Goal: Information Seeking & Learning: Learn about a topic

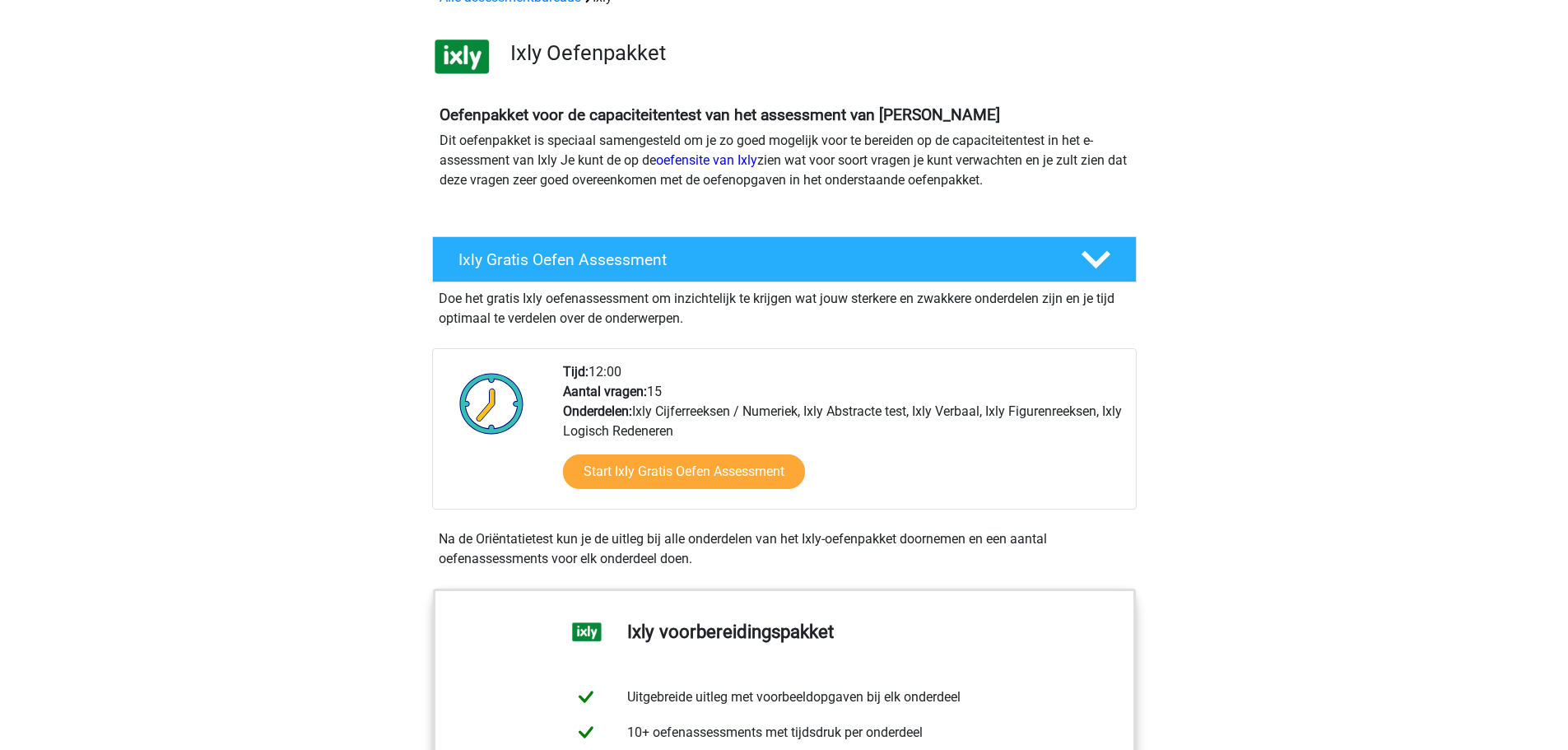
scroll to position [83, 0]
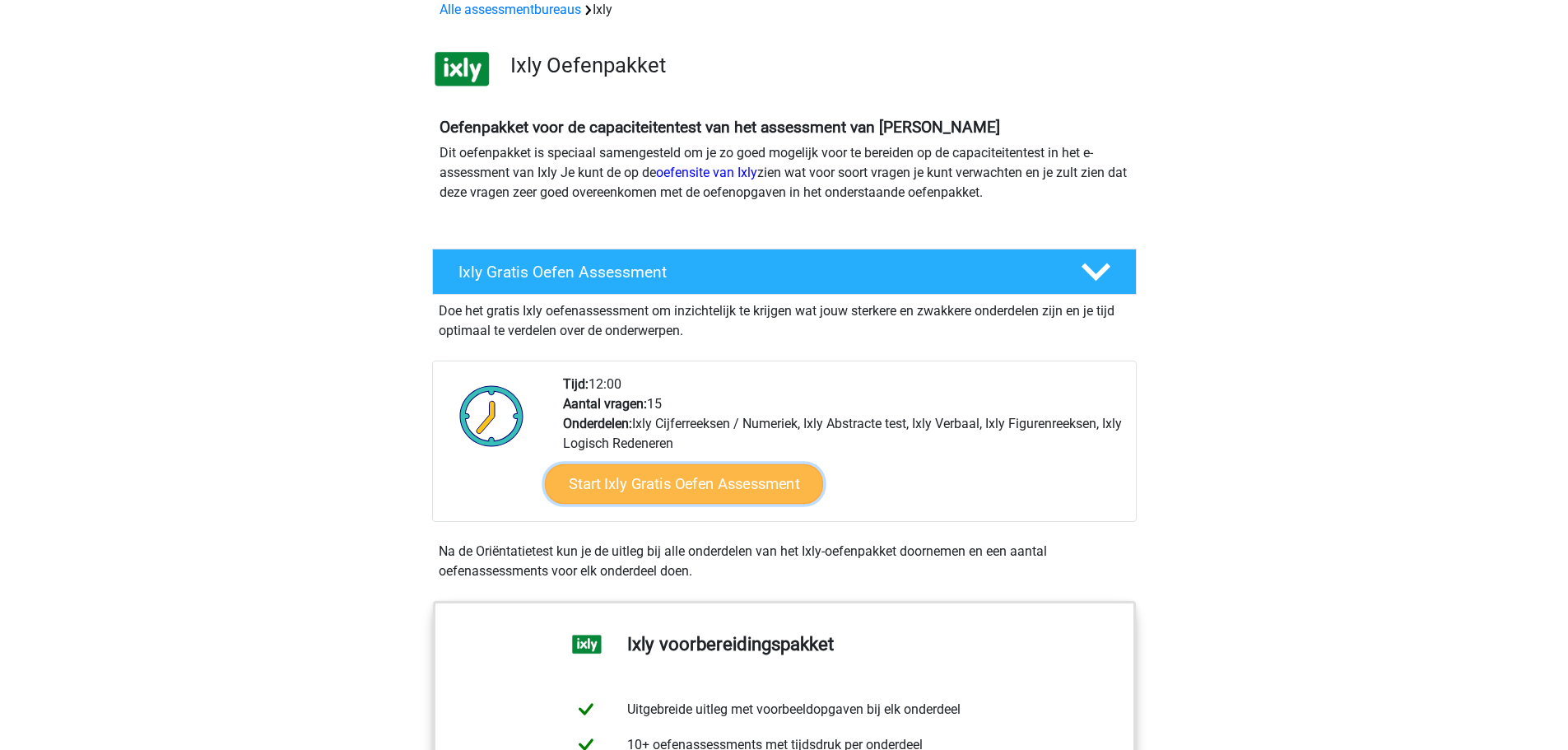
click at [673, 479] on link "Start Ixly Gratis Oefen Assessment" at bounding box center [683, 484] width 278 height 40
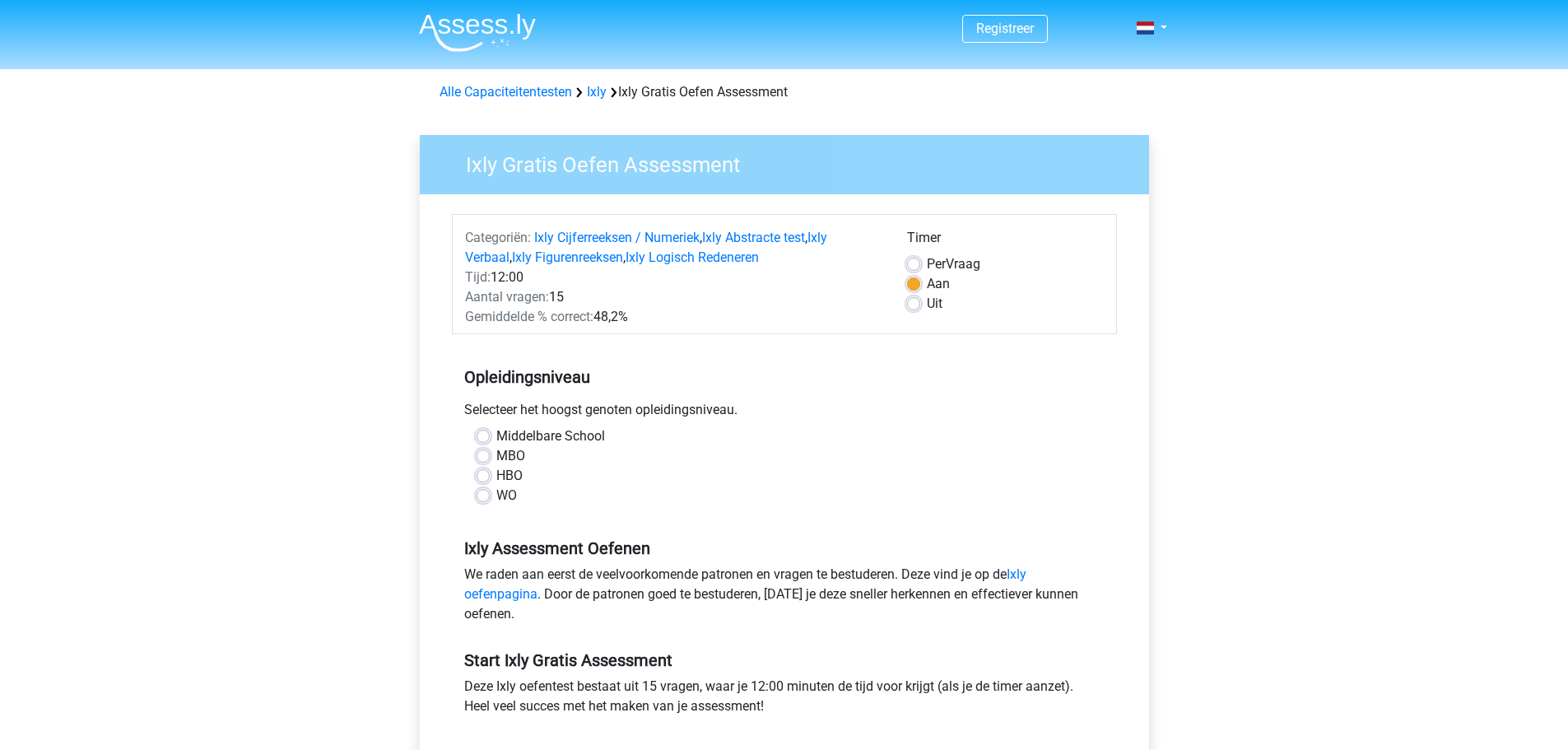
click at [496, 495] on label "WO" at bounding box center [506, 495] width 20 height 20
click at [486, 495] on input "WO" at bounding box center [483, 494] width 13 height 17
radio input "true"
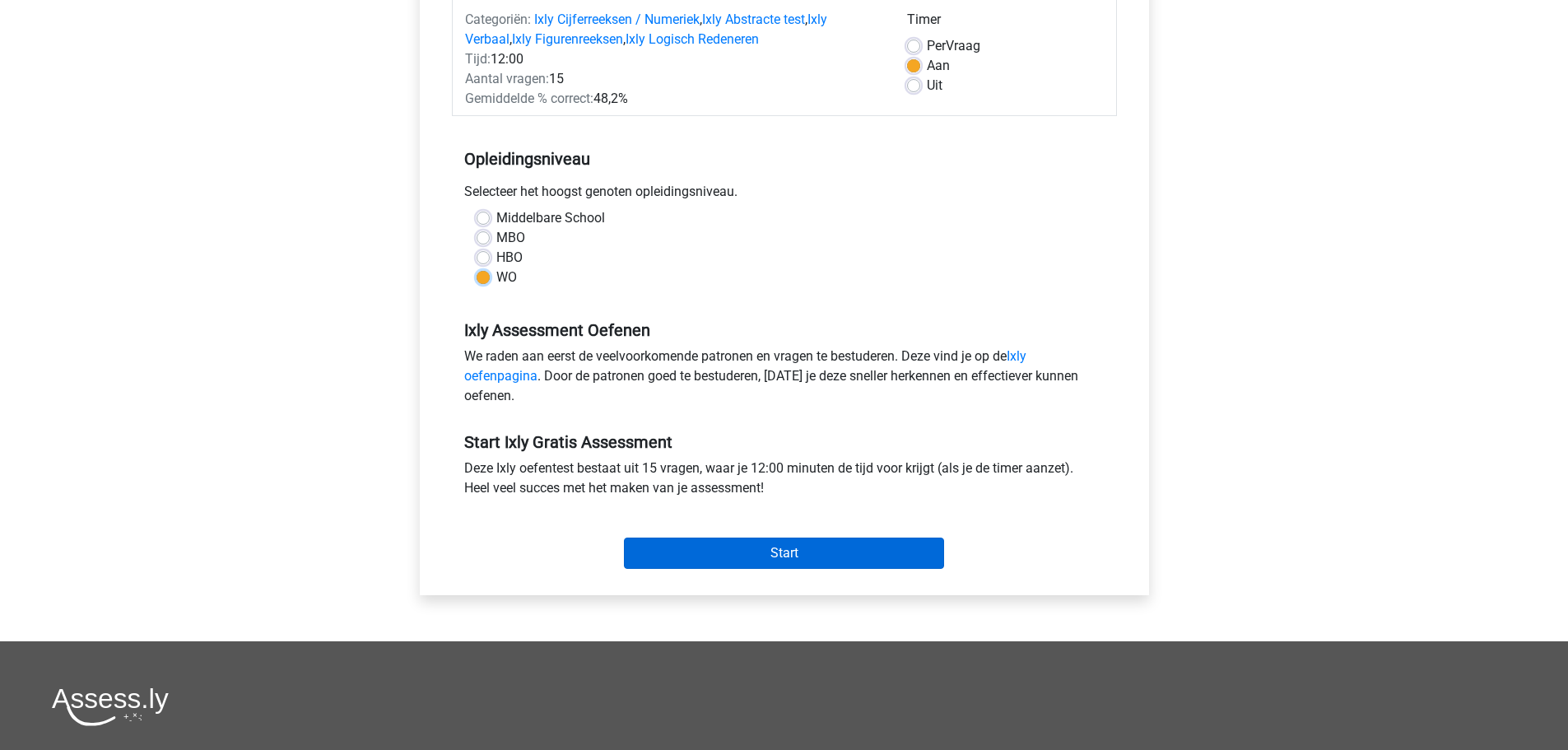
scroll to position [220, 0]
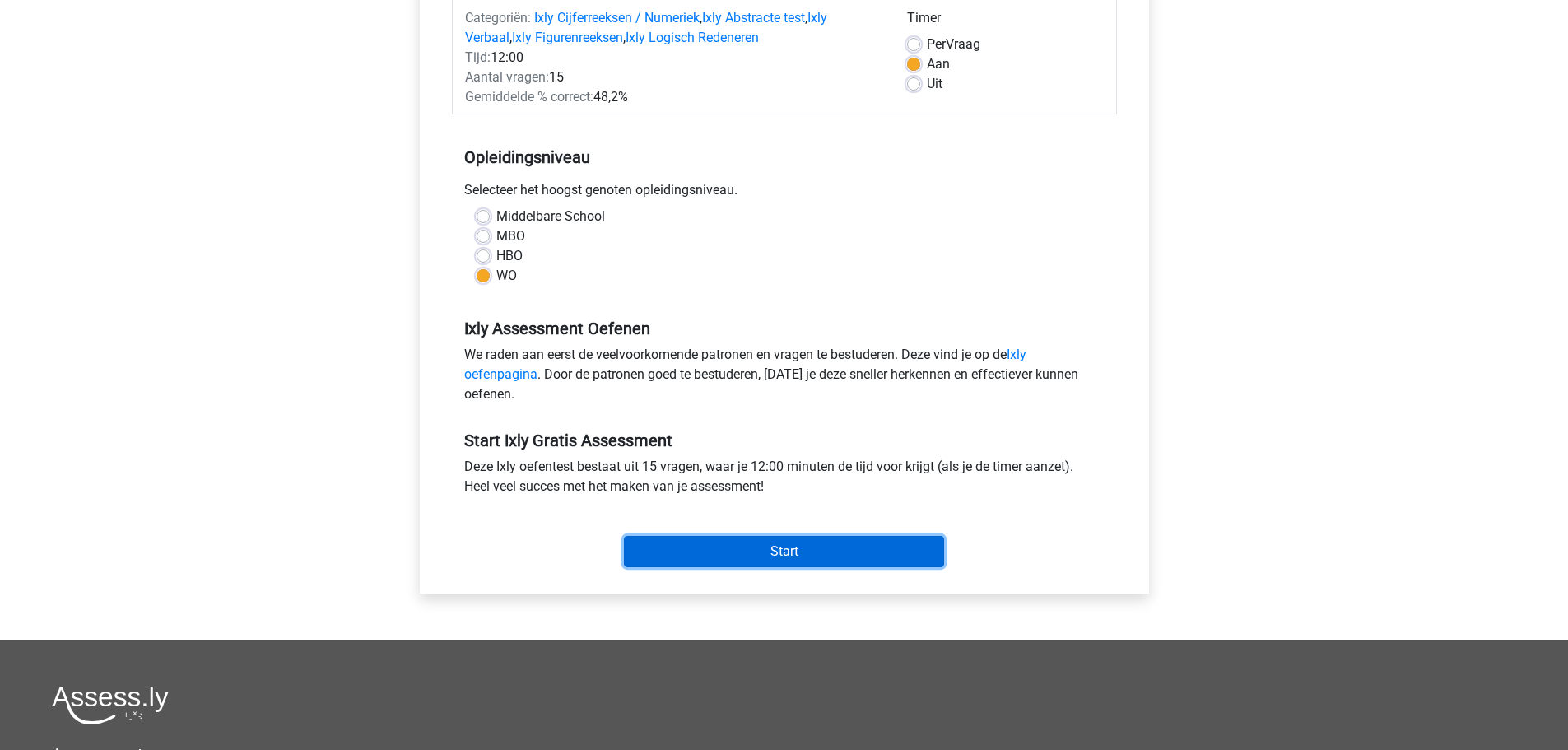
click at [675, 554] on input "Start" at bounding box center [784, 552] width 320 height 32
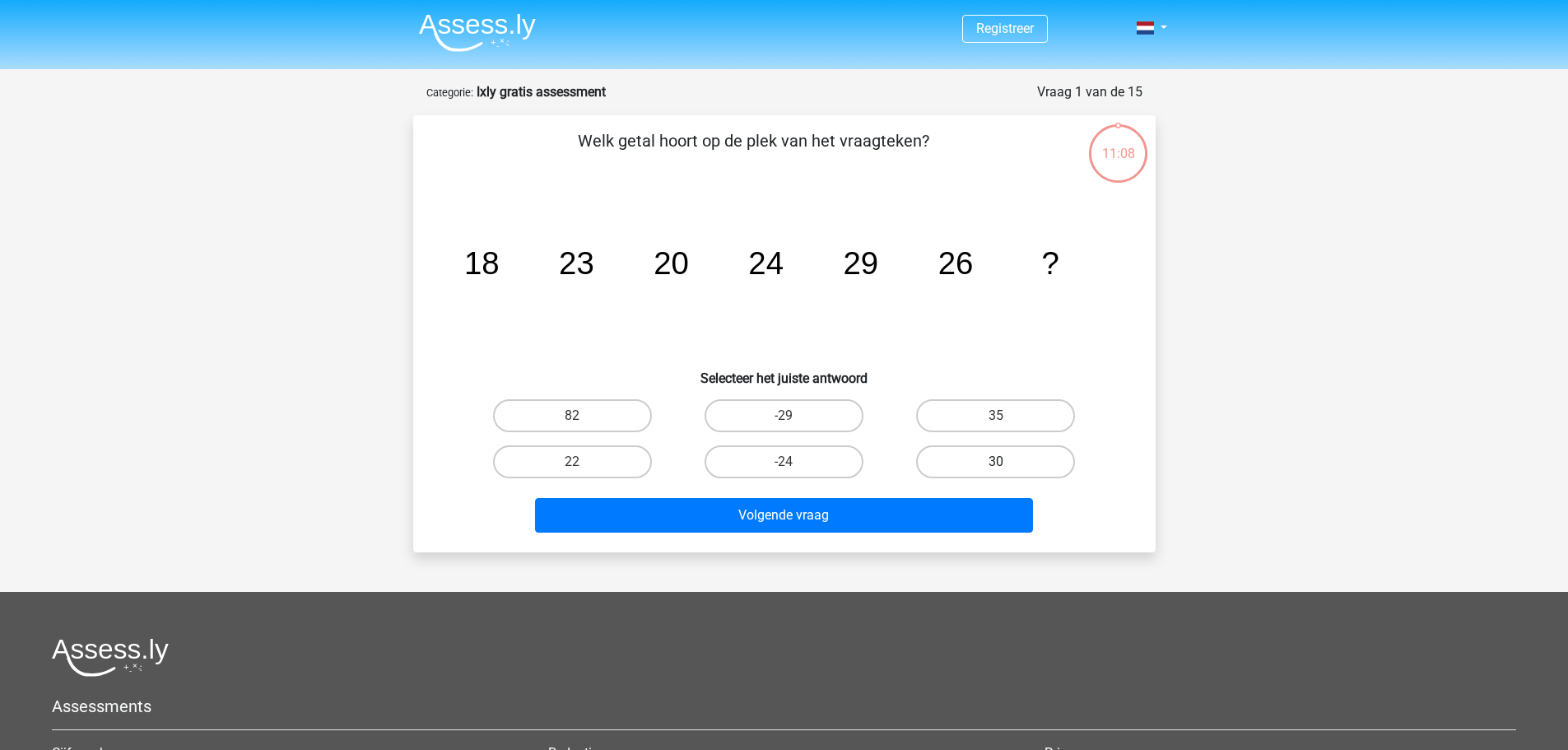
click at [998, 452] on label "30" at bounding box center [996, 462] width 159 height 33
click at [998, 462] on input "30" at bounding box center [1002, 467] width 11 height 11
radio input "true"
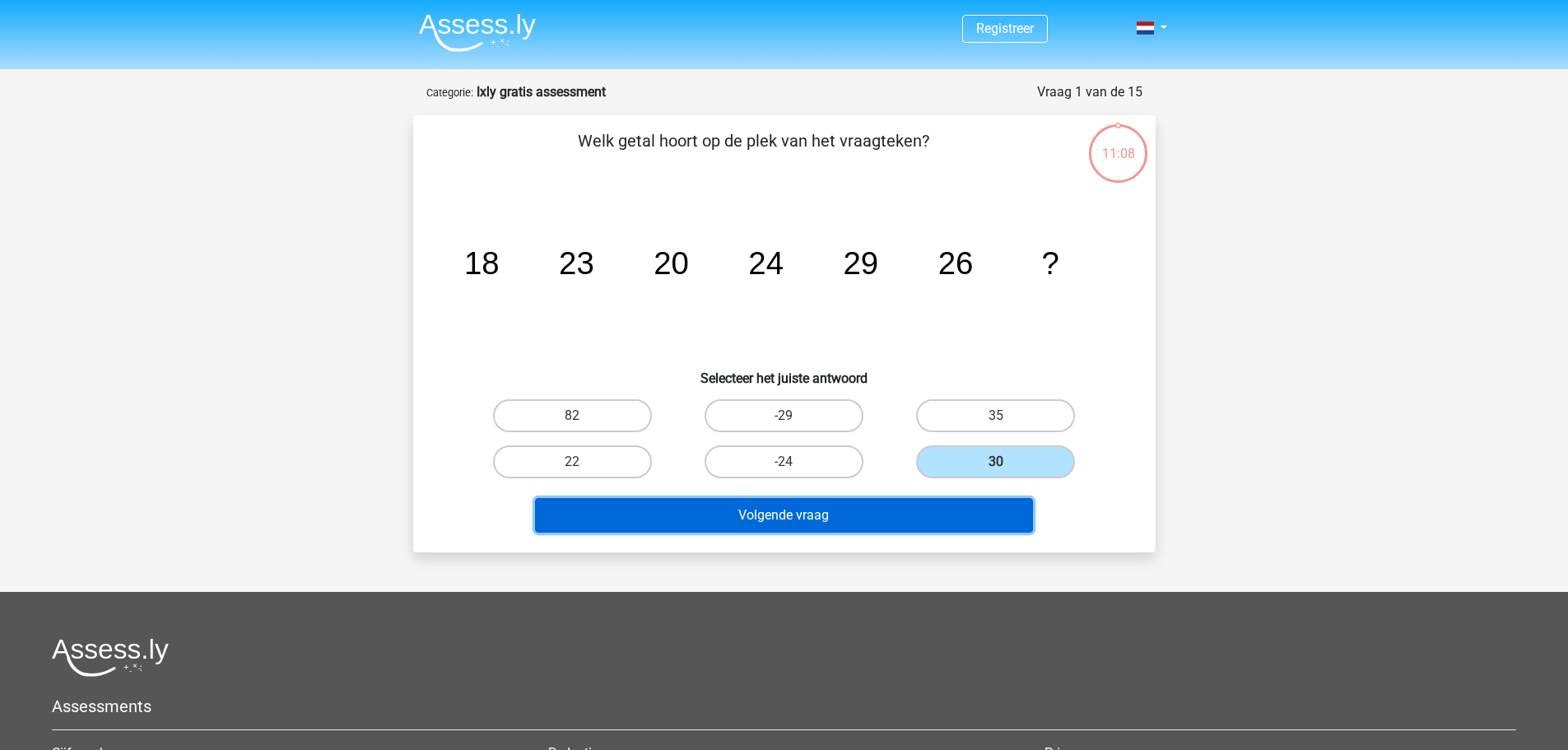
click at [972, 510] on button "Volgende vraag" at bounding box center [784, 515] width 498 height 34
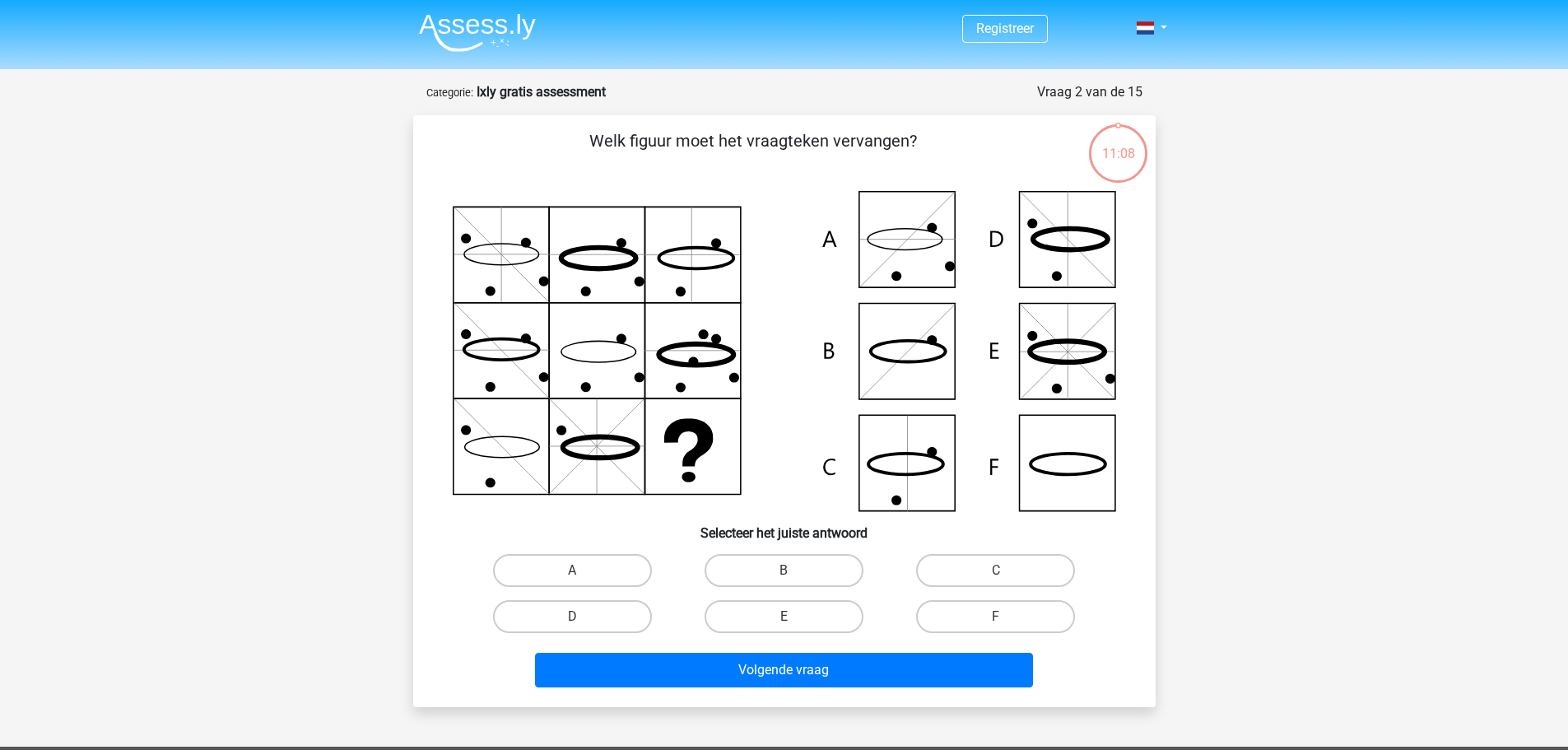
scroll to position [83, 0]
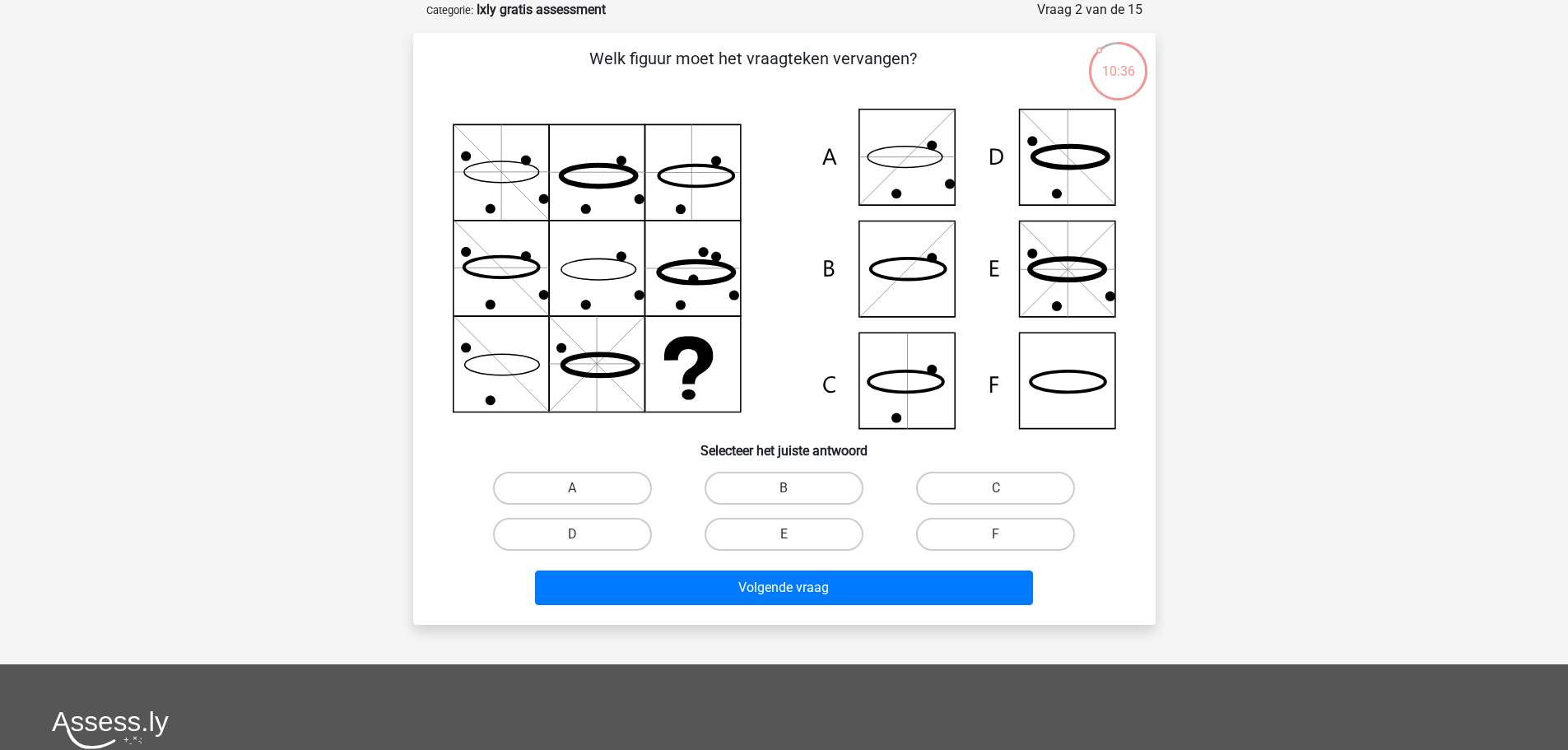
click at [1086, 390] on icon at bounding box center [785, 269] width 664 height 321
click at [970, 545] on label "F" at bounding box center [996, 535] width 159 height 33
click at [996, 545] on input "F" at bounding box center [1002, 540] width 11 height 11
radio input "true"
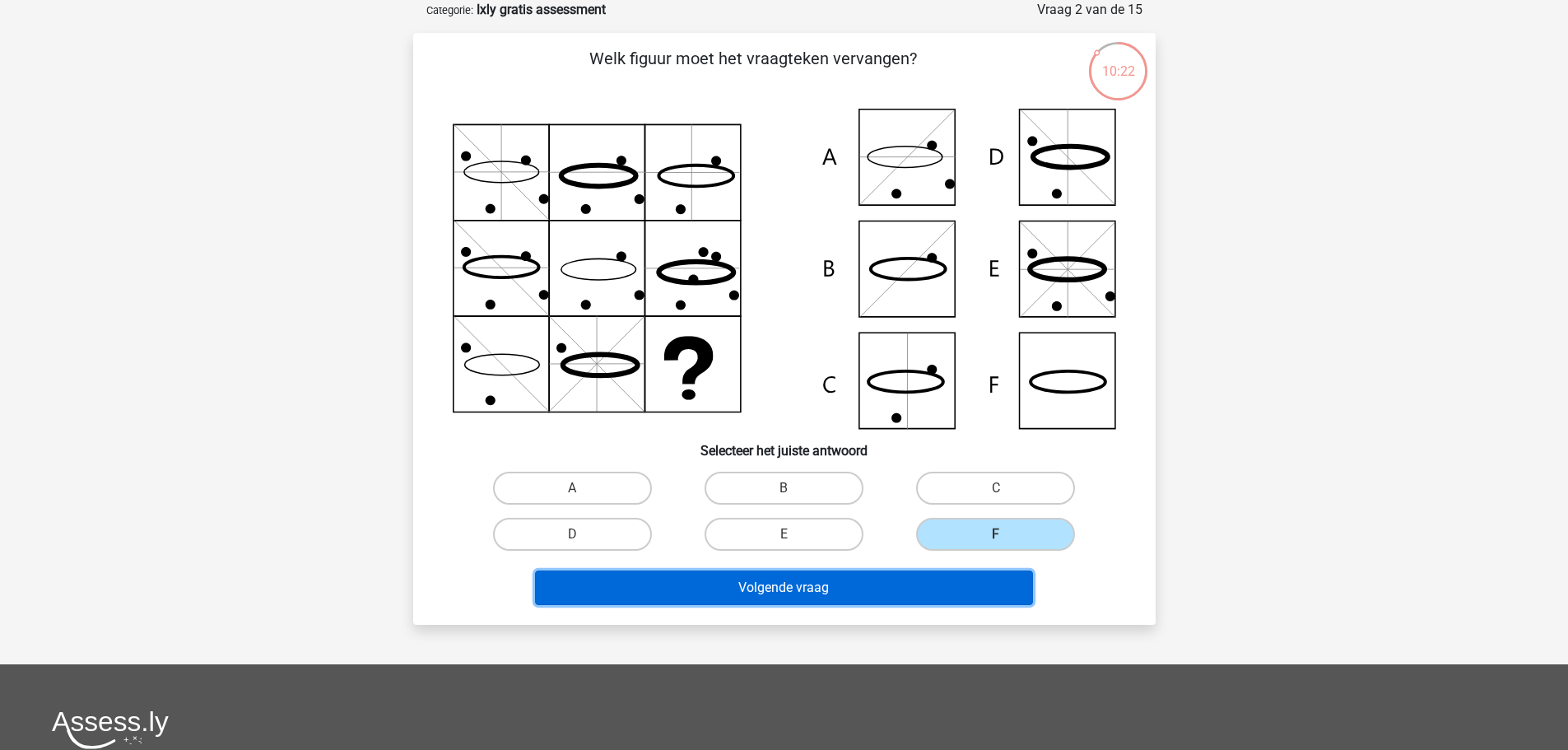
click at [851, 593] on button "Volgende vraag" at bounding box center [784, 588] width 498 height 34
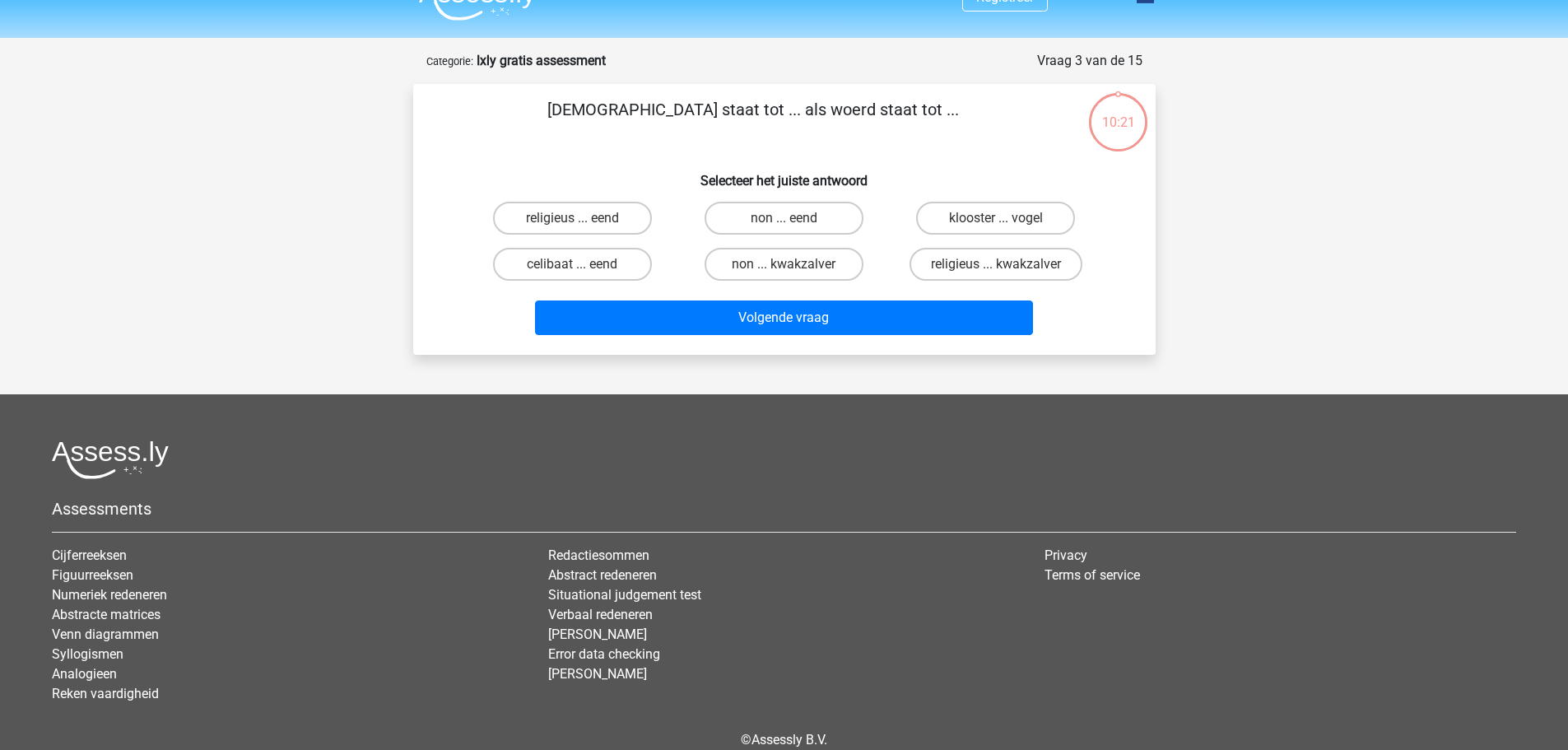
scroll to position [0, 0]
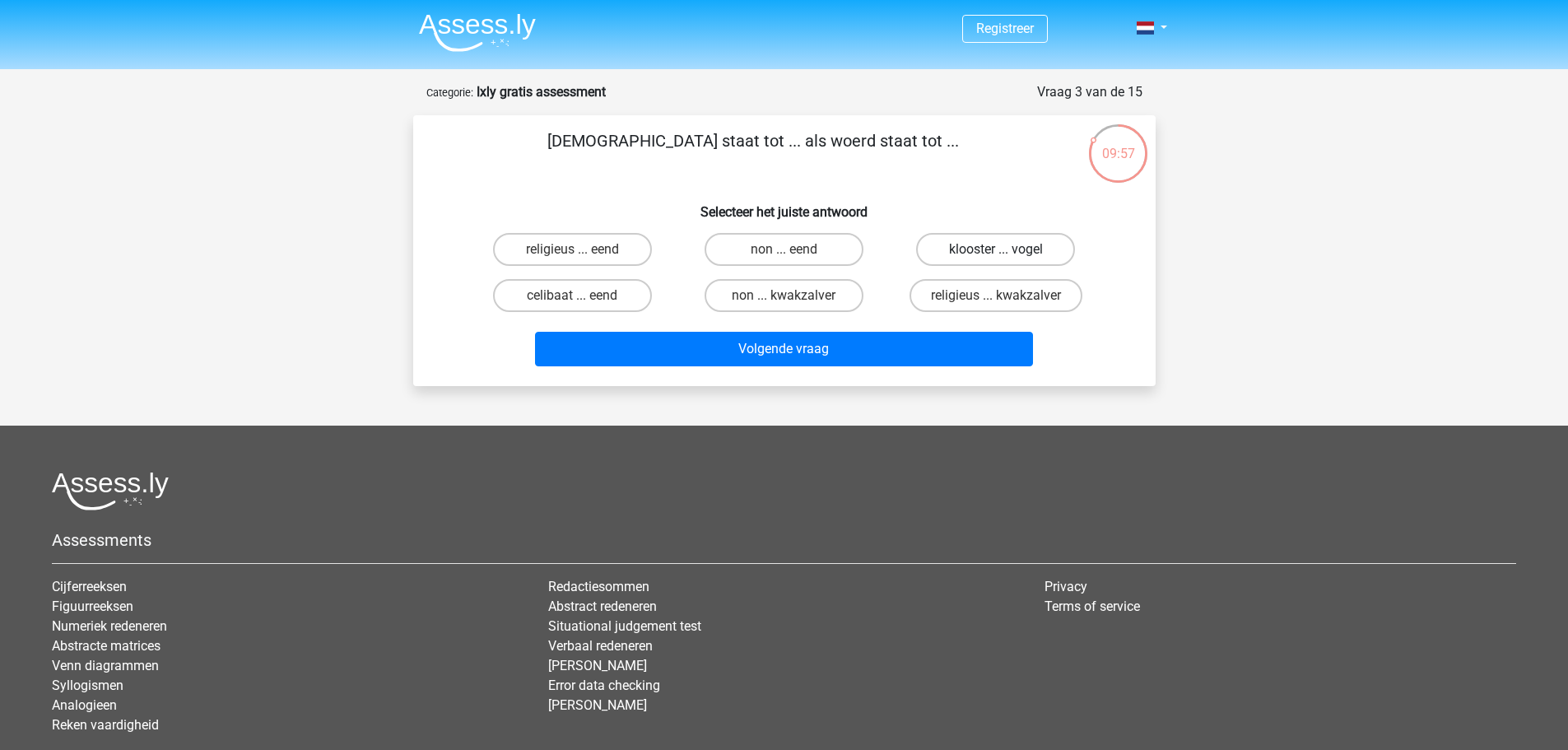
click at [982, 258] on label "klooster ... vogel" at bounding box center [996, 249] width 159 height 33
click at [996, 258] on input "klooster ... vogel" at bounding box center [1002, 255] width 11 height 11
radio input "true"
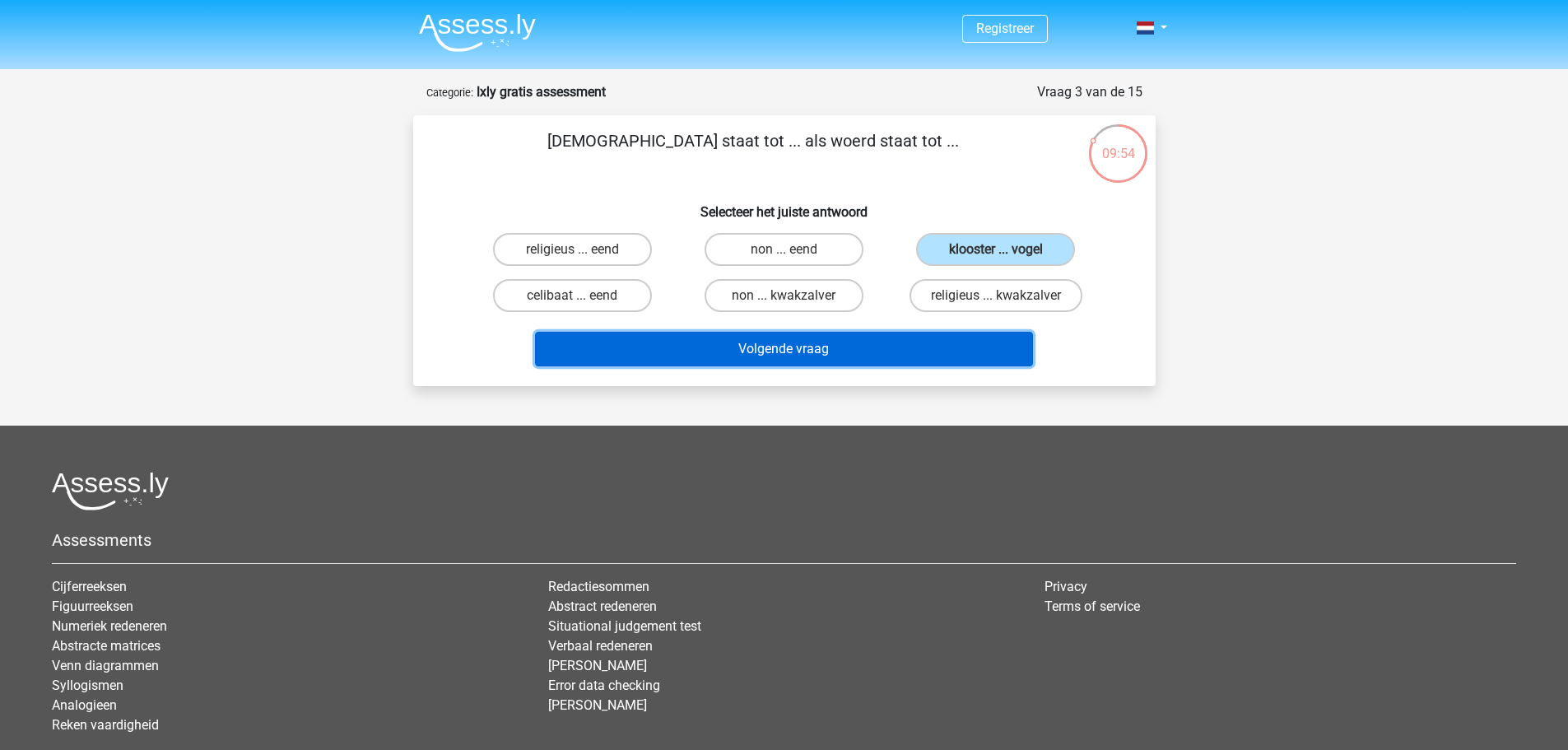
click at [867, 352] on button "Volgende vraag" at bounding box center [784, 349] width 498 height 34
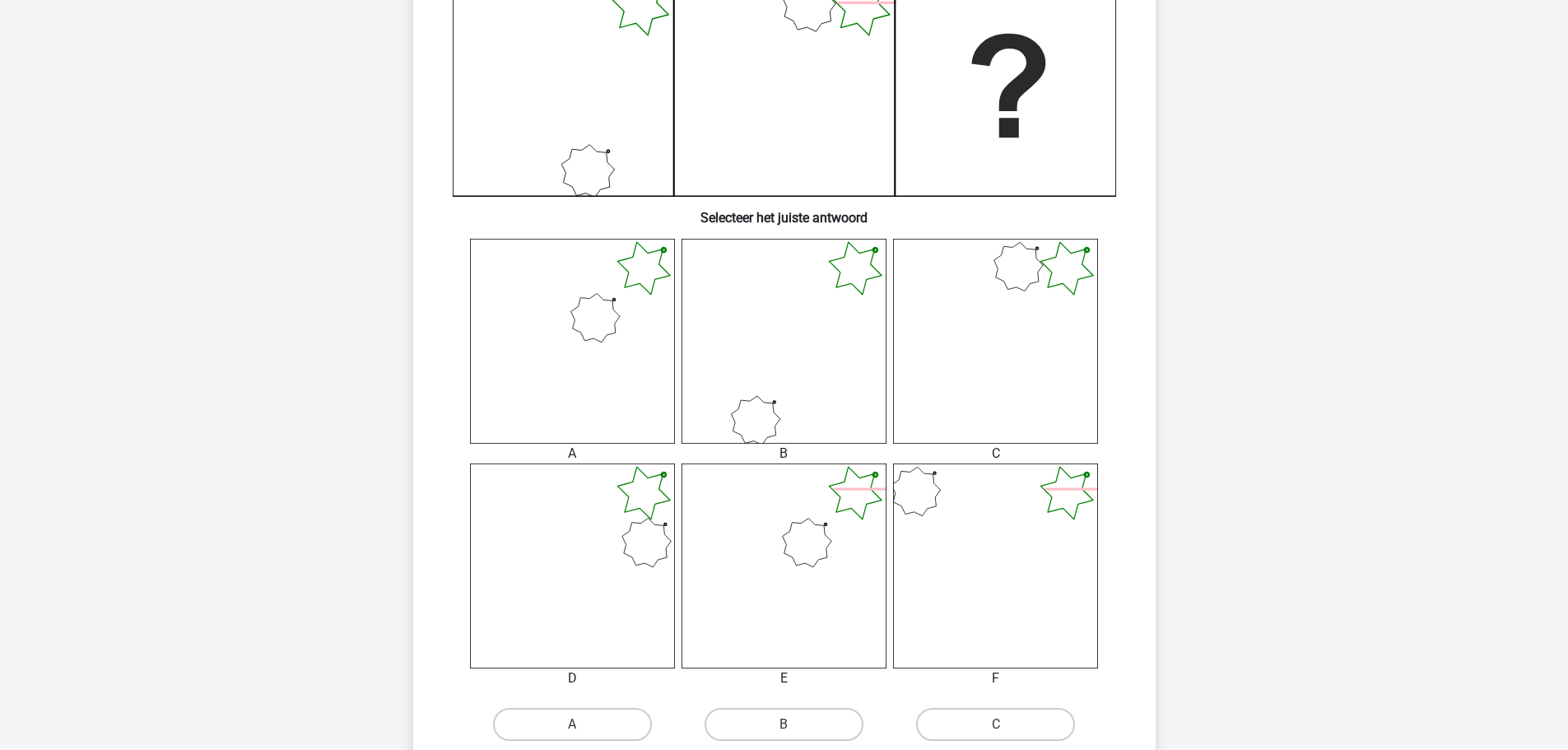
scroll to position [440, 0]
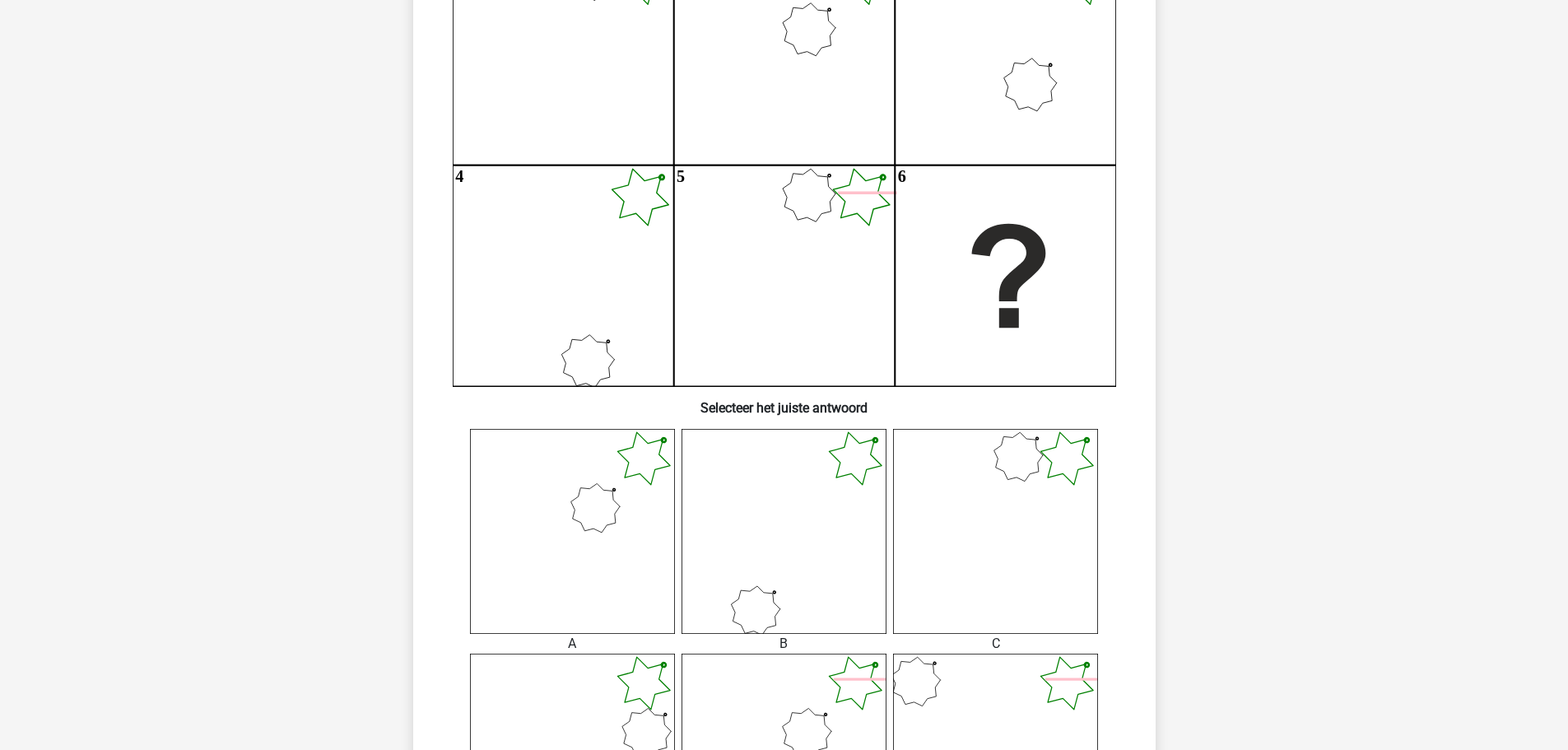
click at [577, 546] on icon at bounding box center [572, 532] width 205 height 206
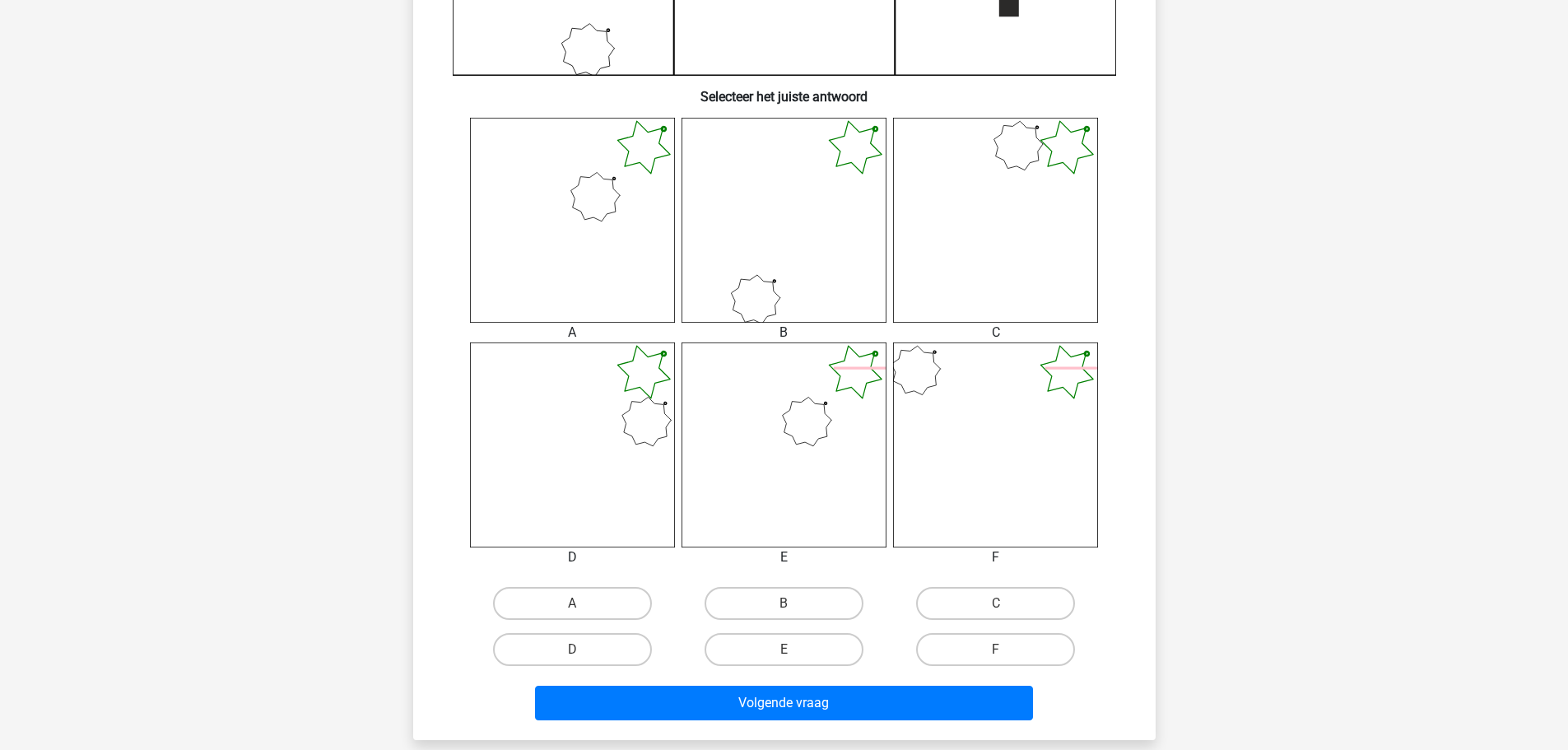
scroll to position [659, 0]
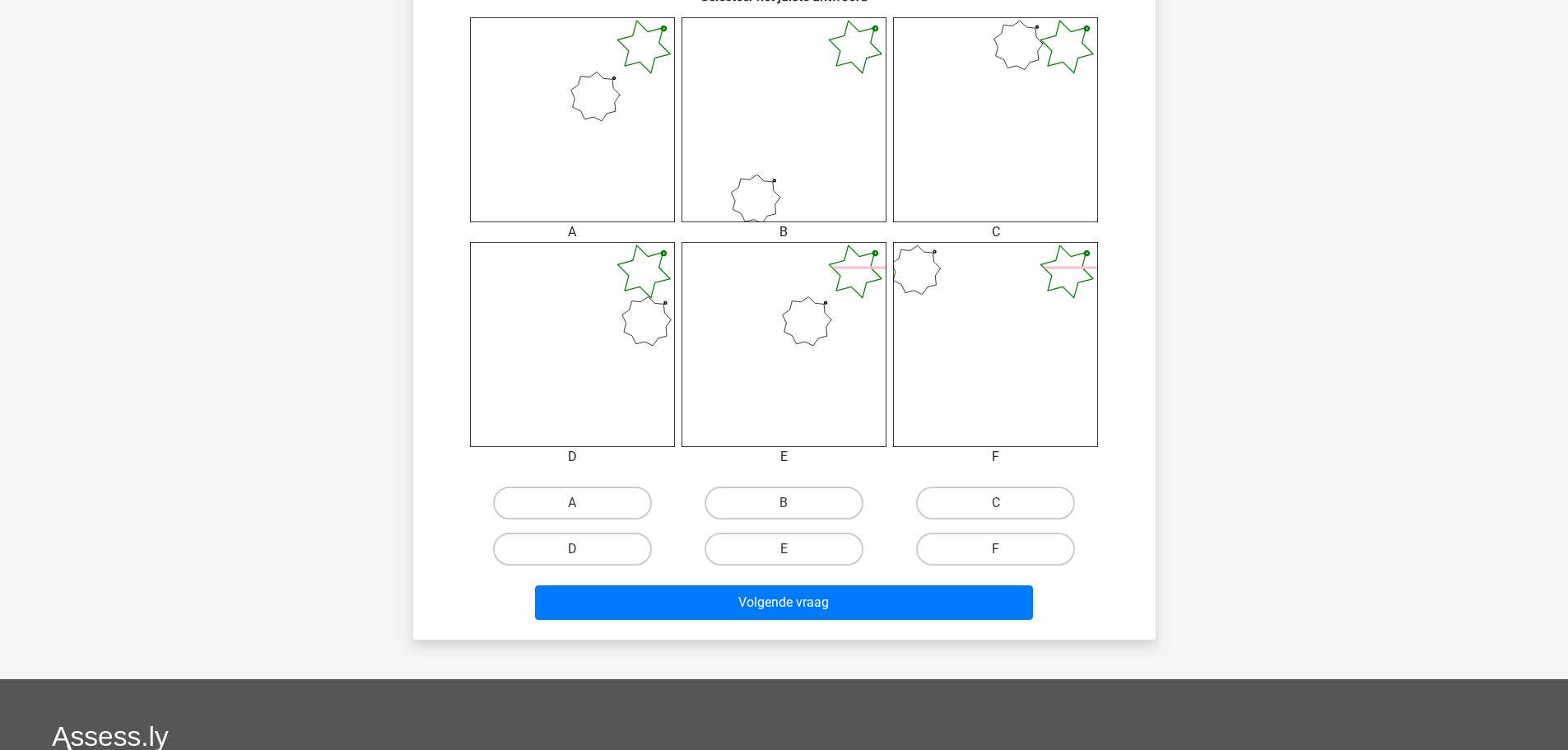
click at [575, 509] on input "A" at bounding box center [578, 508] width 11 height 11
radio input "true"
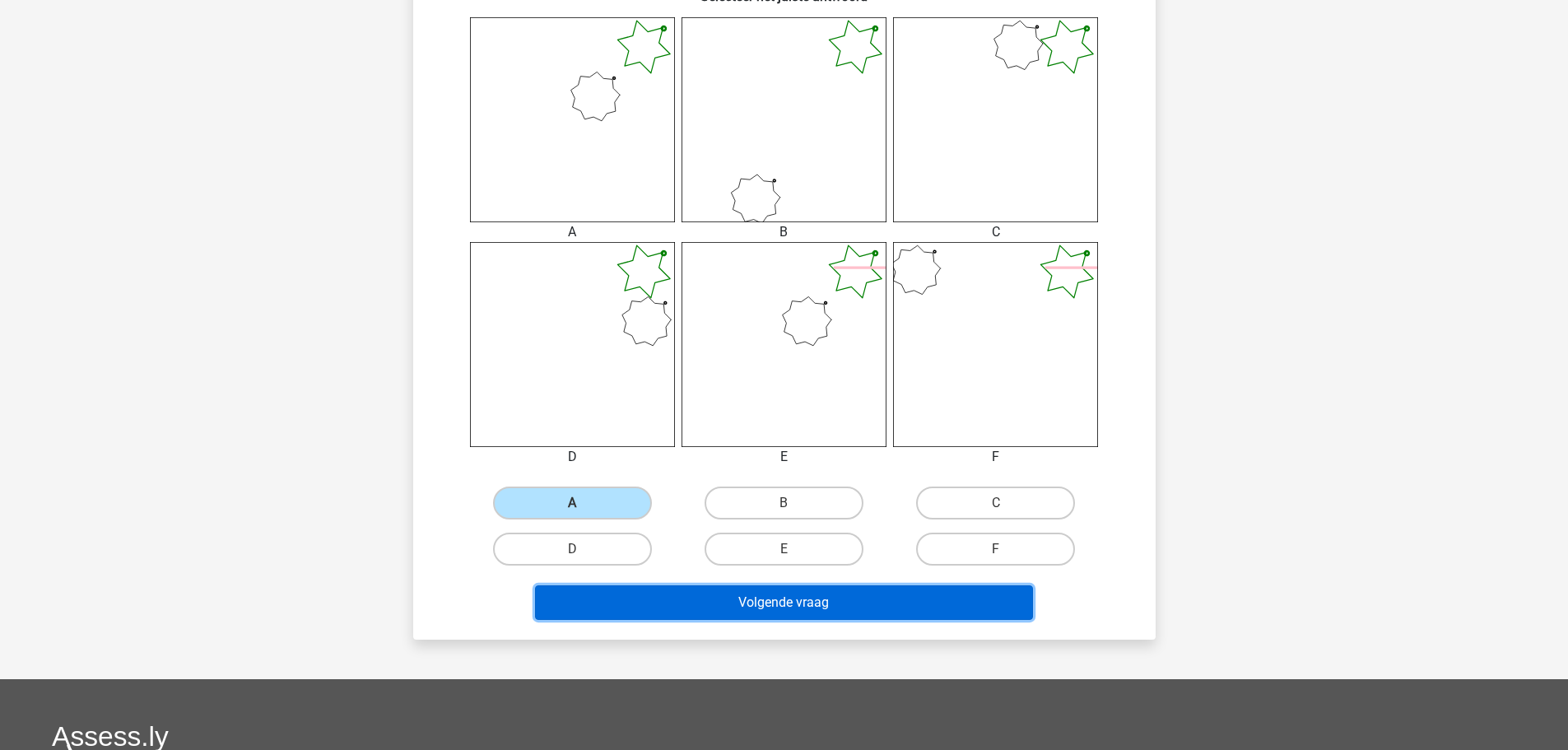
click at [835, 602] on button "Volgende vraag" at bounding box center [784, 602] width 498 height 34
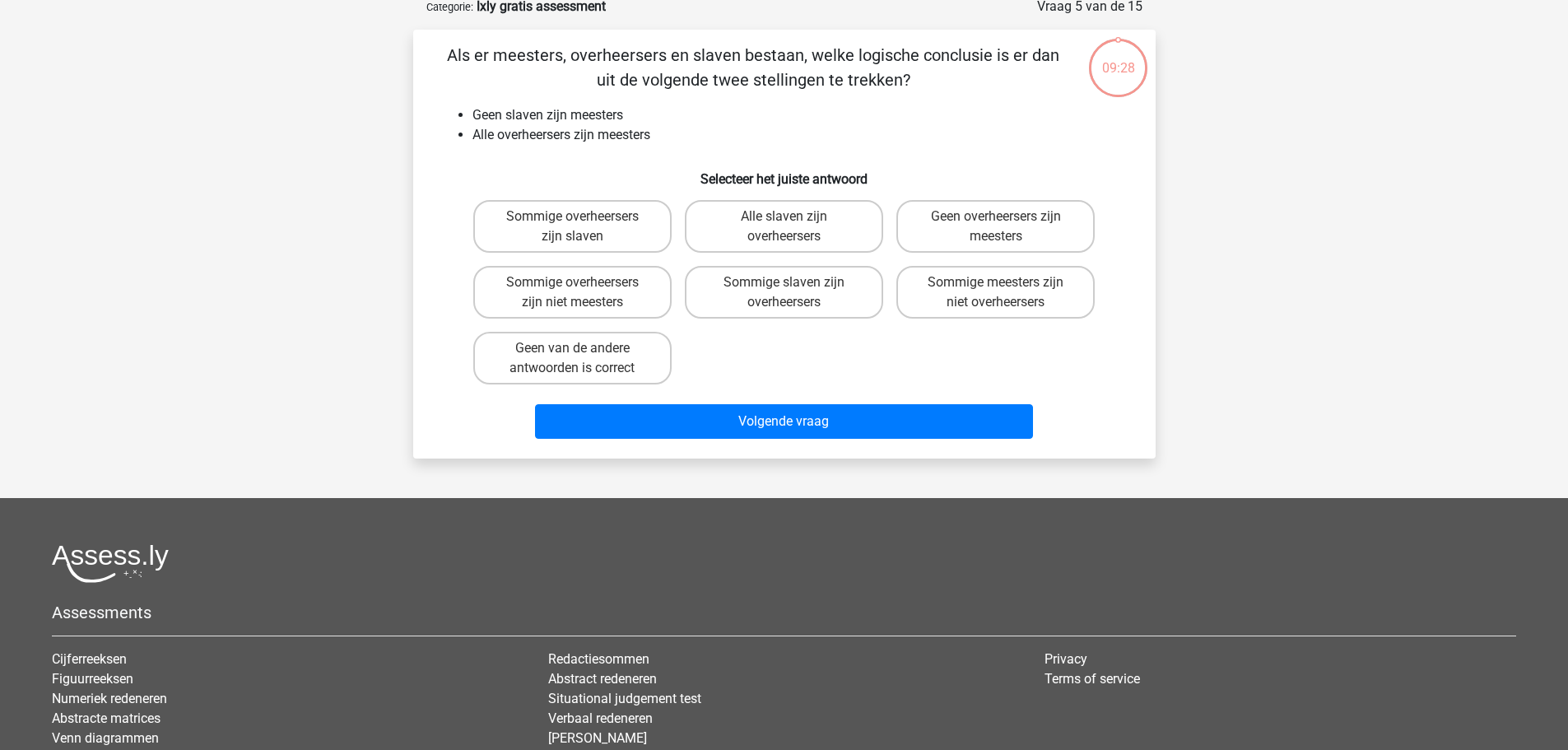
scroll to position [83, 0]
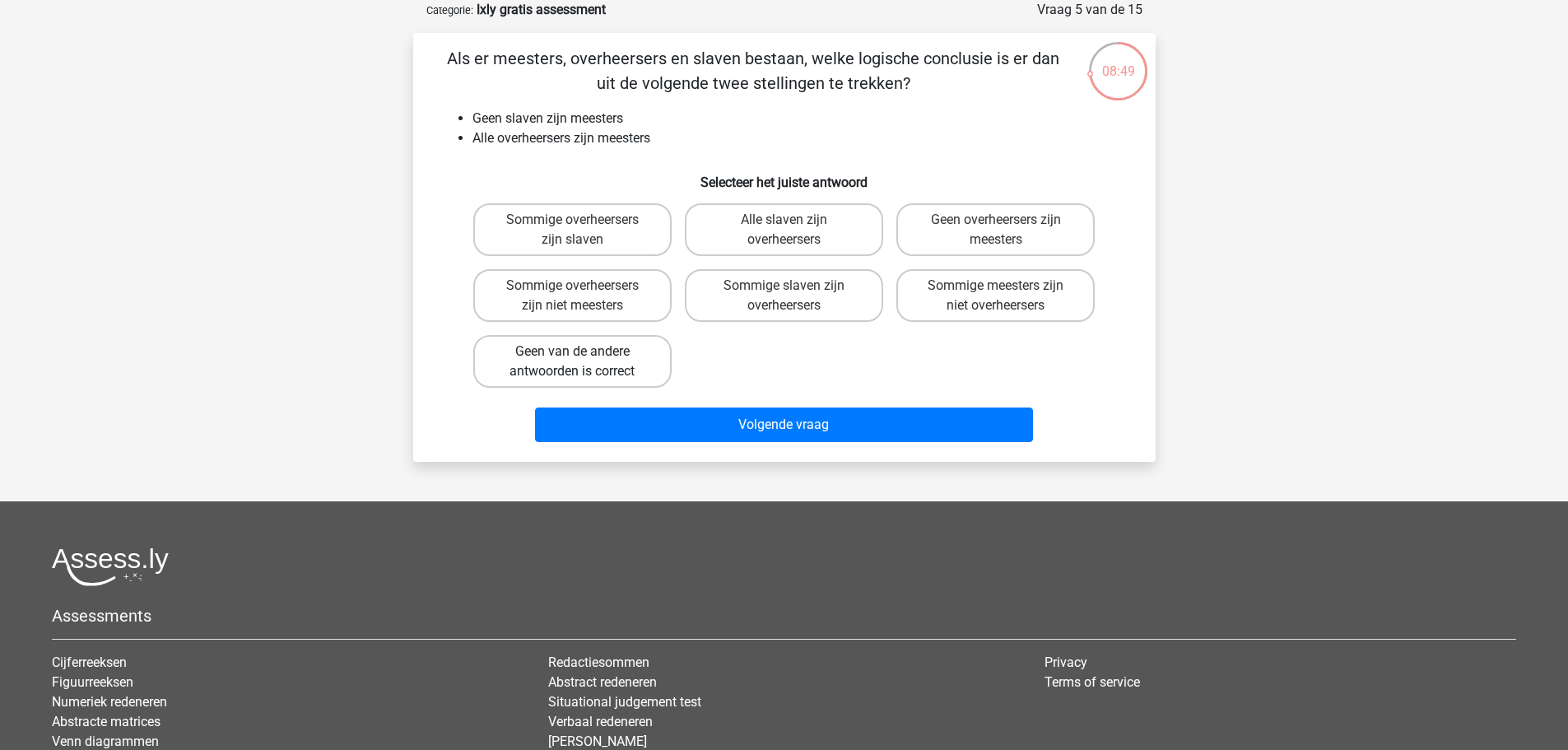
click at [587, 374] on label "Geen van de andere antwoorden is correct" at bounding box center [572, 362] width 198 height 53
click at [583, 363] on input "Geen van de andere antwoorden is correct" at bounding box center [578, 357] width 11 height 11
radio input "true"
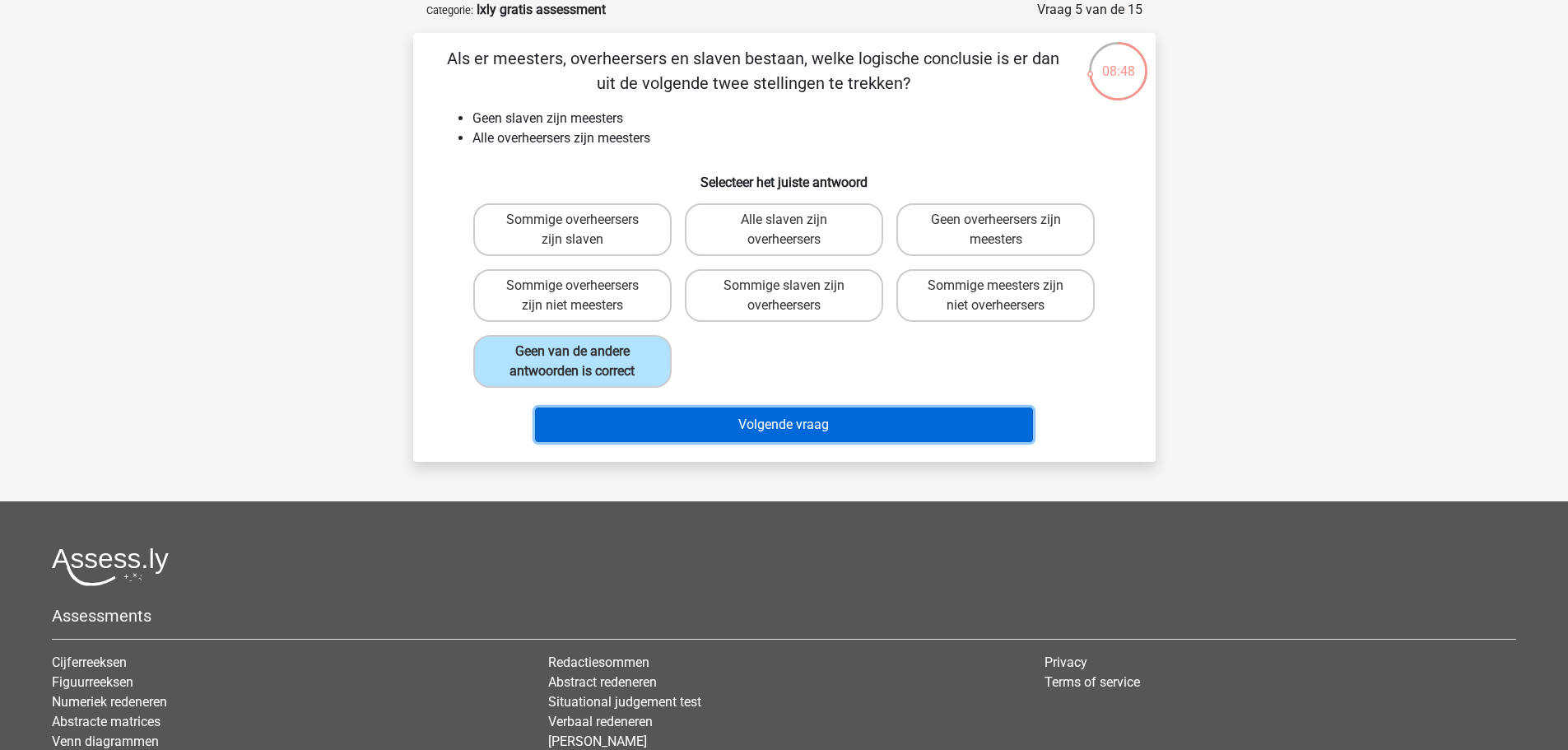
click at [801, 421] on button "Volgende vraag" at bounding box center [784, 424] width 498 height 34
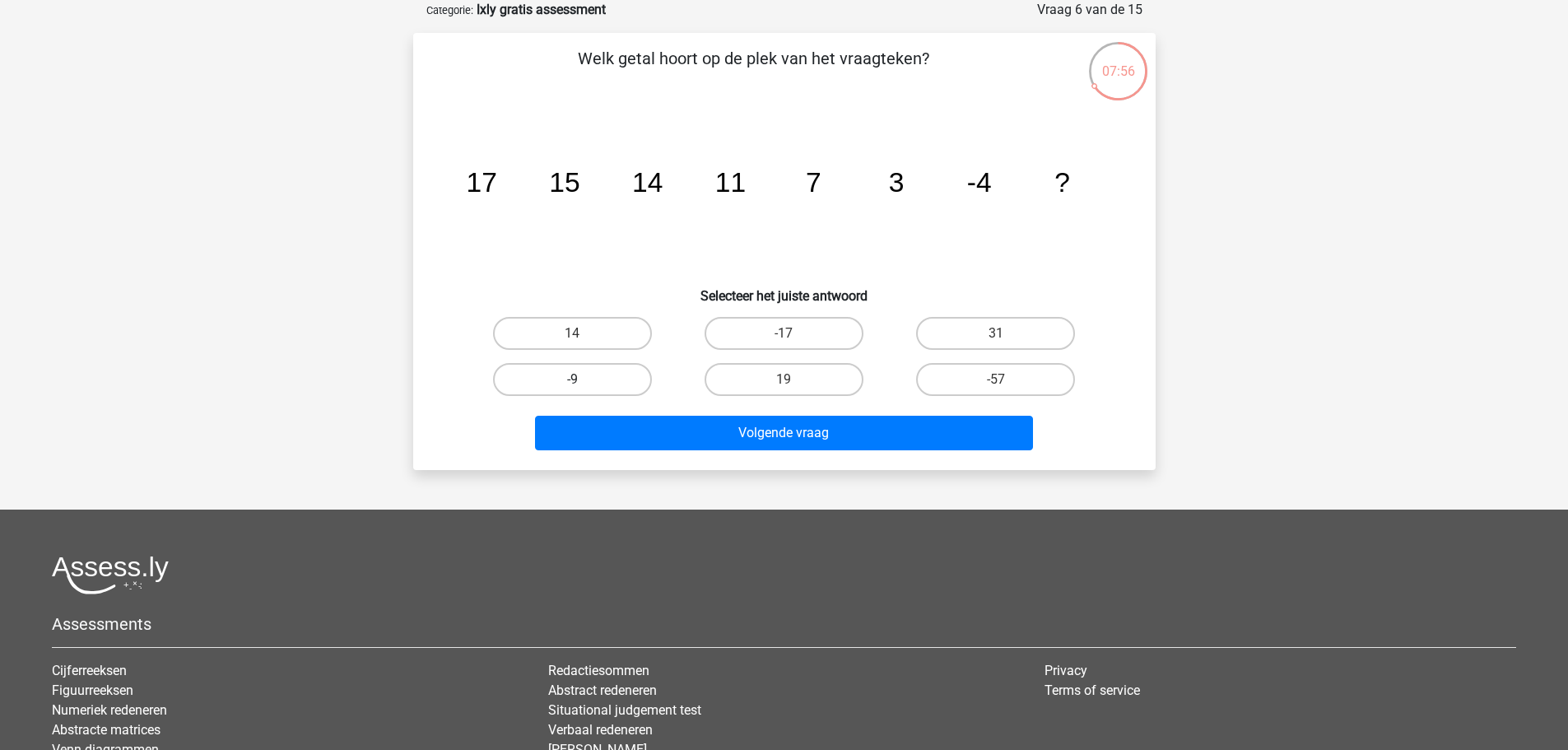
click at [622, 379] on label "-9" at bounding box center [572, 380] width 159 height 33
click at [583, 379] on input "-9" at bounding box center [578, 385] width 11 height 11
radio input "true"
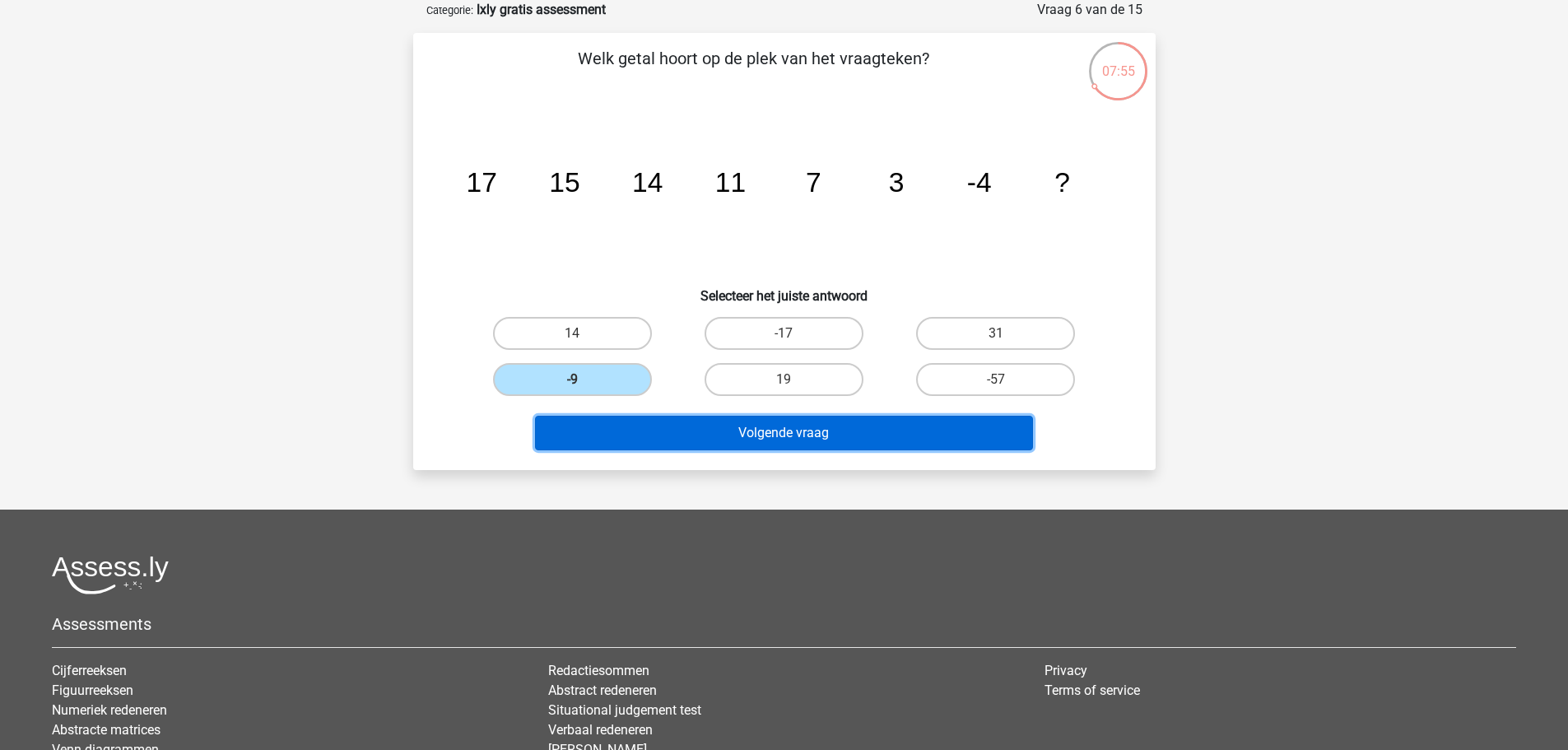
click at [759, 435] on button "Volgende vraag" at bounding box center [784, 433] width 498 height 34
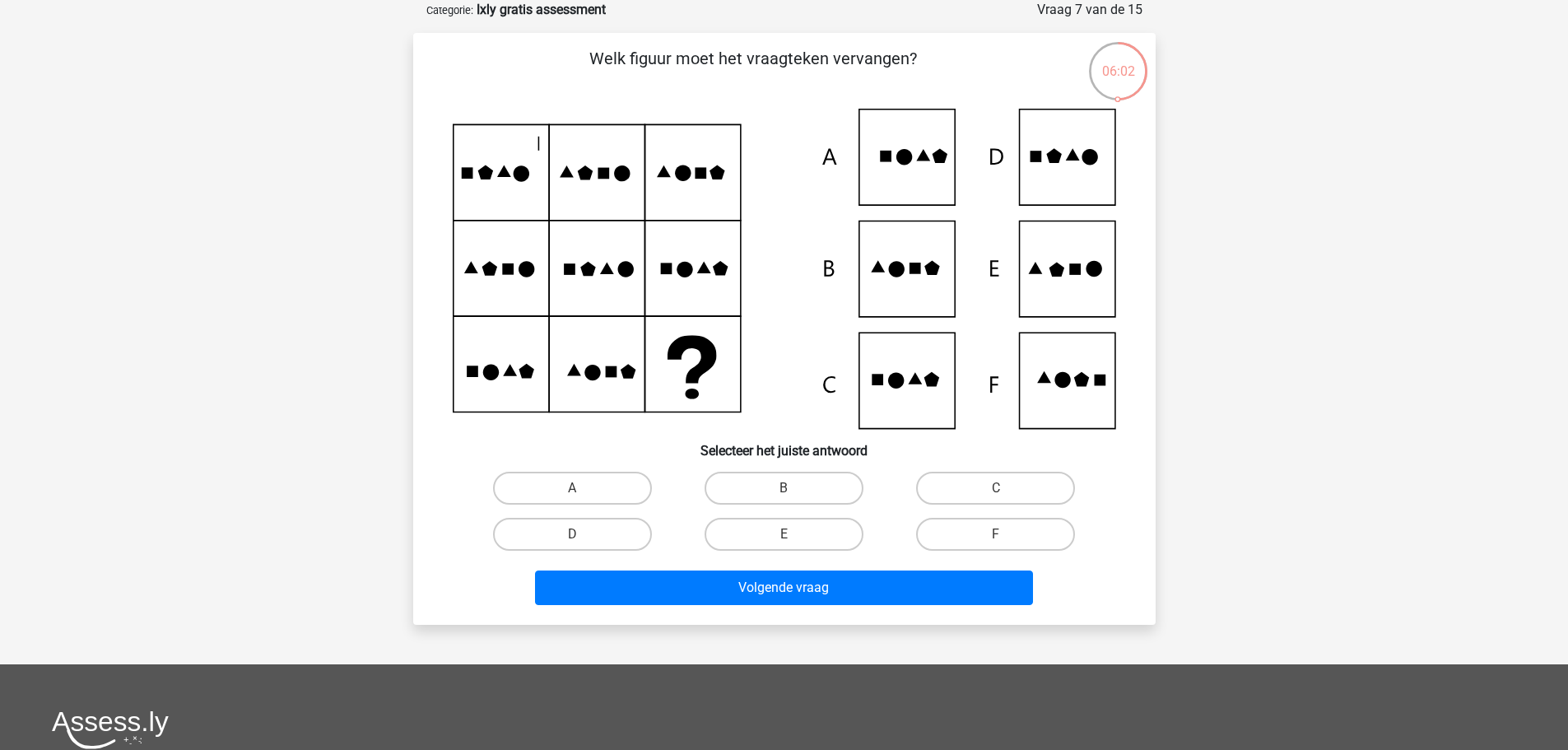
click at [1062, 296] on icon at bounding box center [785, 269] width 664 height 321
click at [778, 520] on label "E" at bounding box center [784, 535] width 159 height 33
click at [784, 535] on input "E" at bounding box center [789, 540] width 11 height 11
radio input "true"
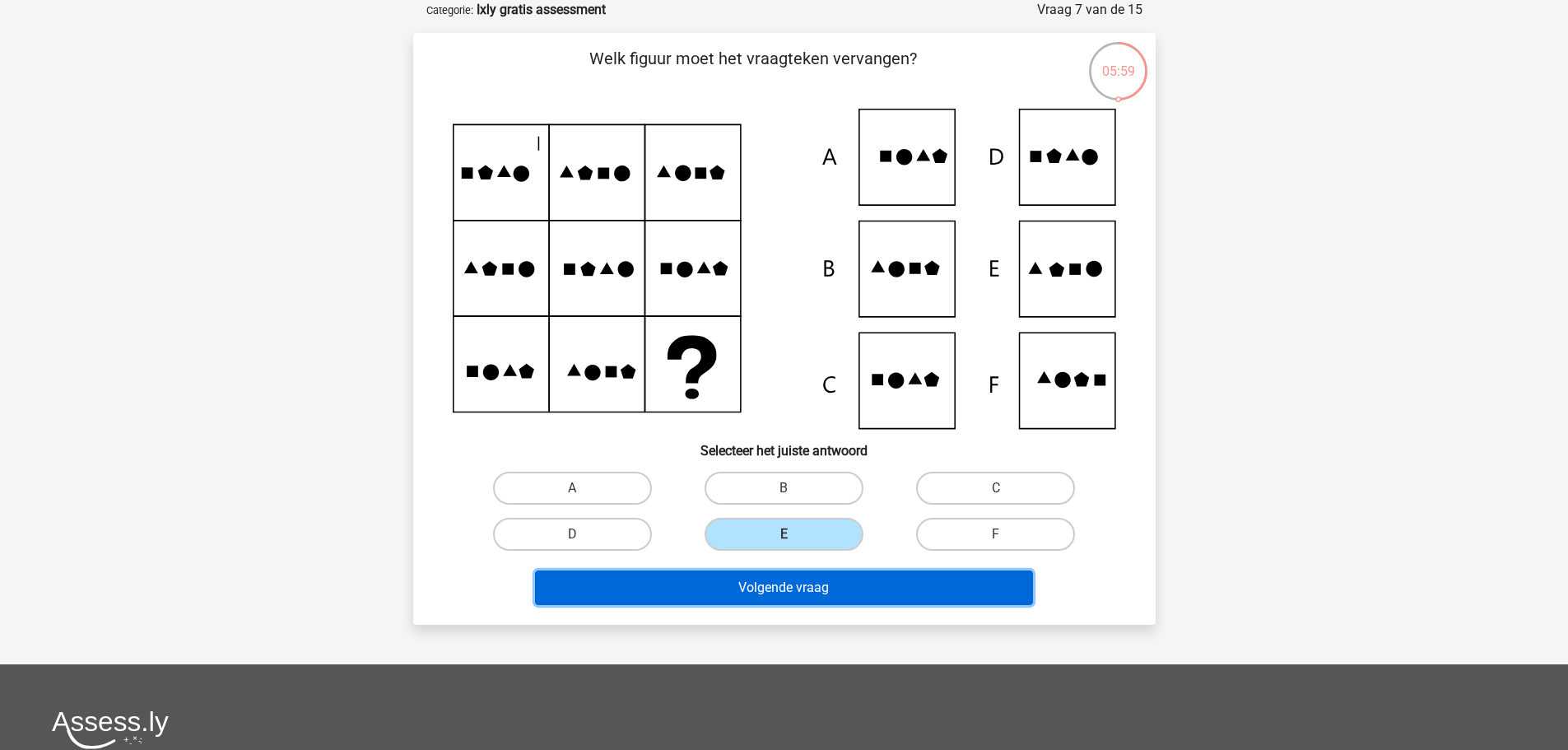
click at [808, 603] on button "Volgende vraag" at bounding box center [784, 588] width 498 height 34
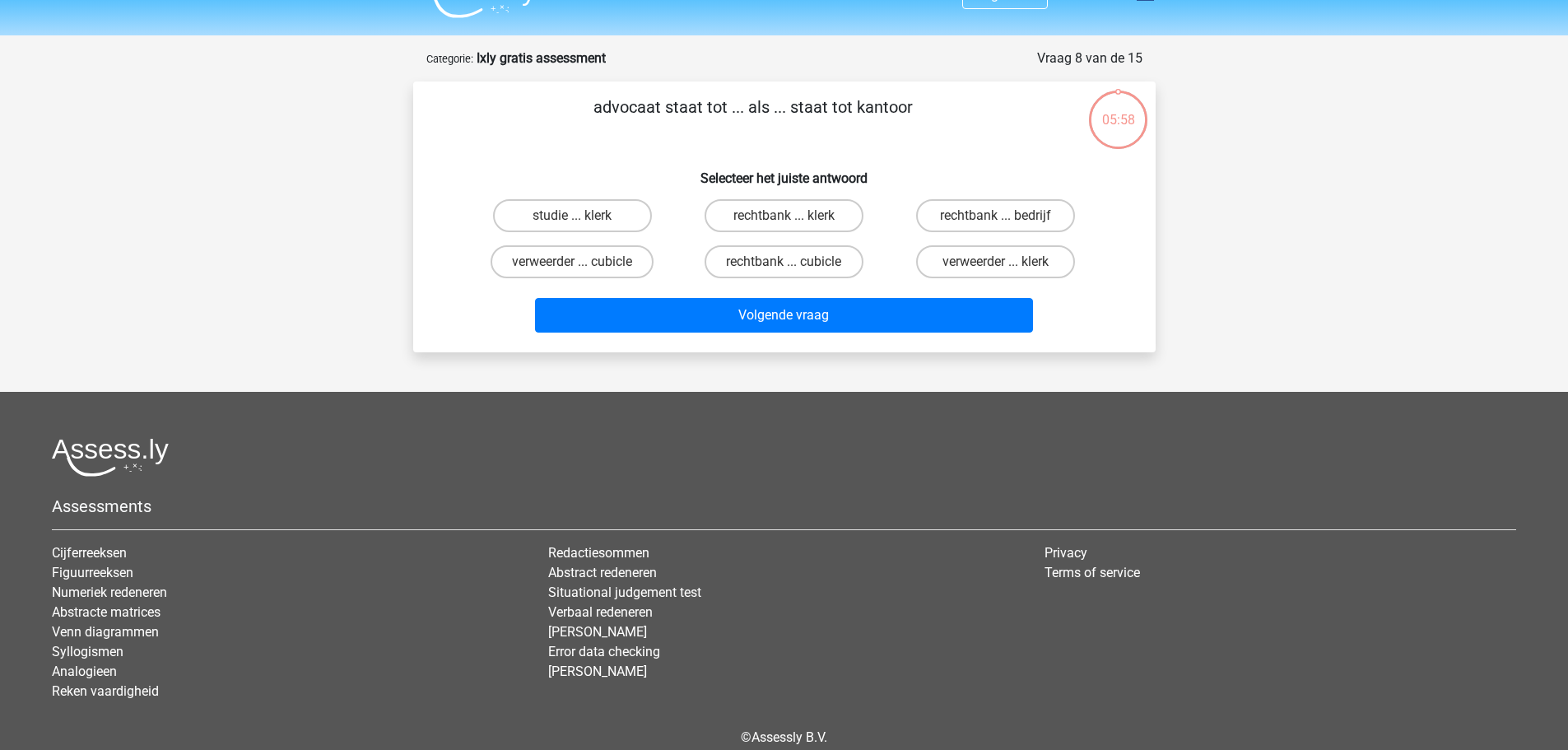
scroll to position [0, 0]
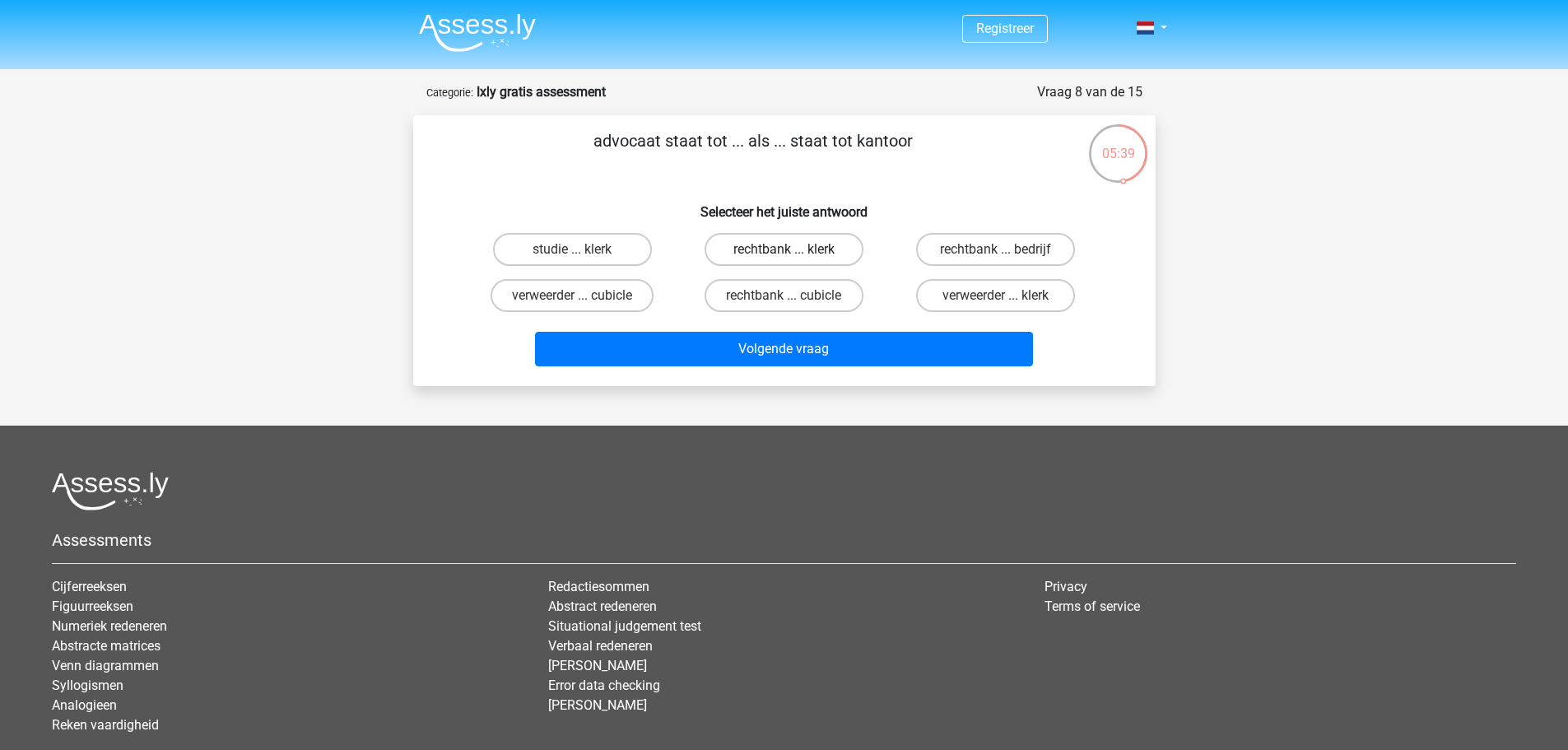
click at [794, 248] on label "rechtbank ... klerk" at bounding box center [784, 249] width 159 height 33
click at [794, 249] on input "rechtbank ... klerk" at bounding box center [789, 255] width 11 height 11
radio input "true"
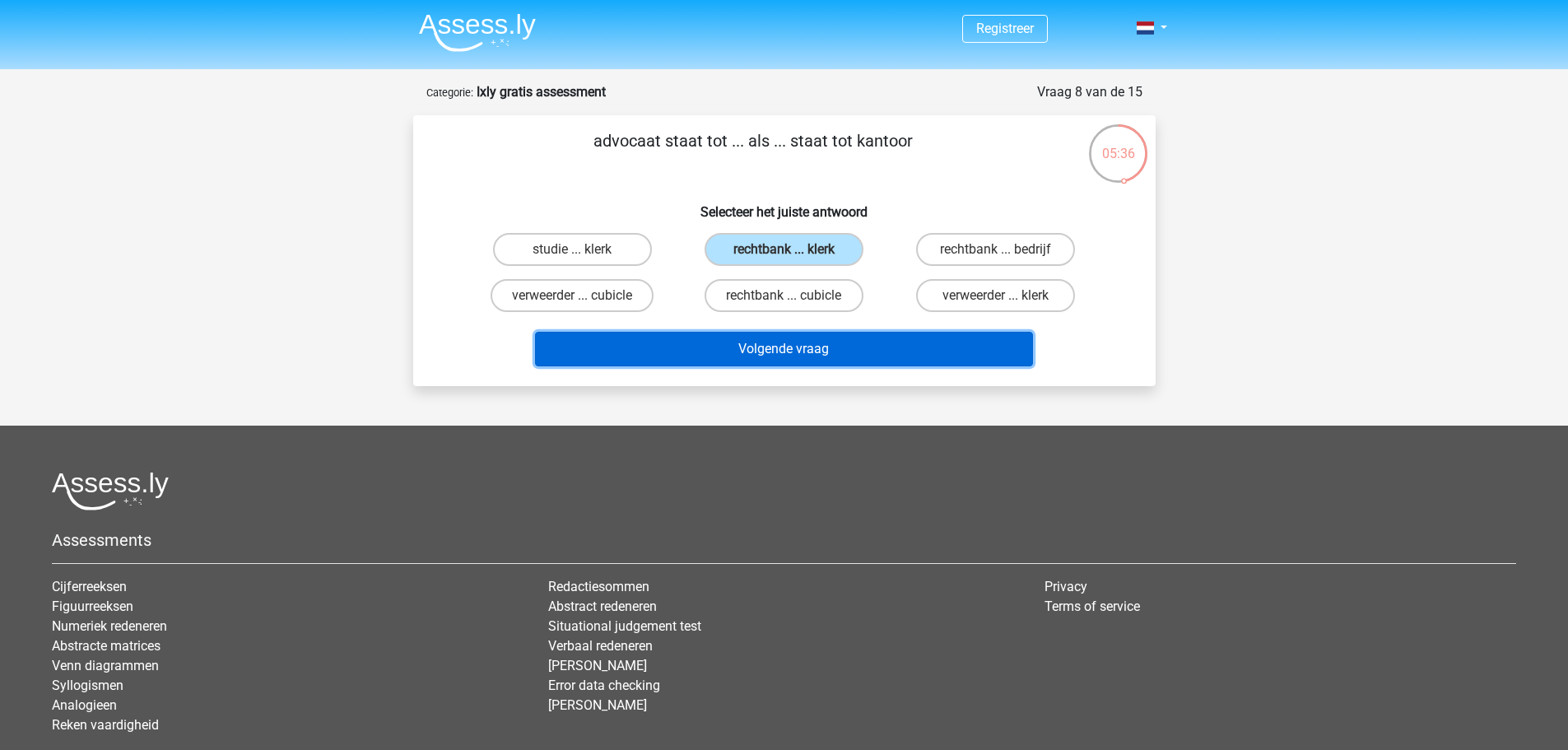
click at [776, 347] on button "Volgende vraag" at bounding box center [784, 349] width 498 height 34
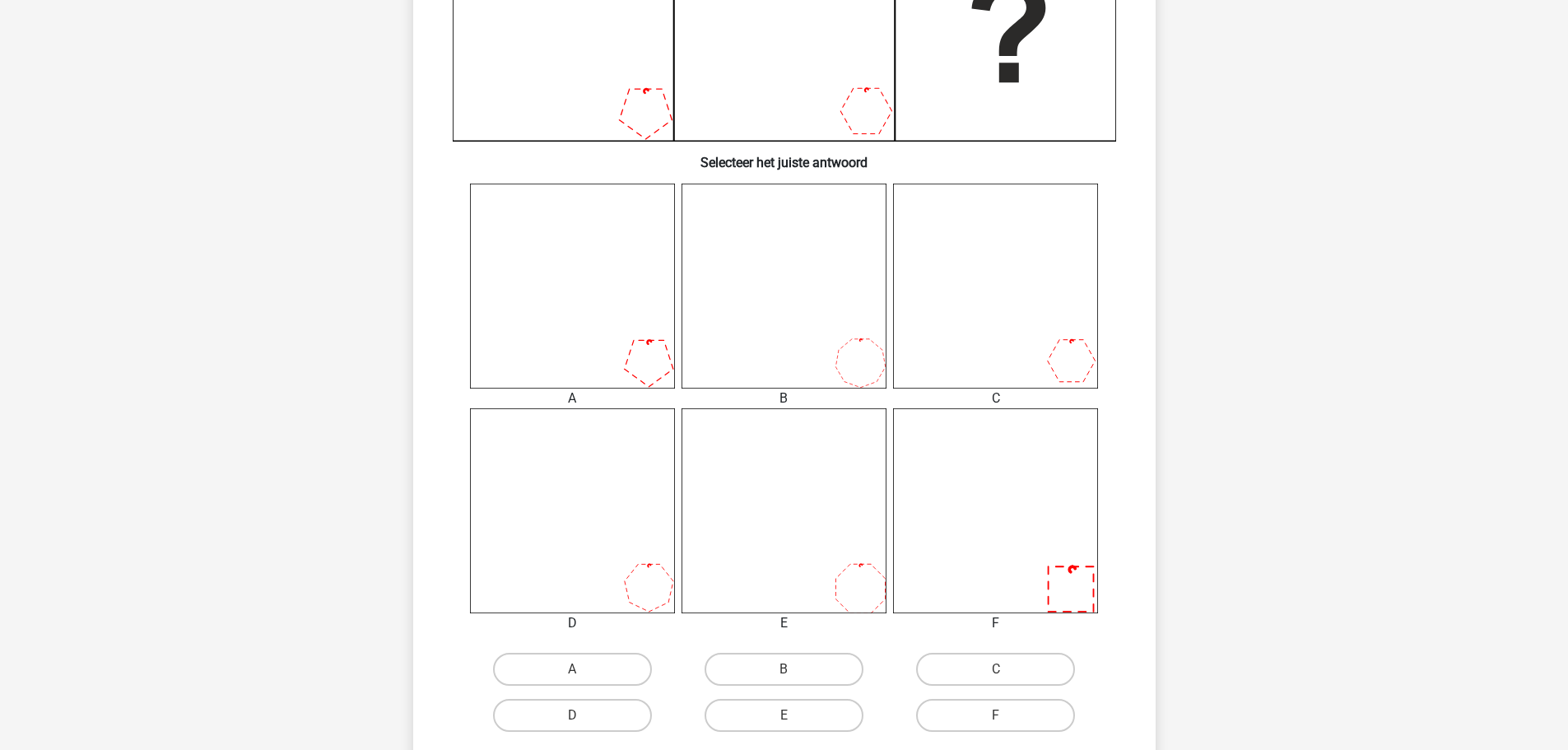
scroll to position [494, 0]
click at [805, 714] on label "E" at bounding box center [784, 714] width 159 height 33
click at [795, 714] on input "E" at bounding box center [789, 719] width 11 height 11
radio input "true"
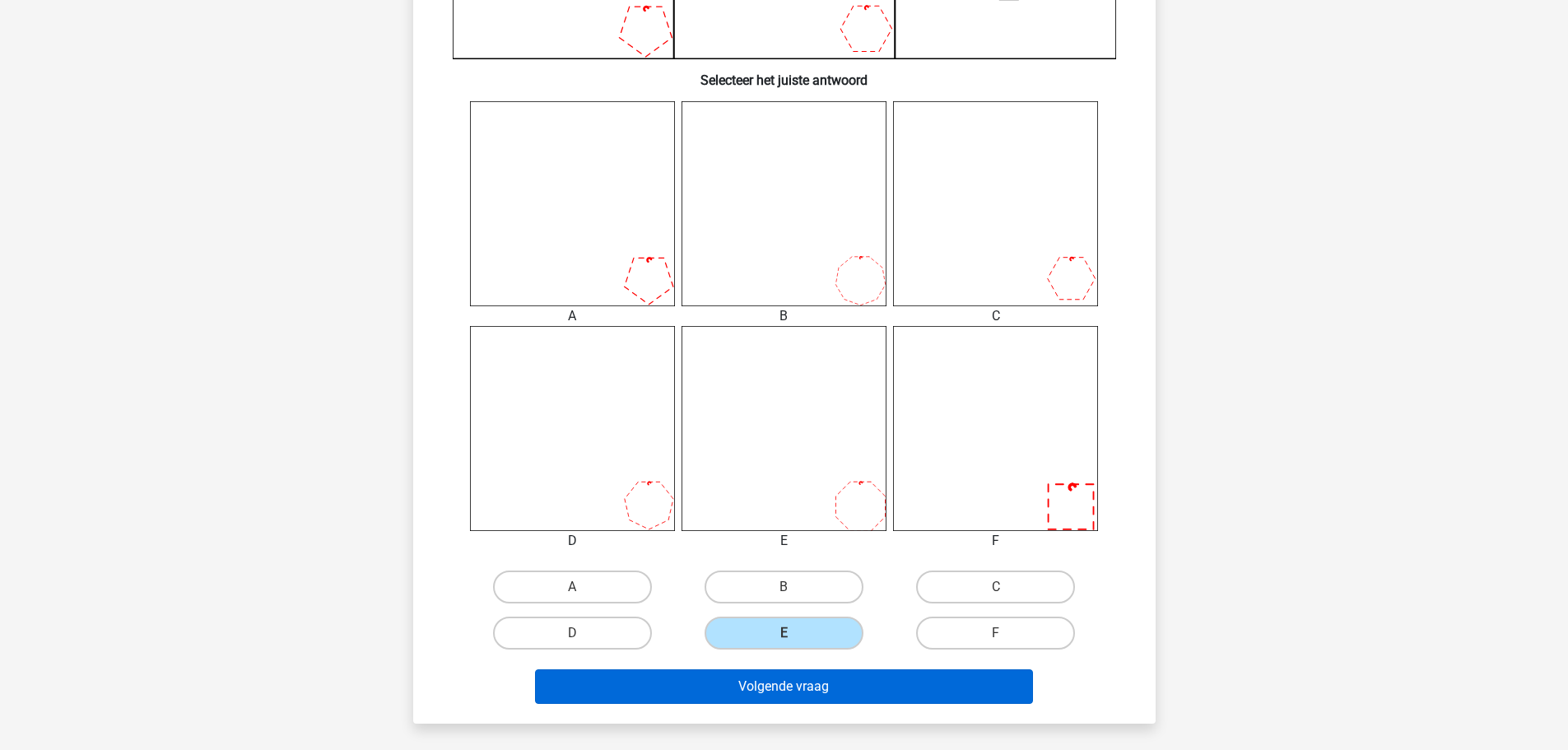
scroll to position [576, 0]
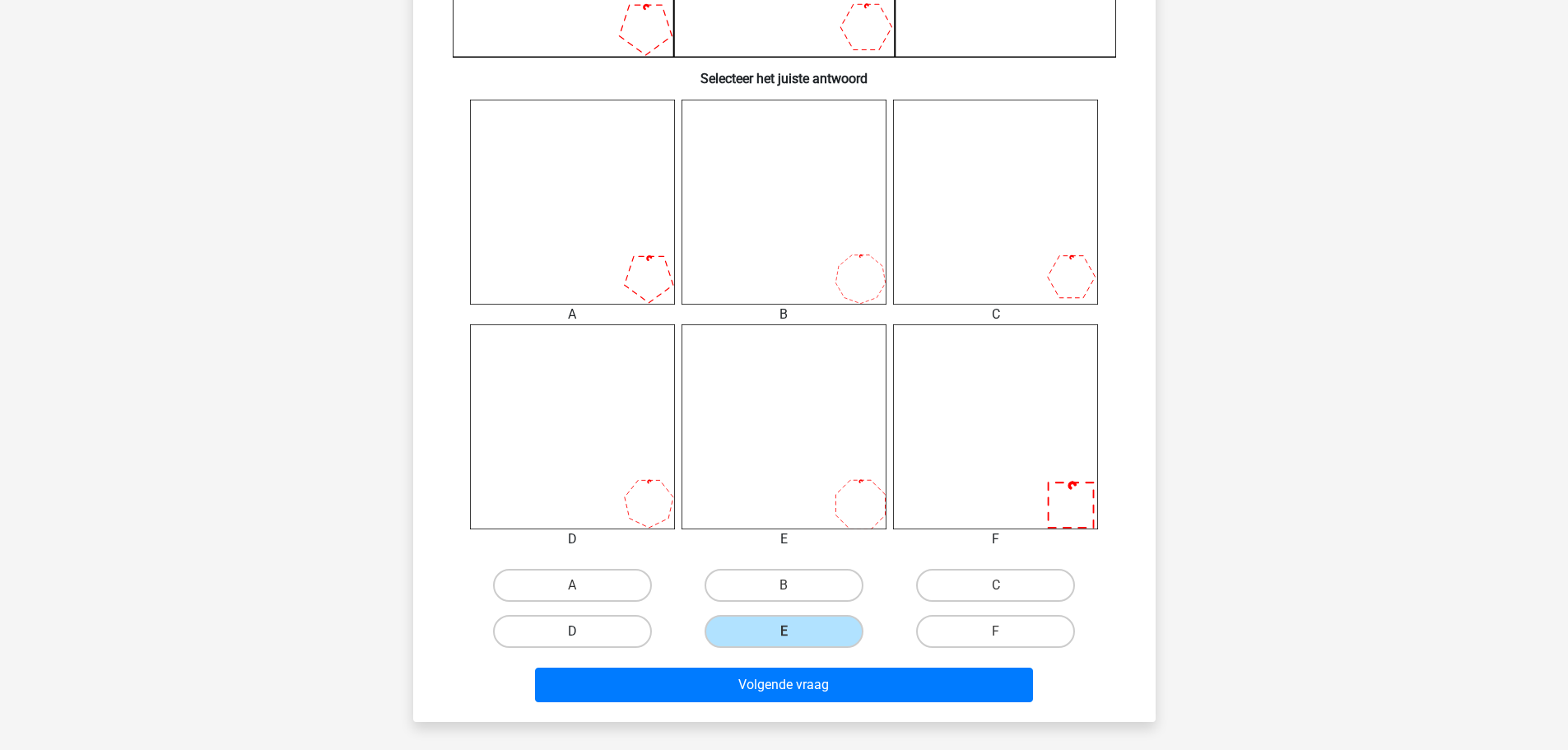
click at [586, 627] on label "D" at bounding box center [572, 632] width 159 height 33
click at [583, 631] on input "D" at bounding box center [578, 637] width 11 height 11
radio input "true"
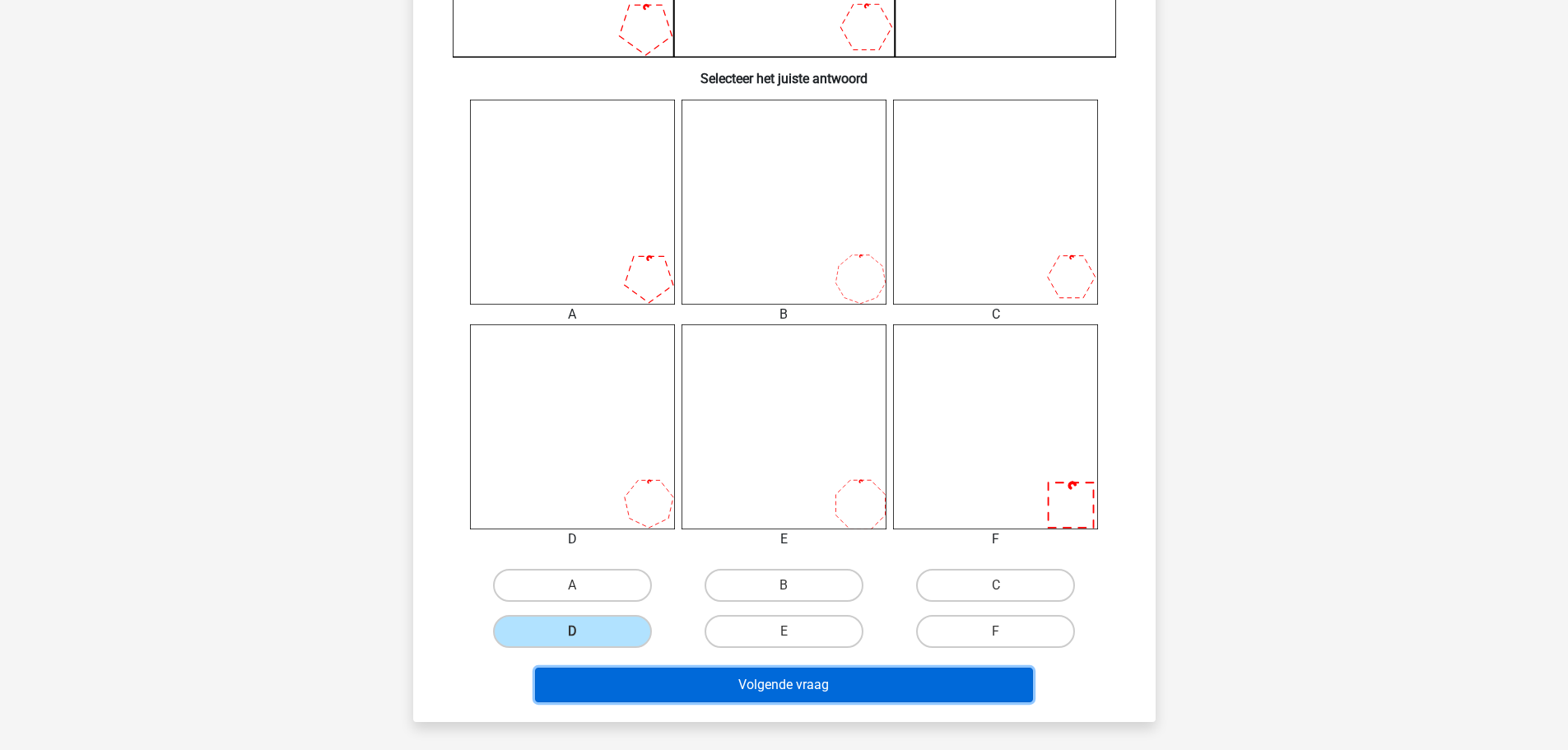
click at [843, 687] on button "Volgende vraag" at bounding box center [784, 685] width 498 height 34
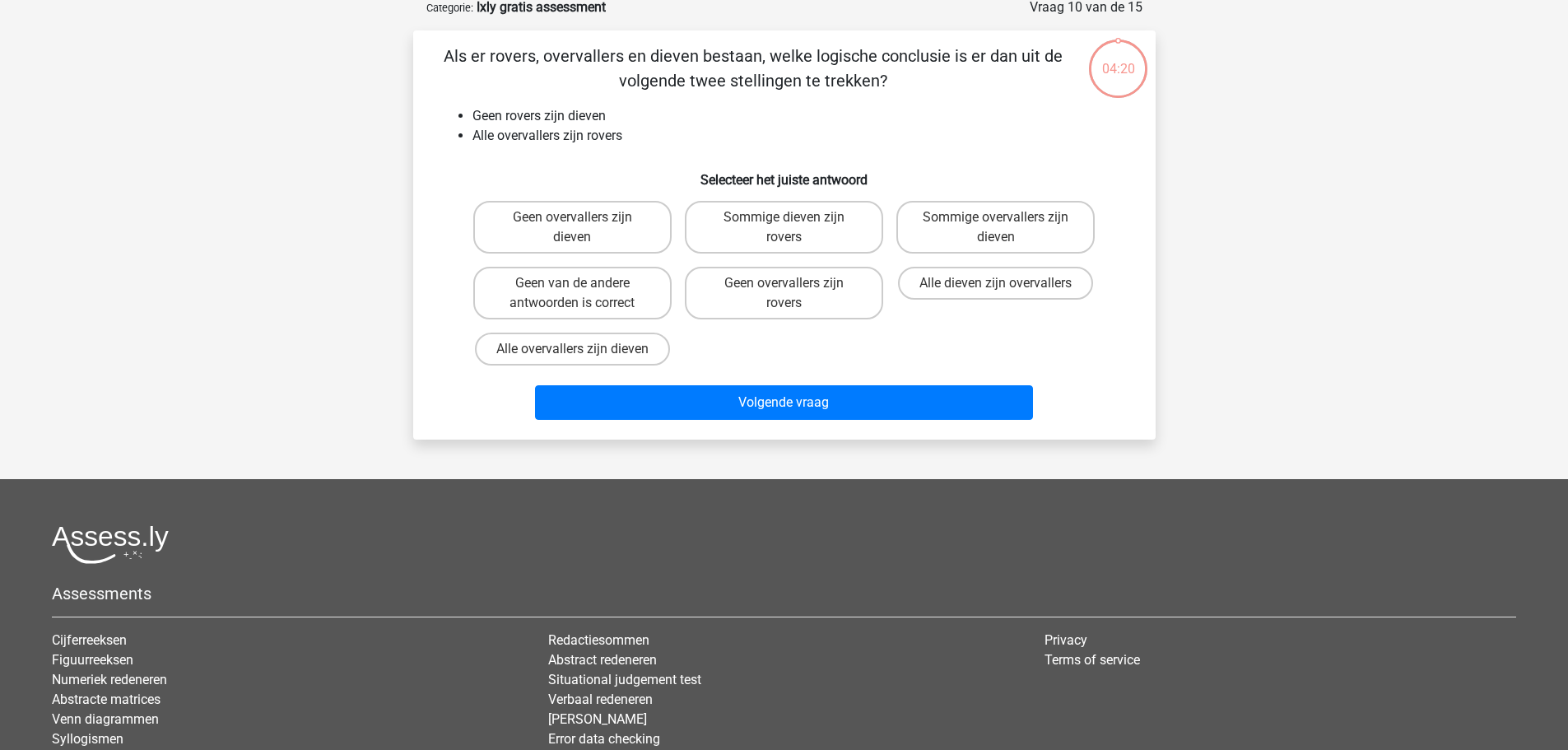
scroll to position [83, 0]
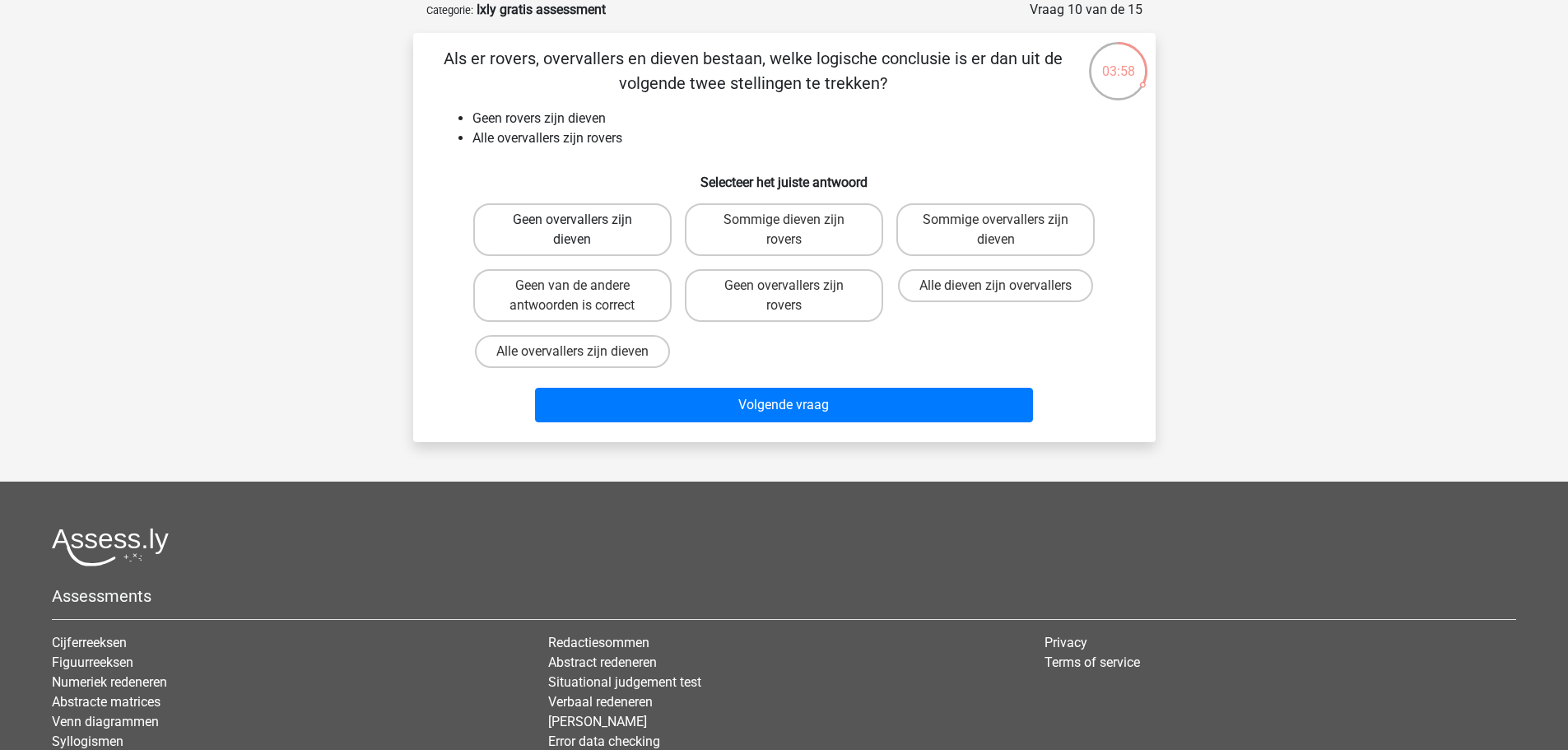
click at [606, 242] on label "Geen overvallers zijn dieven" at bounding box center [572, 230] width 198 height 53
click at [583, 231] on input "Geen overvallers zijn dieven" at bounding box center [578, 225] width 11 height 11
radio input "true"
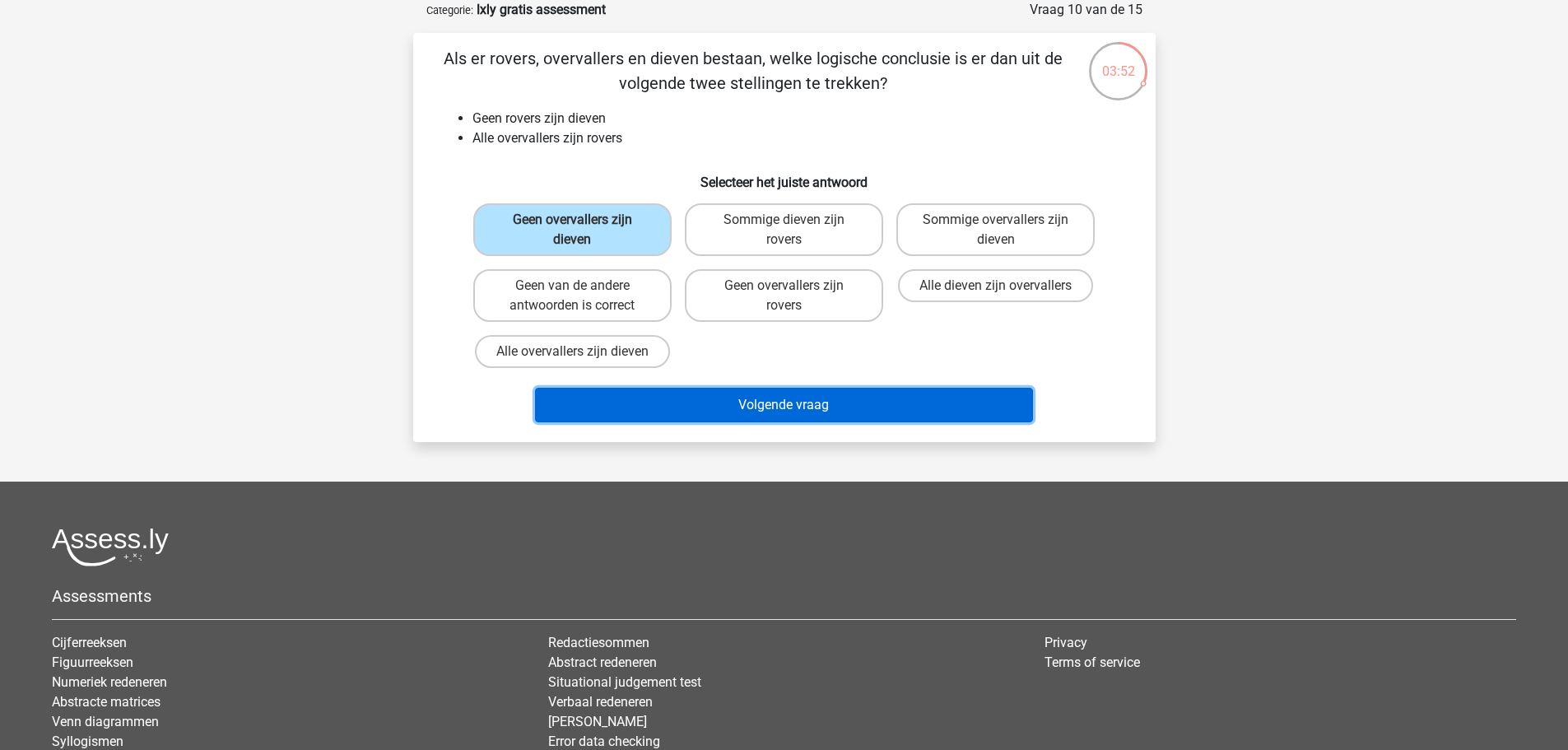
click at [793, 406] on button "Volgende vraag" at bounding box center [784, 405] width 498 height 34
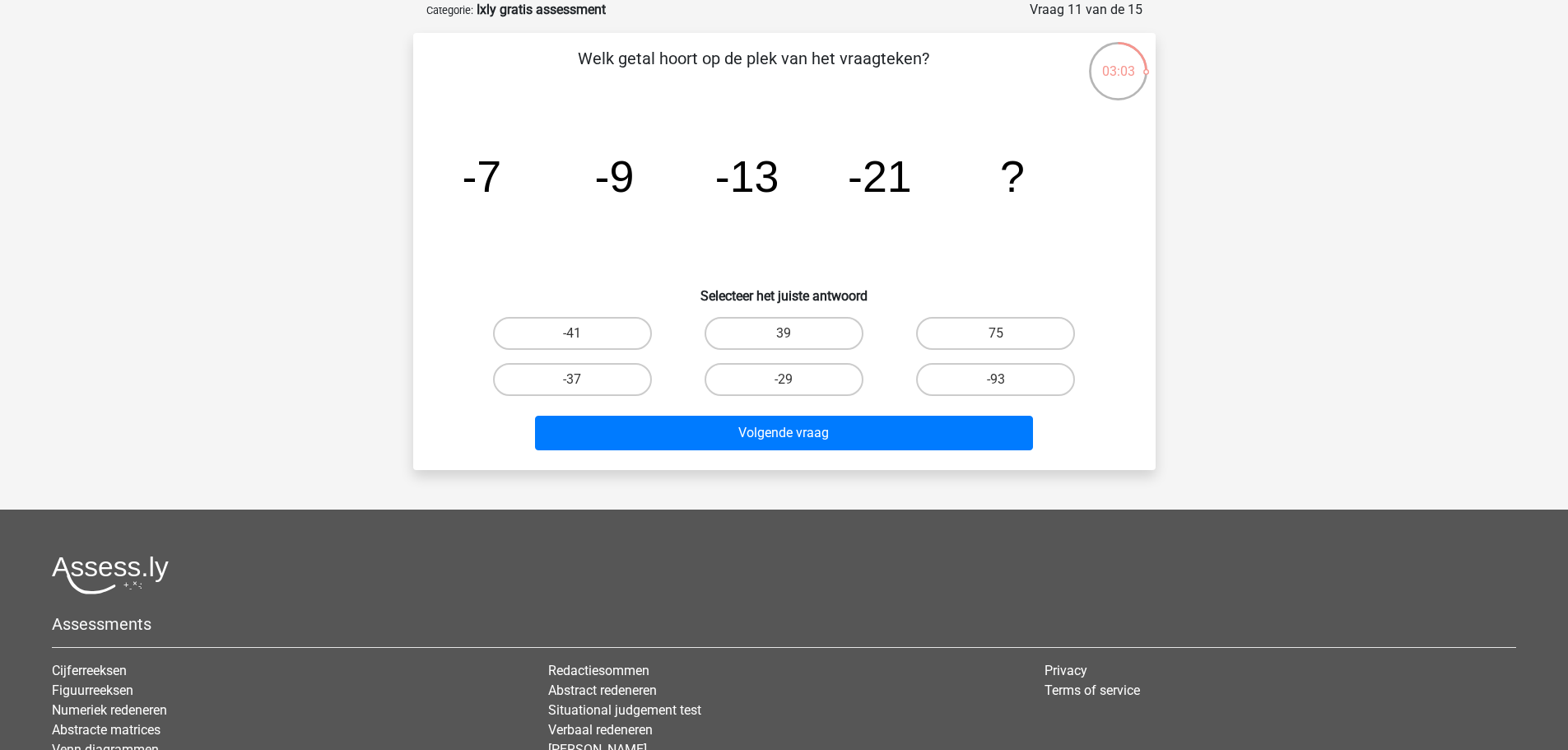
click at [581, 380] on input "-37" at bounding box center [578, 385] width 11 height 11
radio input "true"
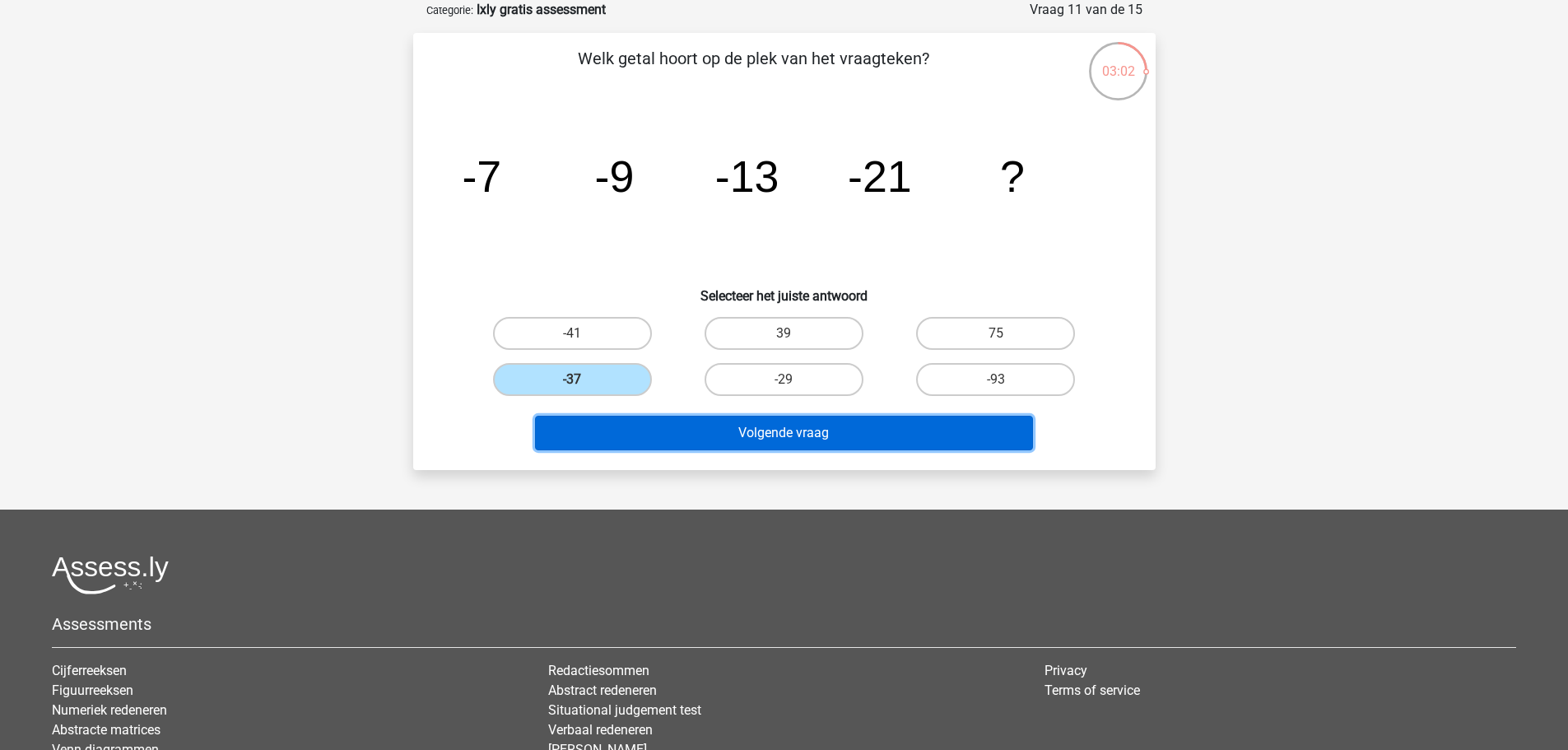
click at [744, 434] on button "Volgende vraag" at bounding box center [784, 433] width 498 height 34
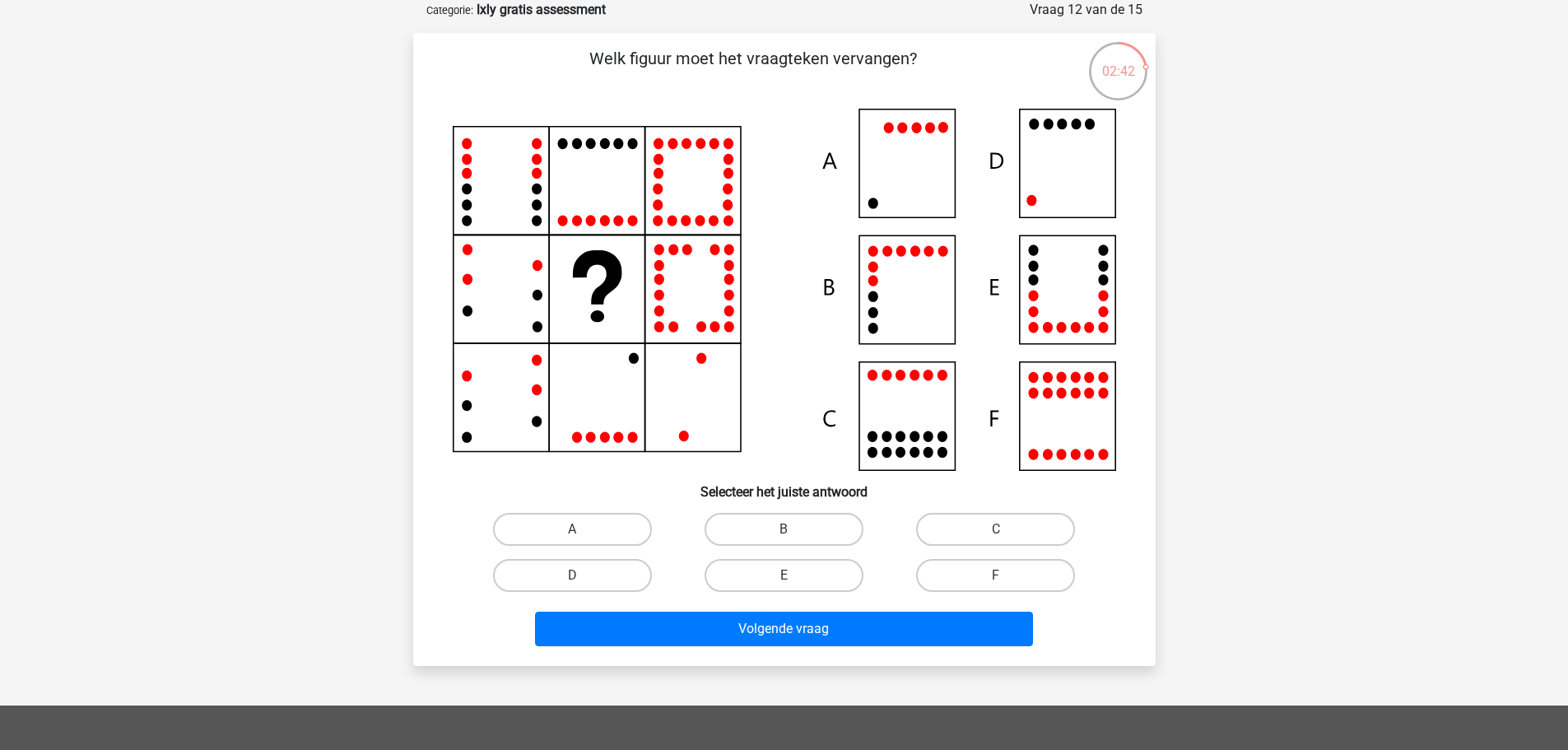
click at [1050, 188] on icon at bounding box center [785, 290] width 664 height 363
click at [608, 569] on label "D" at bounding box center [572, 576] width 159 height 33
click at [583, 576] on input "D" at bounding box center [578, 581] width 11 height 11
radio input "true"
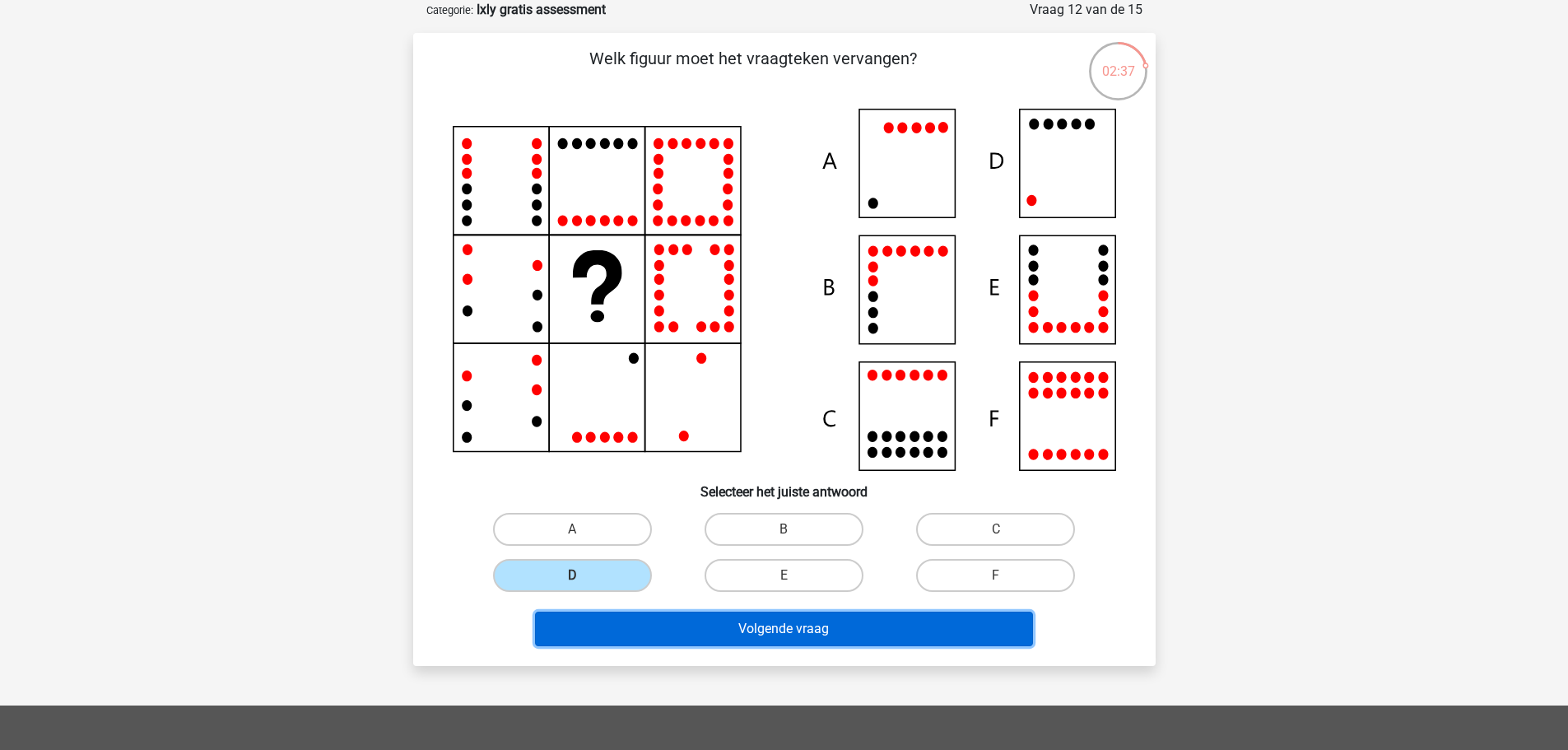
click at [809, 630] on button "Volgende vraag" at bounding box center [784, 629] width 498 height 34
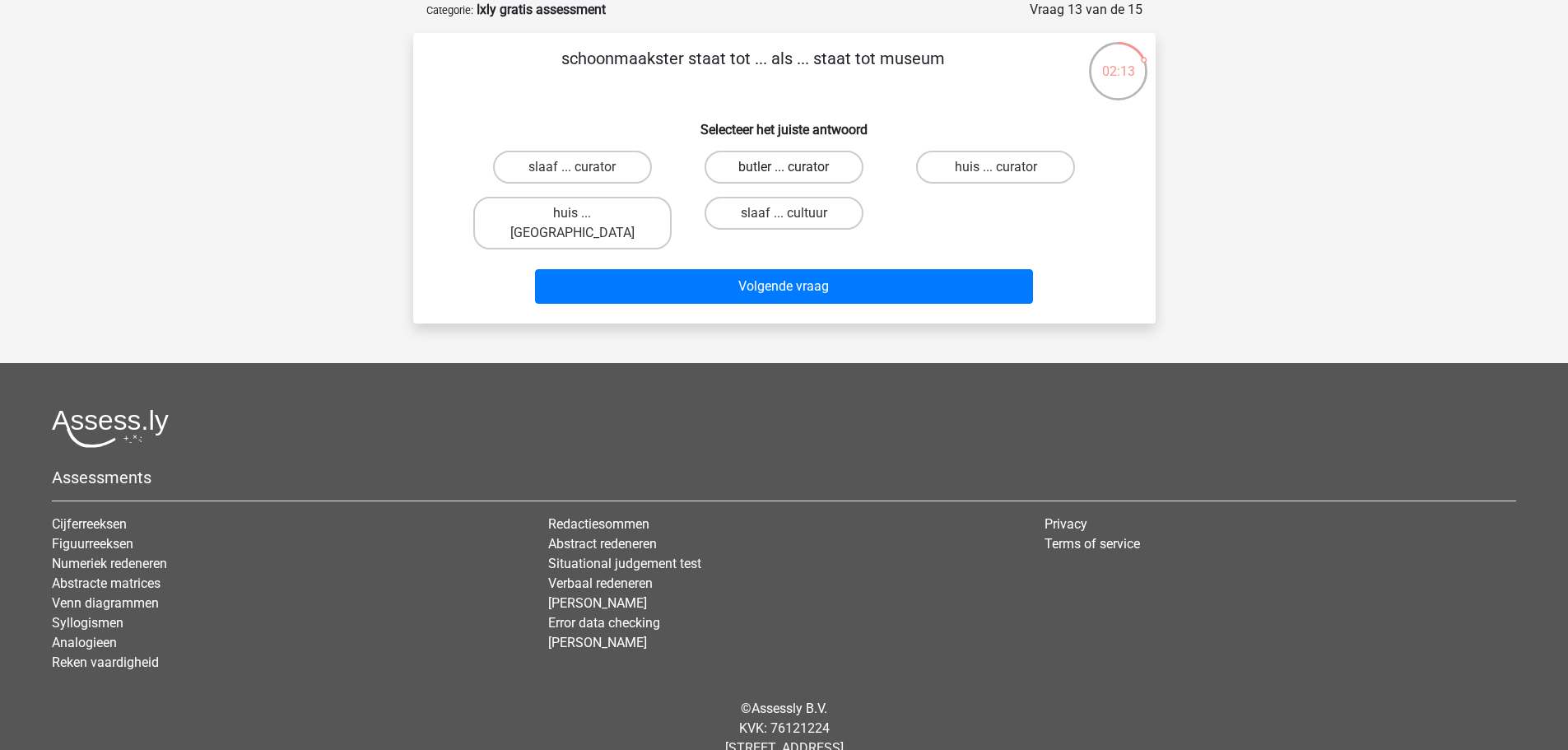
click at [770, 171] on label "butler ... curator" at bounding box center [784, 168] width 159 height 33
click at [784, 171] on input "butler ... curator" at bounding box center [789, 172] width 11 height 11
radio input "true"
click at [615, 202] on label "huis ... louvre" at bounding box center [572, 223] width 198 height 53
click at [583, 213] on input "huis ... louvre" at bounding box center [578, 219] width 11 height 11
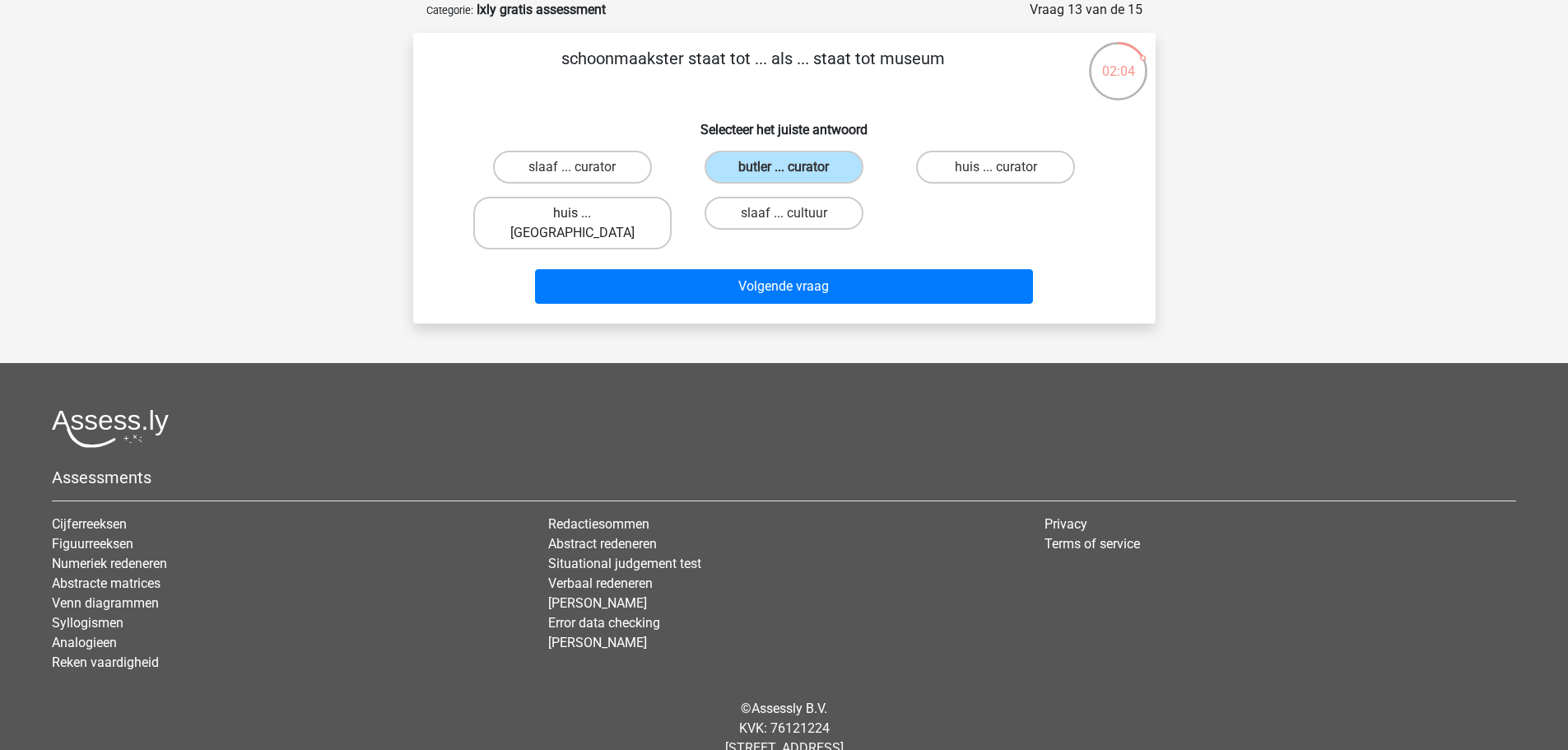
radio input "true"
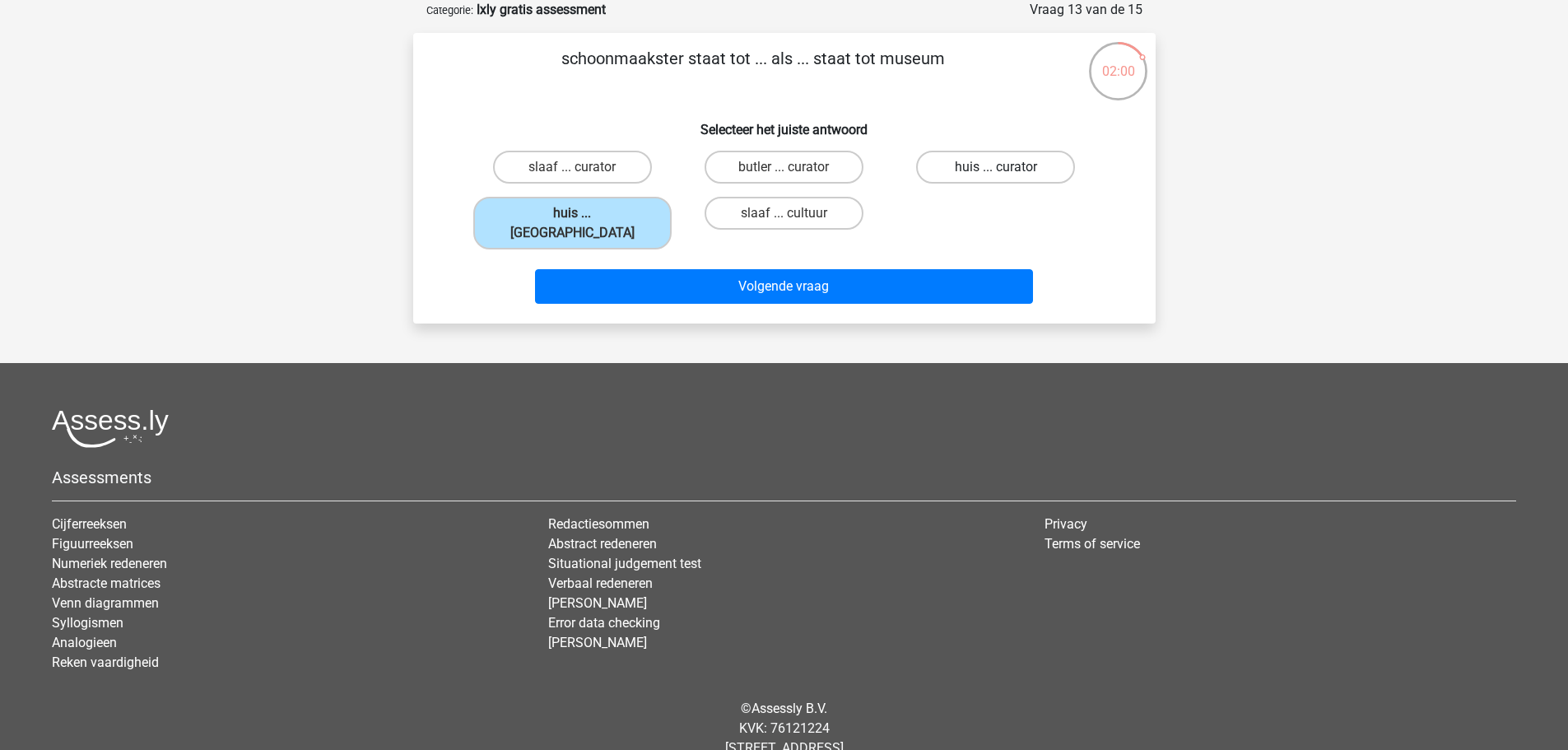
click at [1012, 171] on label "huis ... curator" at bounding box center [996, 168] width 159 height 33
click at [1007, 171] on input "huis ... curator" at bounding box center [1002, 172] width 11 height 11
radio input "true"
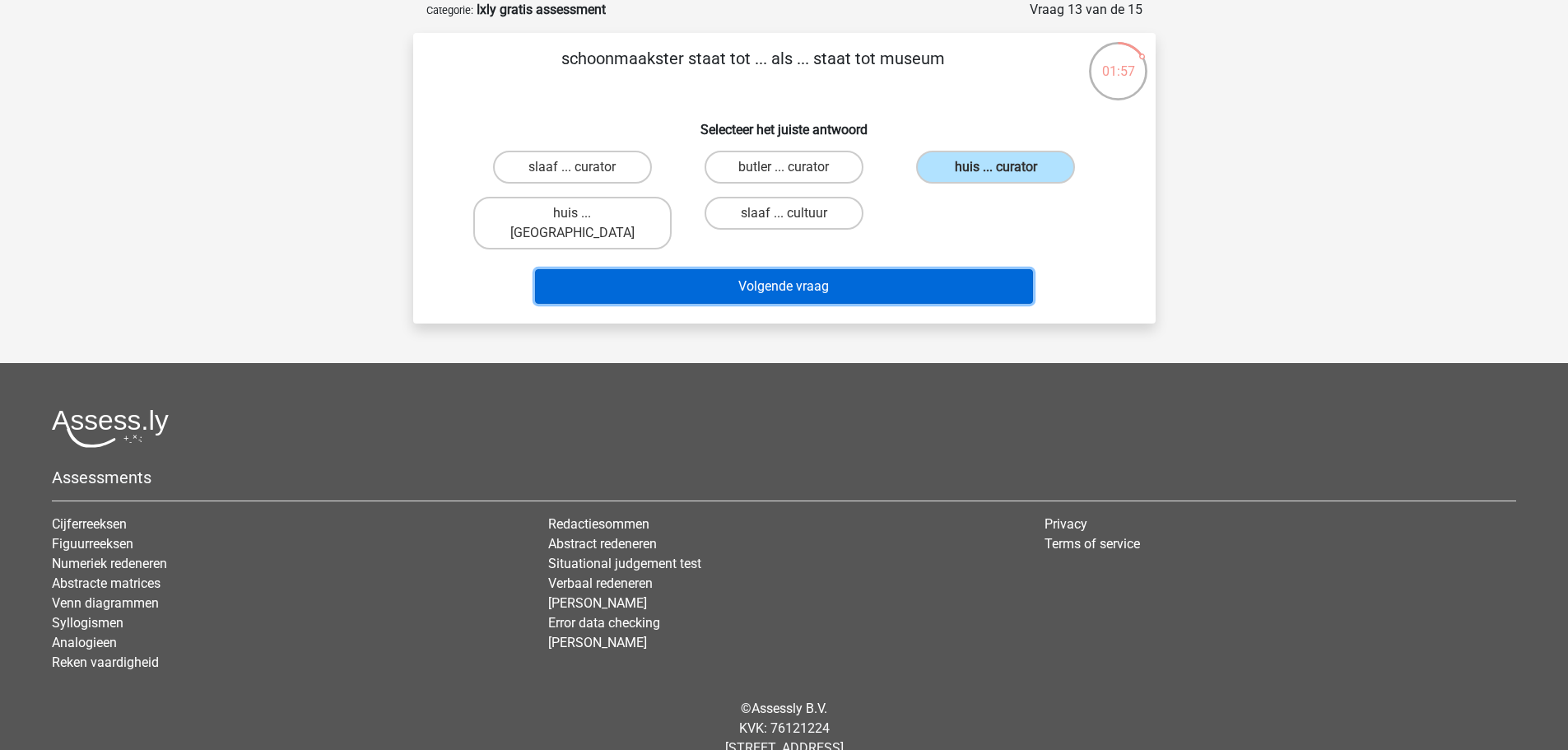
click at [801, 283] on button "Volgende vraag" at bounding box center [784, 286] width 498 height 34
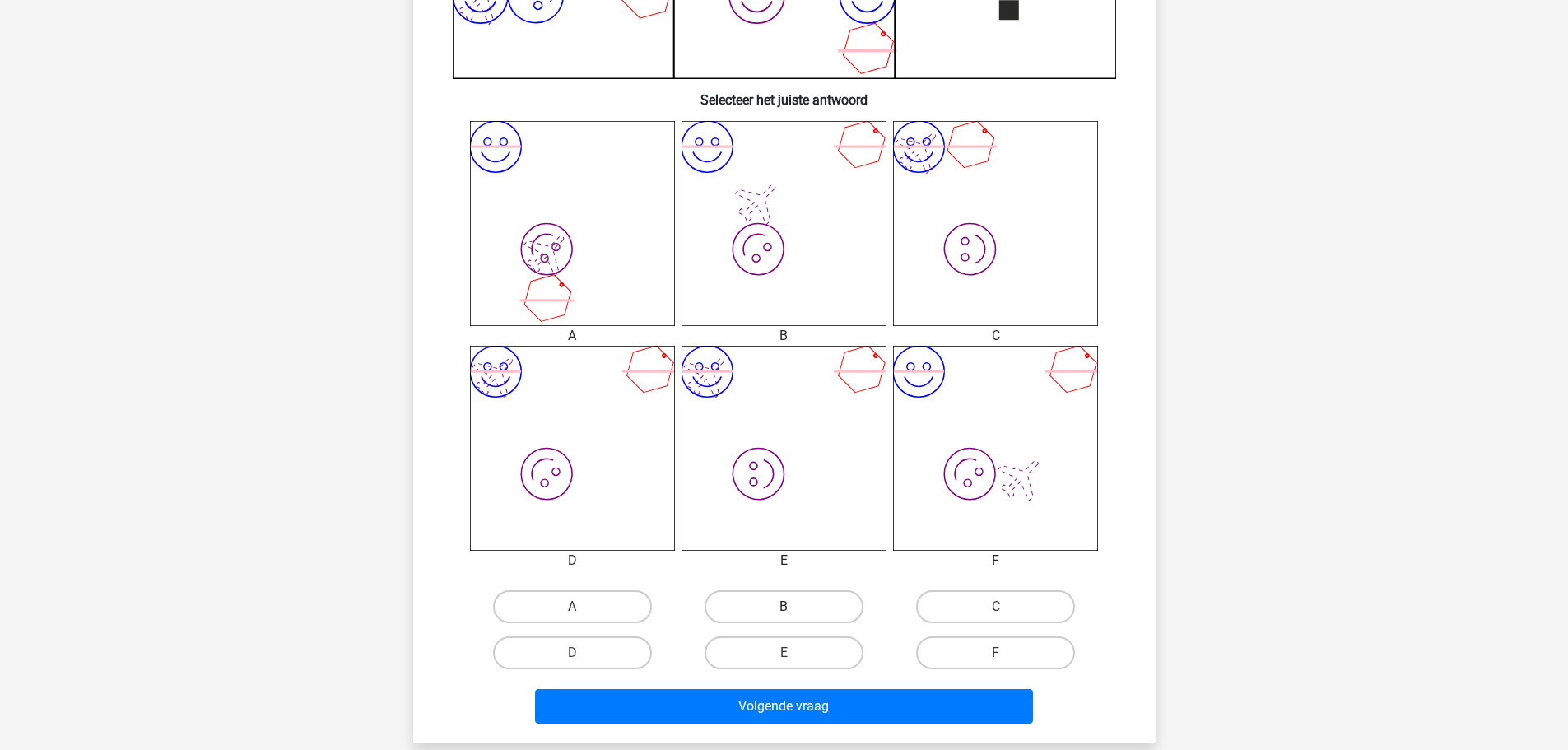
scroll to position [576, 0]
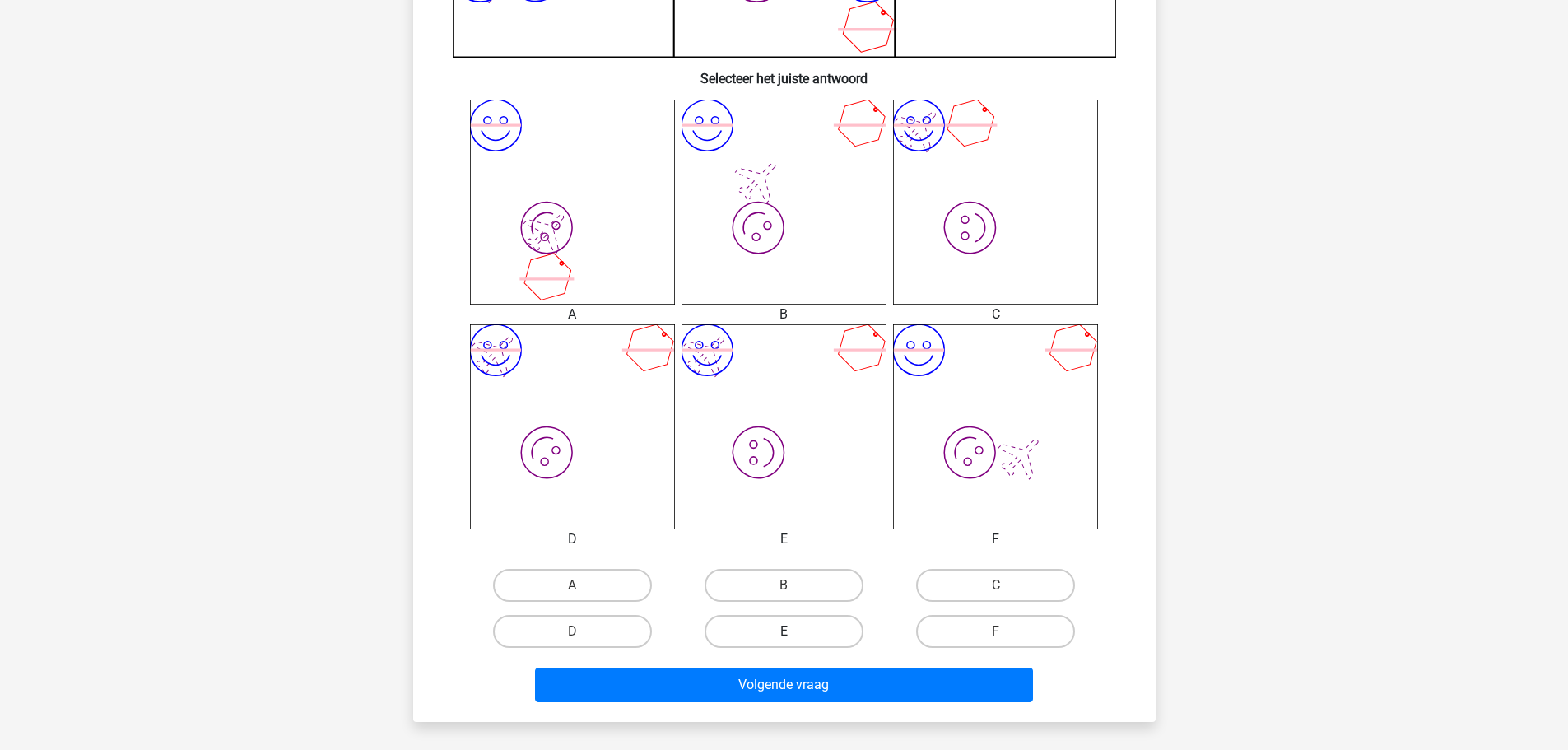
click at [774, 629] on label "E" at bounding box center [784, 632] width 159 height 33
click at [784, 631] on input "E" at bounding box center [789, 637] width 11 height 11
radio input "true"
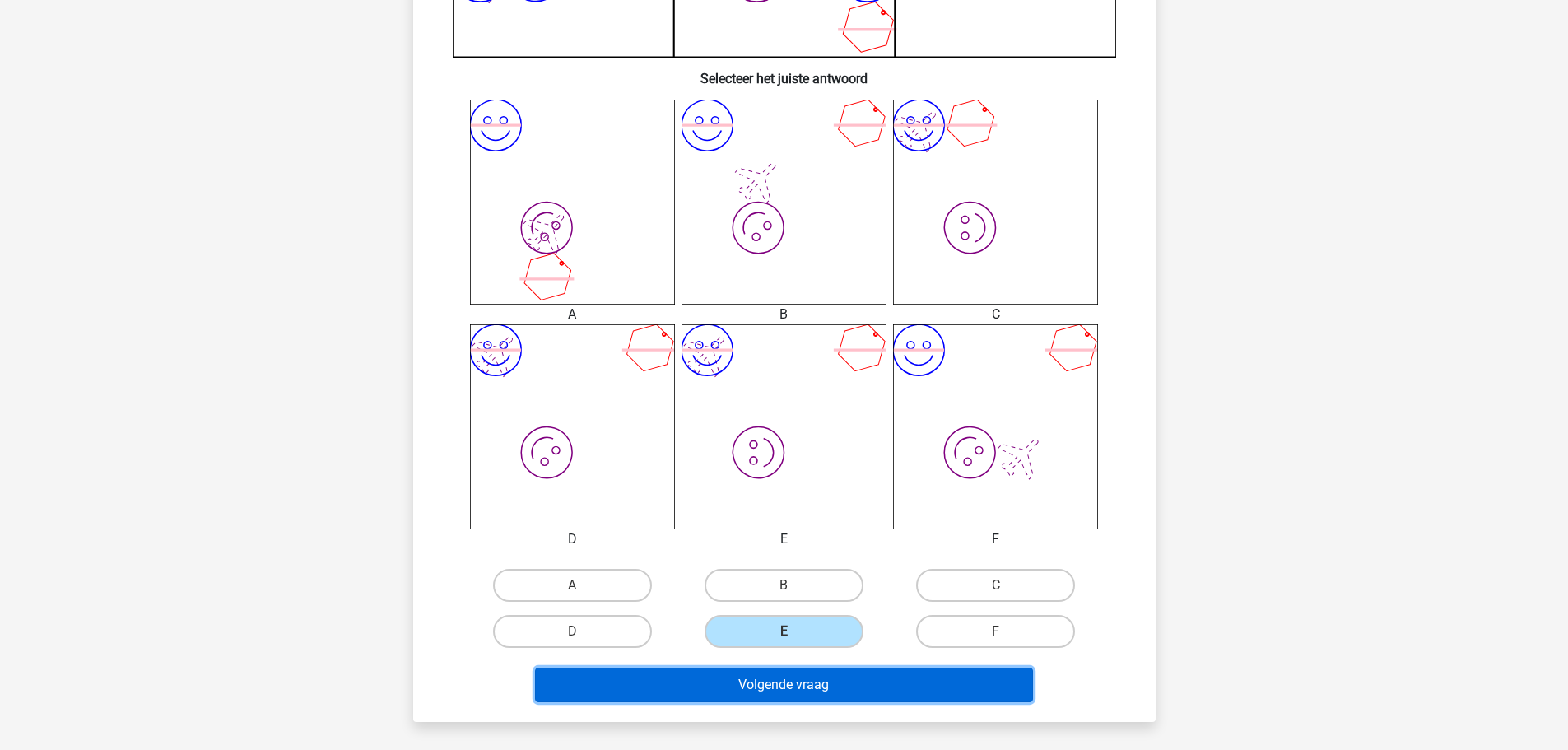
click at [811, 700] on button "Volgende vraag" at bounding box center [784, 685] width 498 height 34
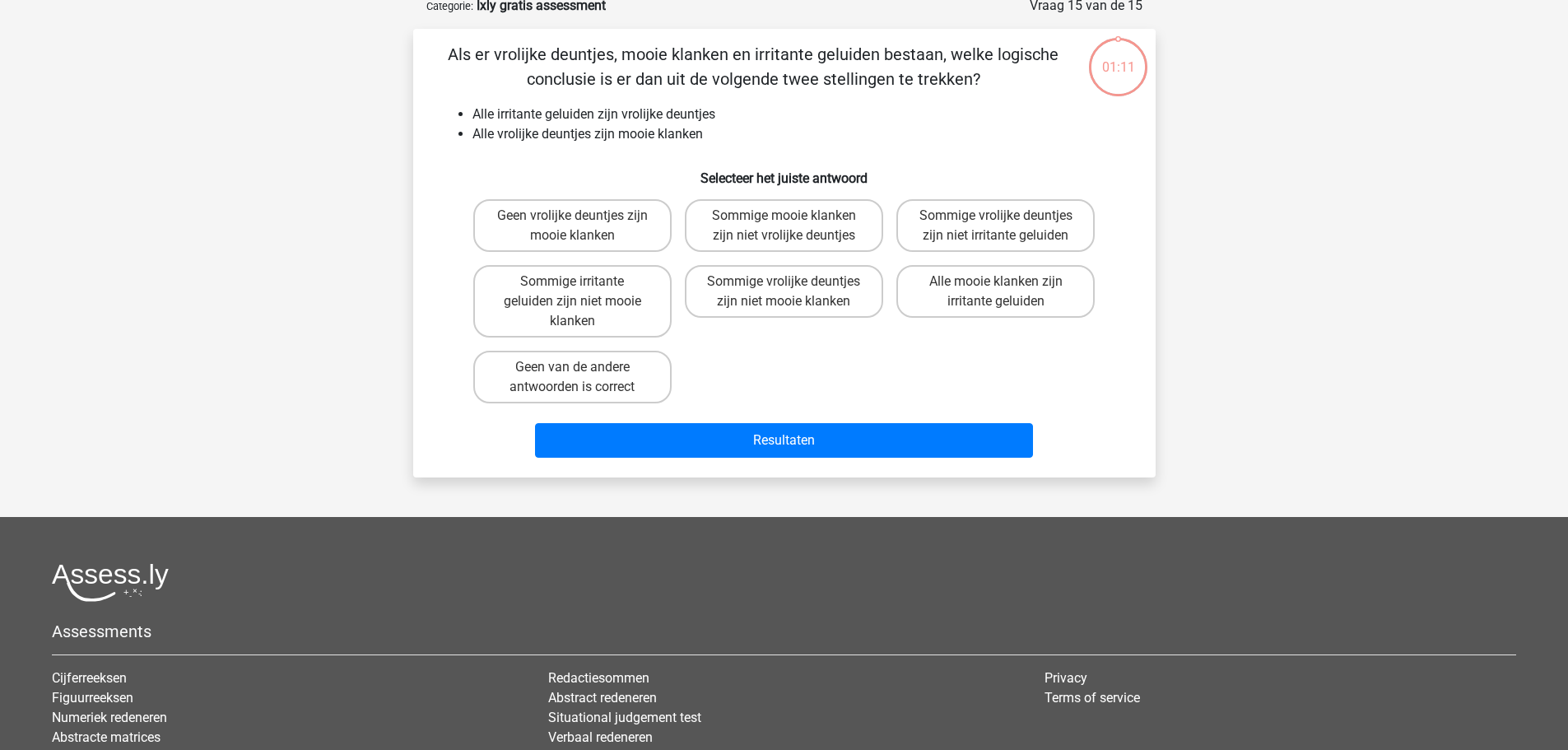
scroll to position [83, 0]
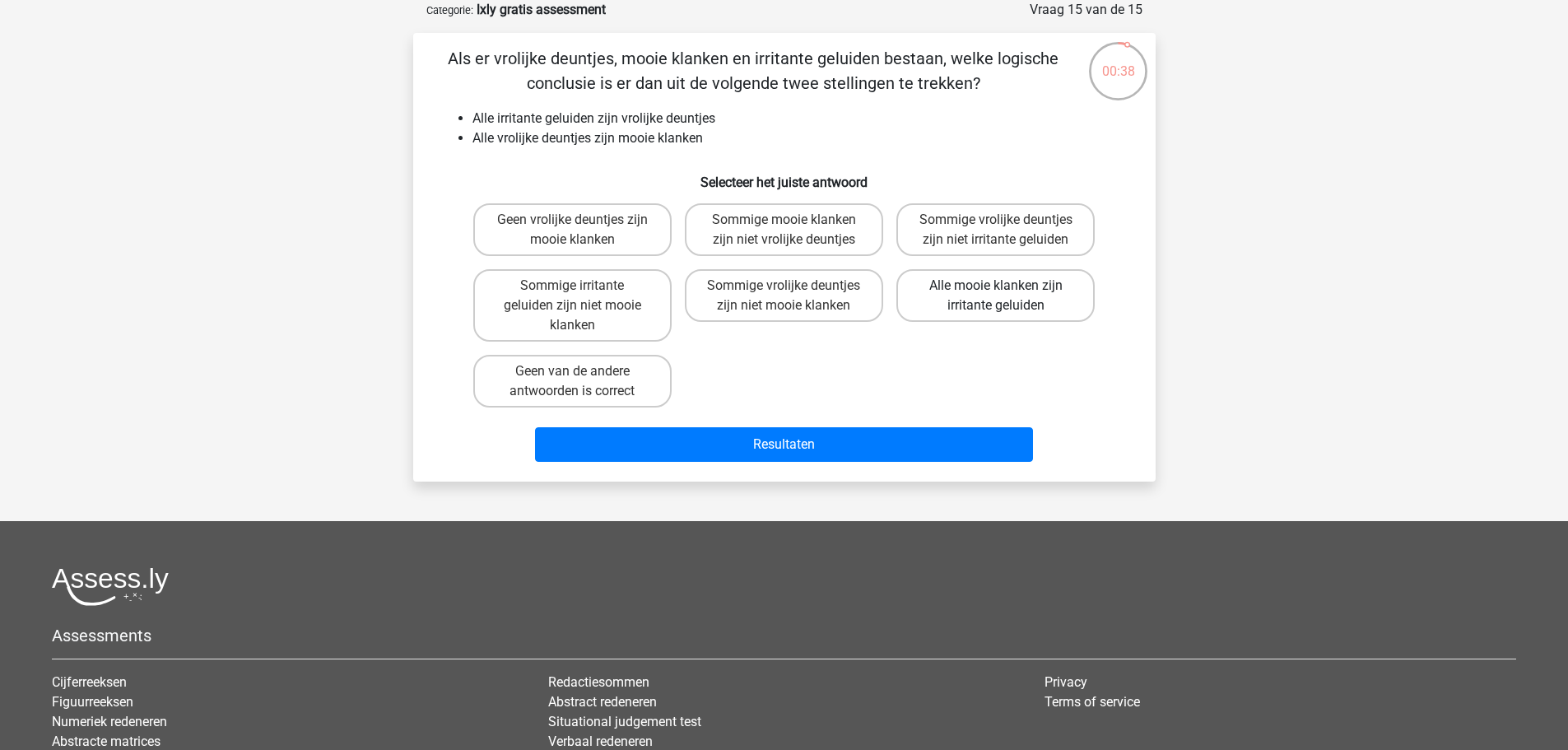
click at [1047, 288] on label "Alle mooie klanken zijn irritante geluiden" at bounding box center [996, 296] width 198 height 53
click at [1007, 288] on input "Alle mooie klanken zijn irritante geluiden" at bounding box center [1002, 291] width 11 height 11
radio input "true"
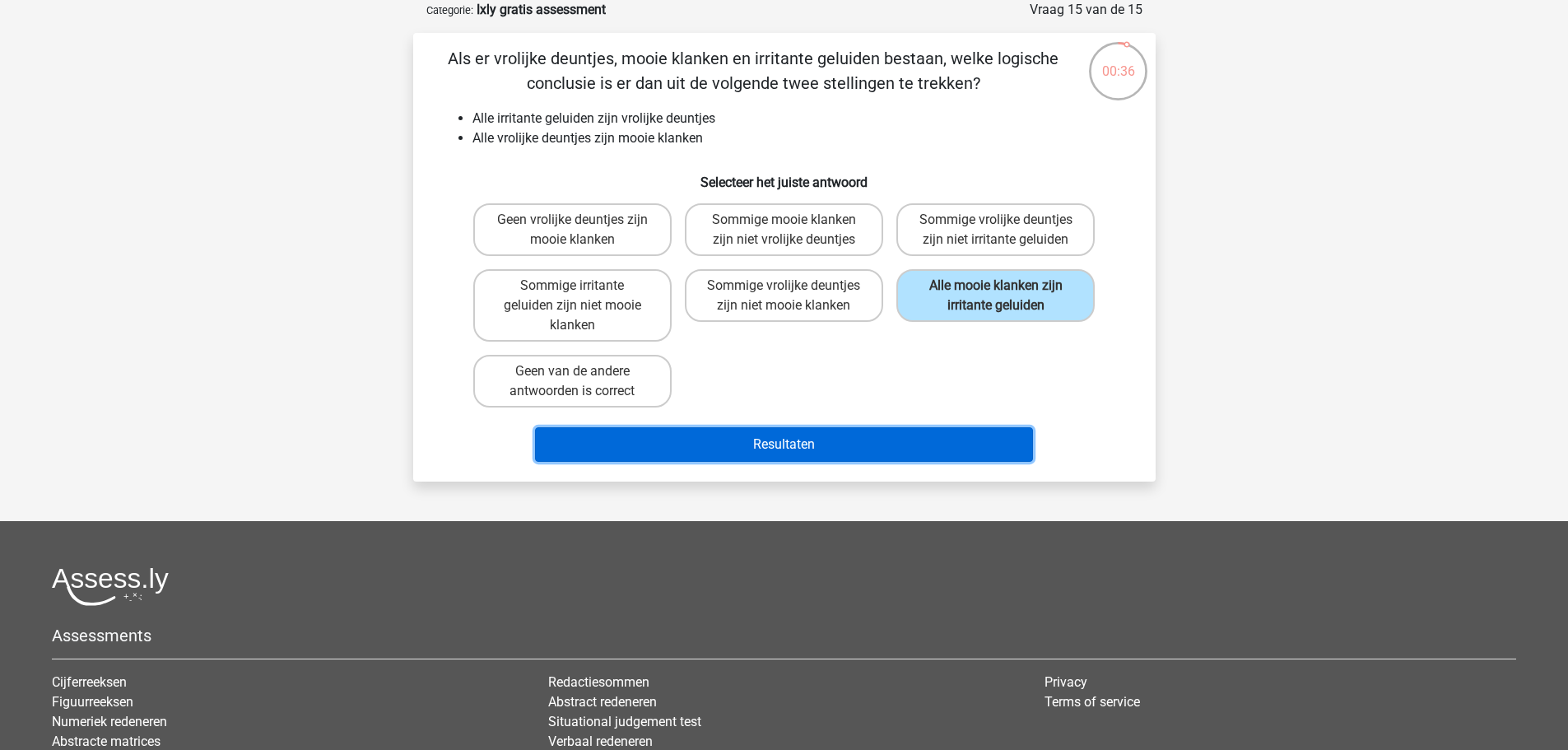
click at [765, 447] on button "Resultaten" at bounding box center [784, 444] width 498 height 34
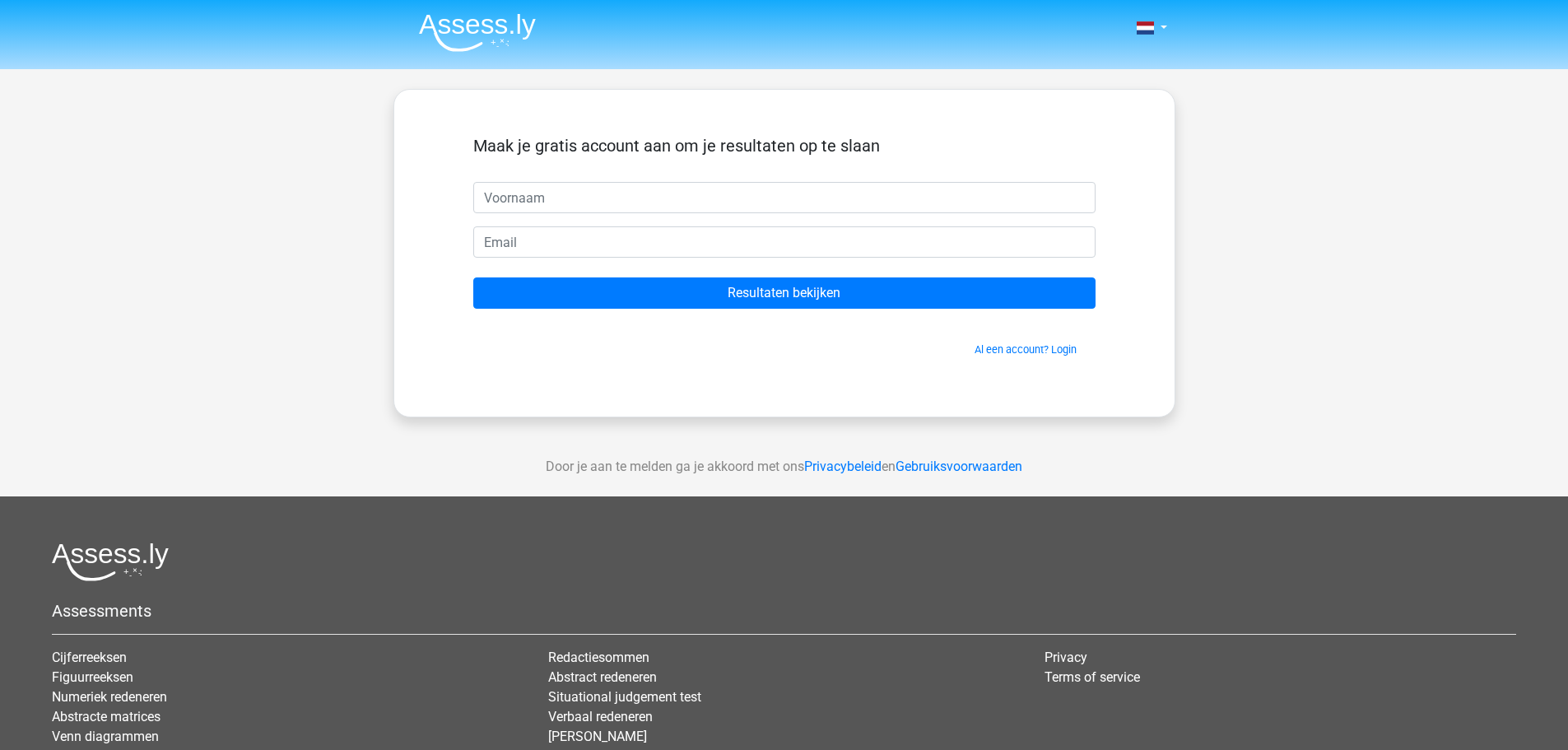
click at [616, 192] on input "text" at bounding box center [784, 198] width 622 height 32
type input "Giosue"
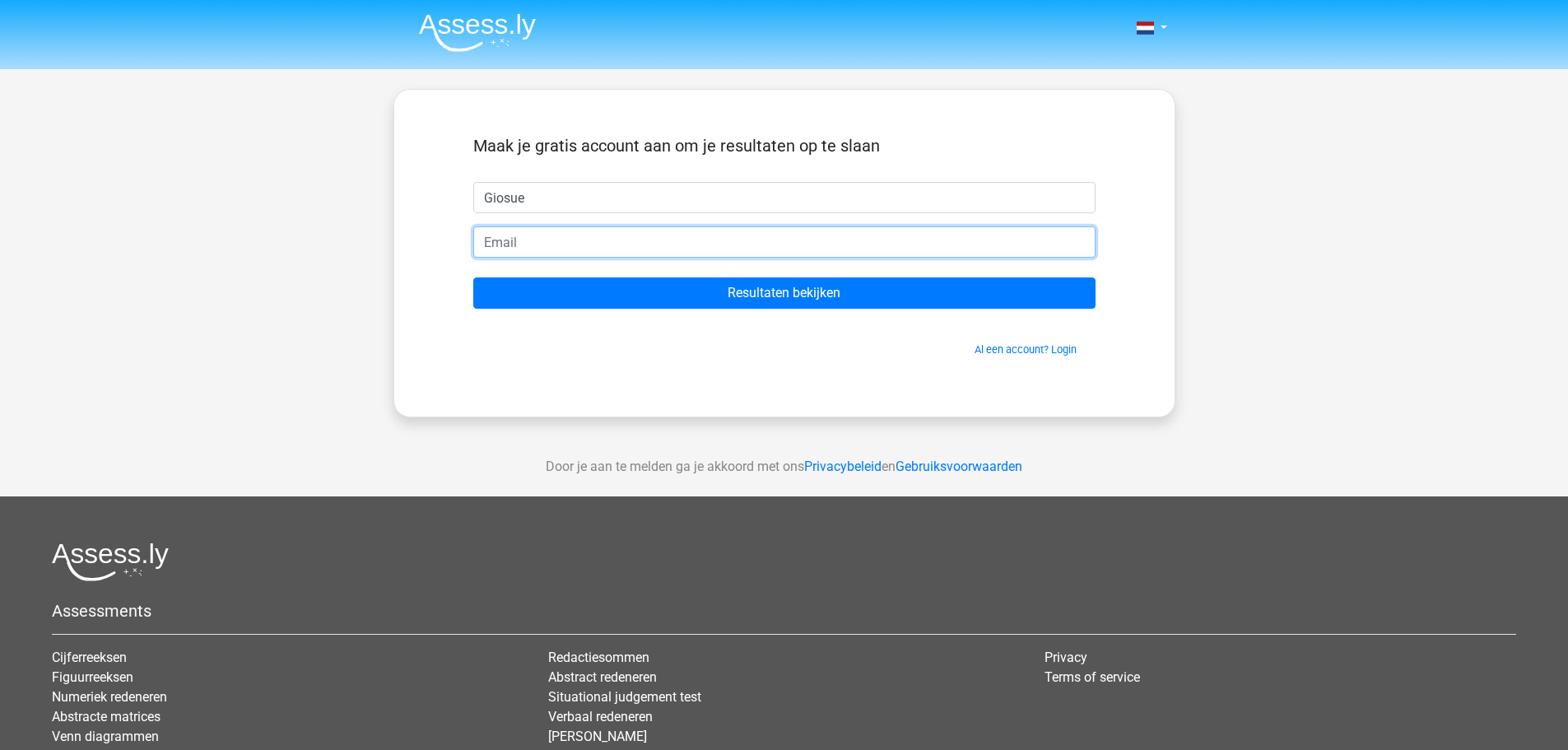
click at [593, 245] on input "email" at bounding box center [784, 242] width 622 height 32
type input "corshair777@gmail.com"
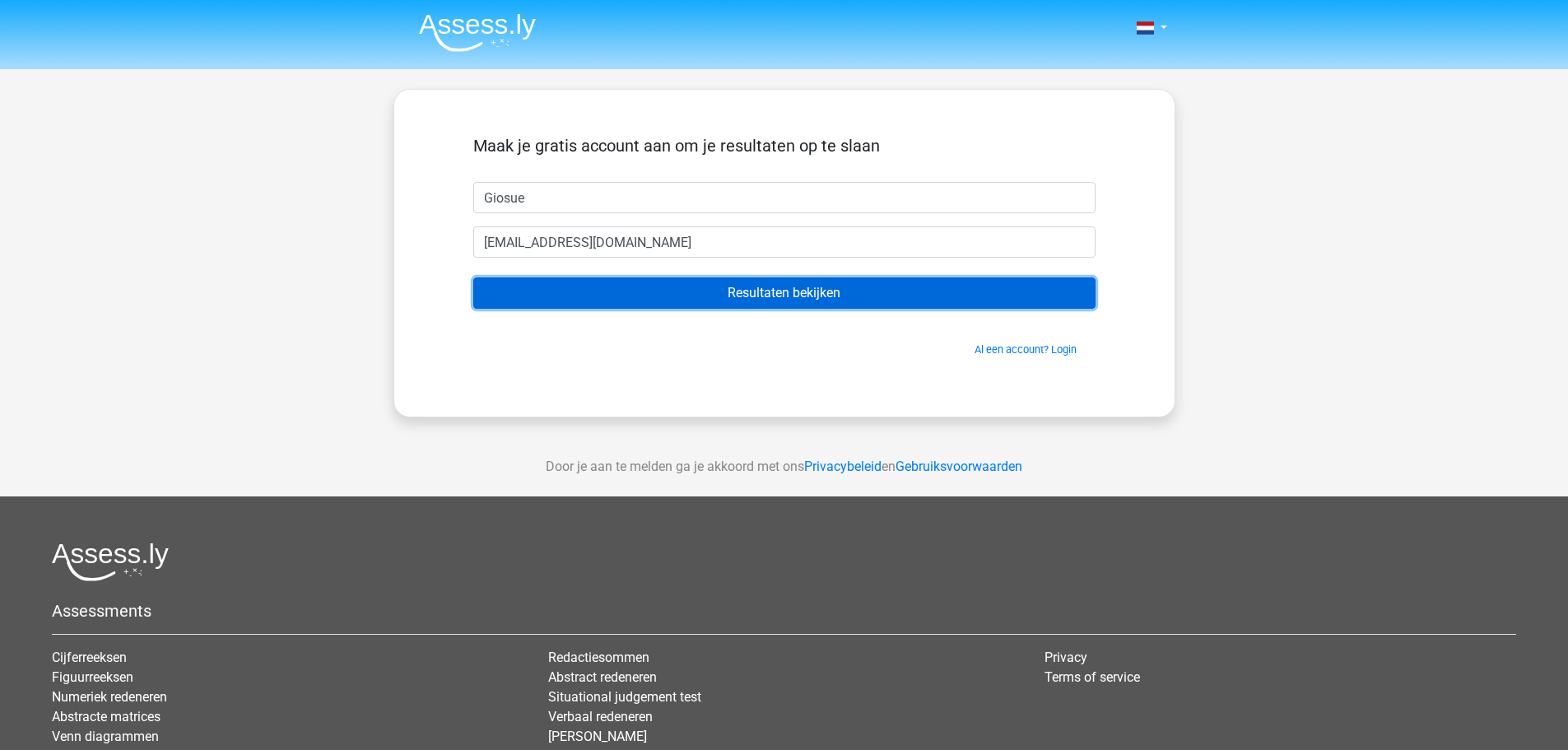
click at [611, 292] on input "Resultaten bekijken" at bounding box center [784, 293] width 622 height 32
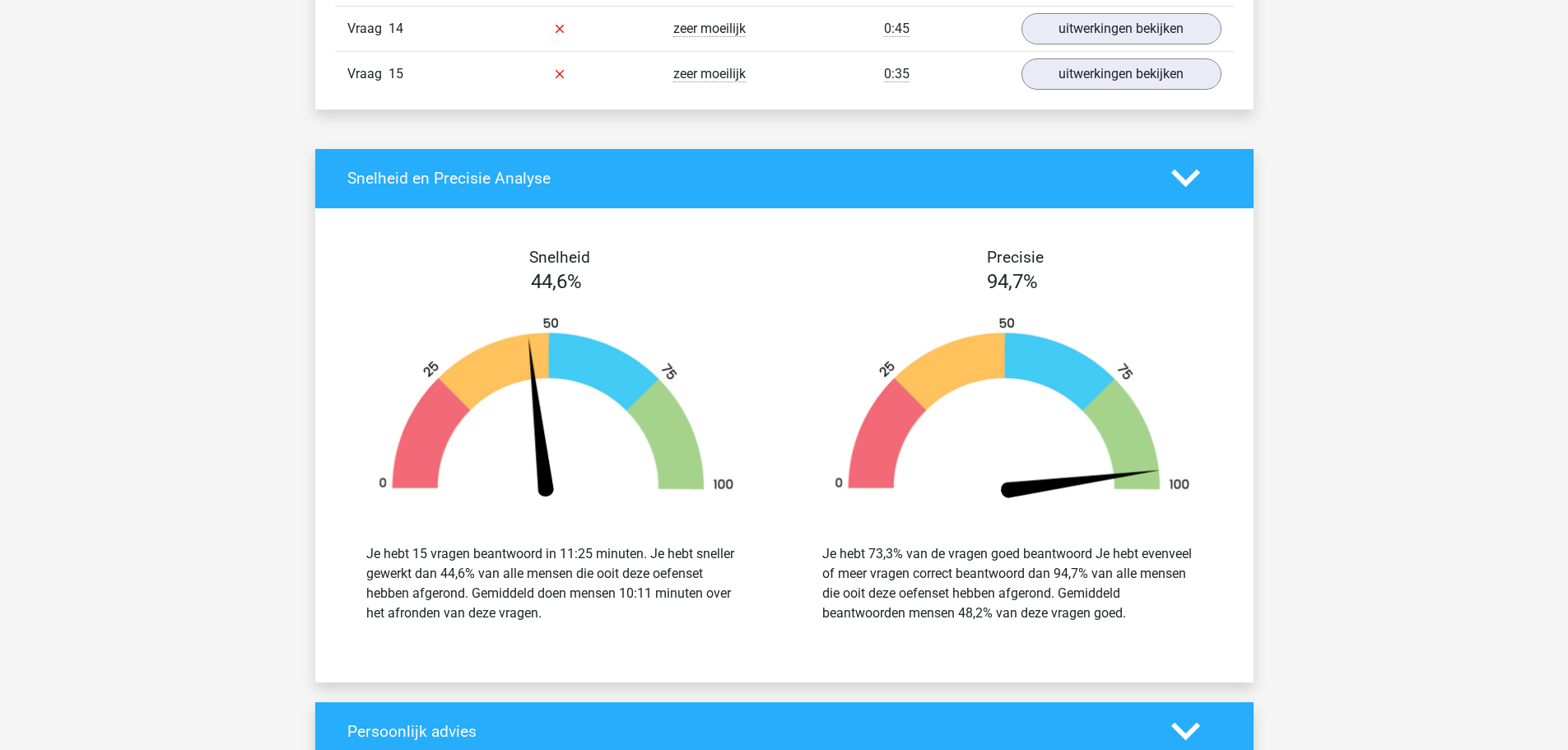
scroll to position [2540, 0]
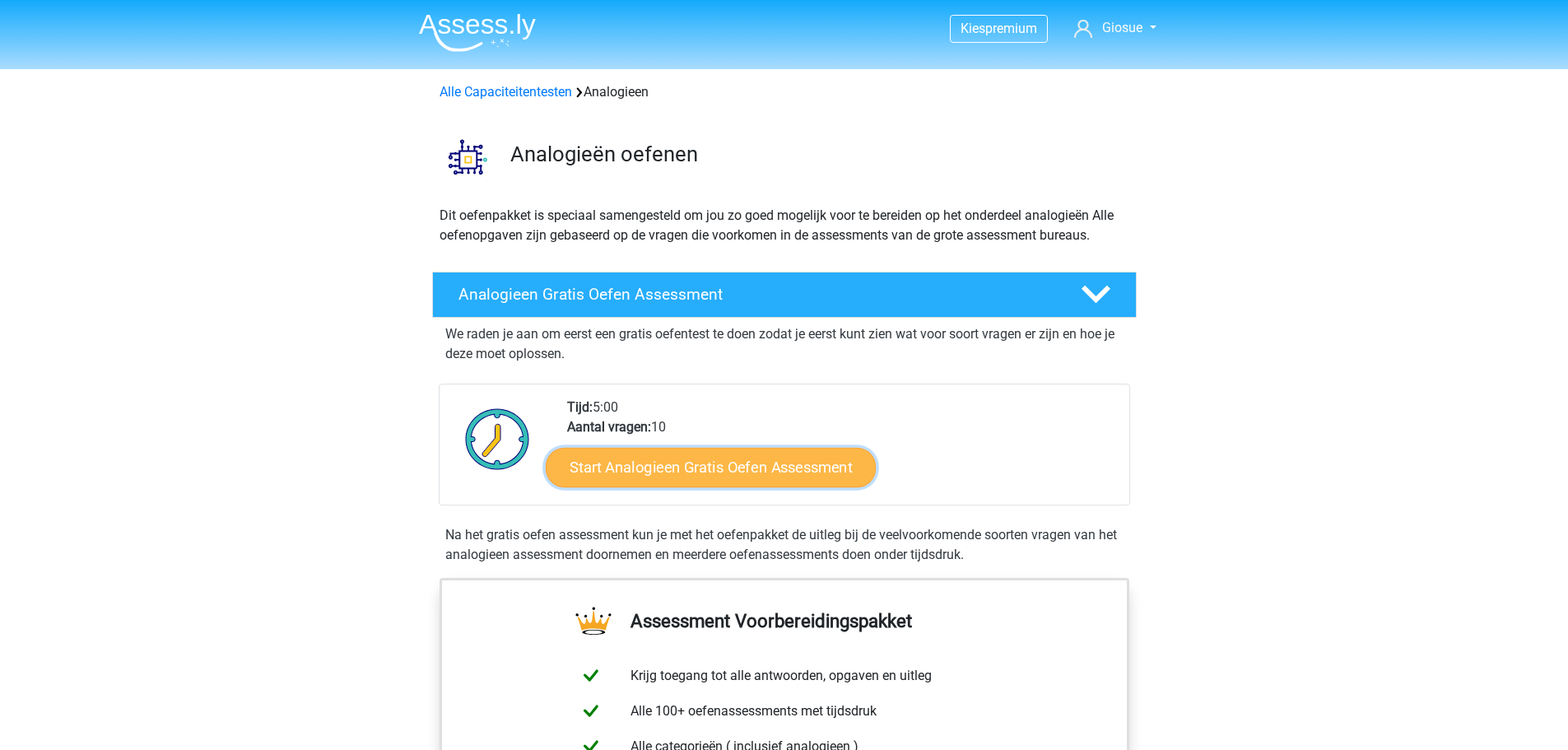
click at [713, 466] on link "Start Analogieen Gratis Oefen Assessment" at bounding box center [711, 466] width 330 height 40
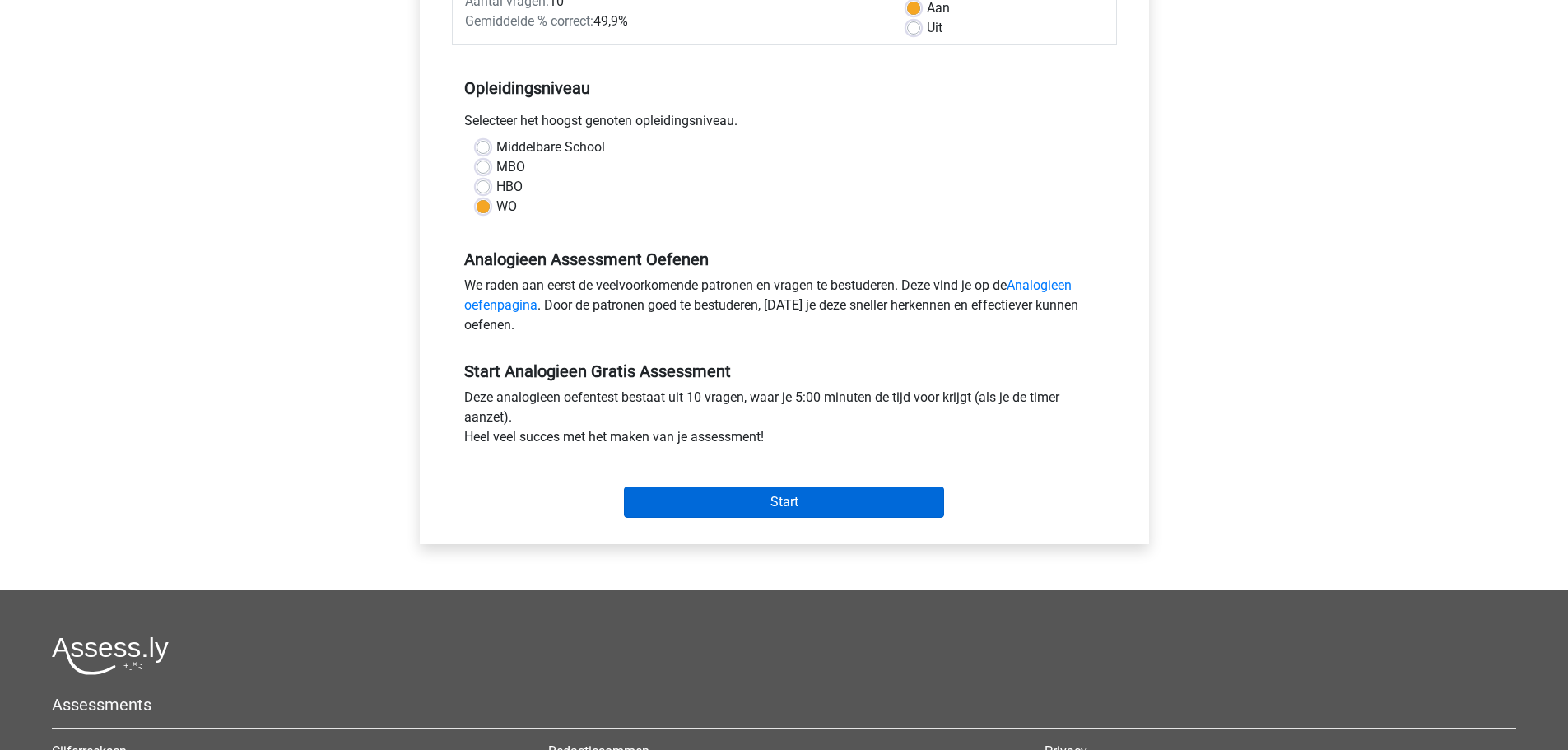
scroll to position [357, 0]
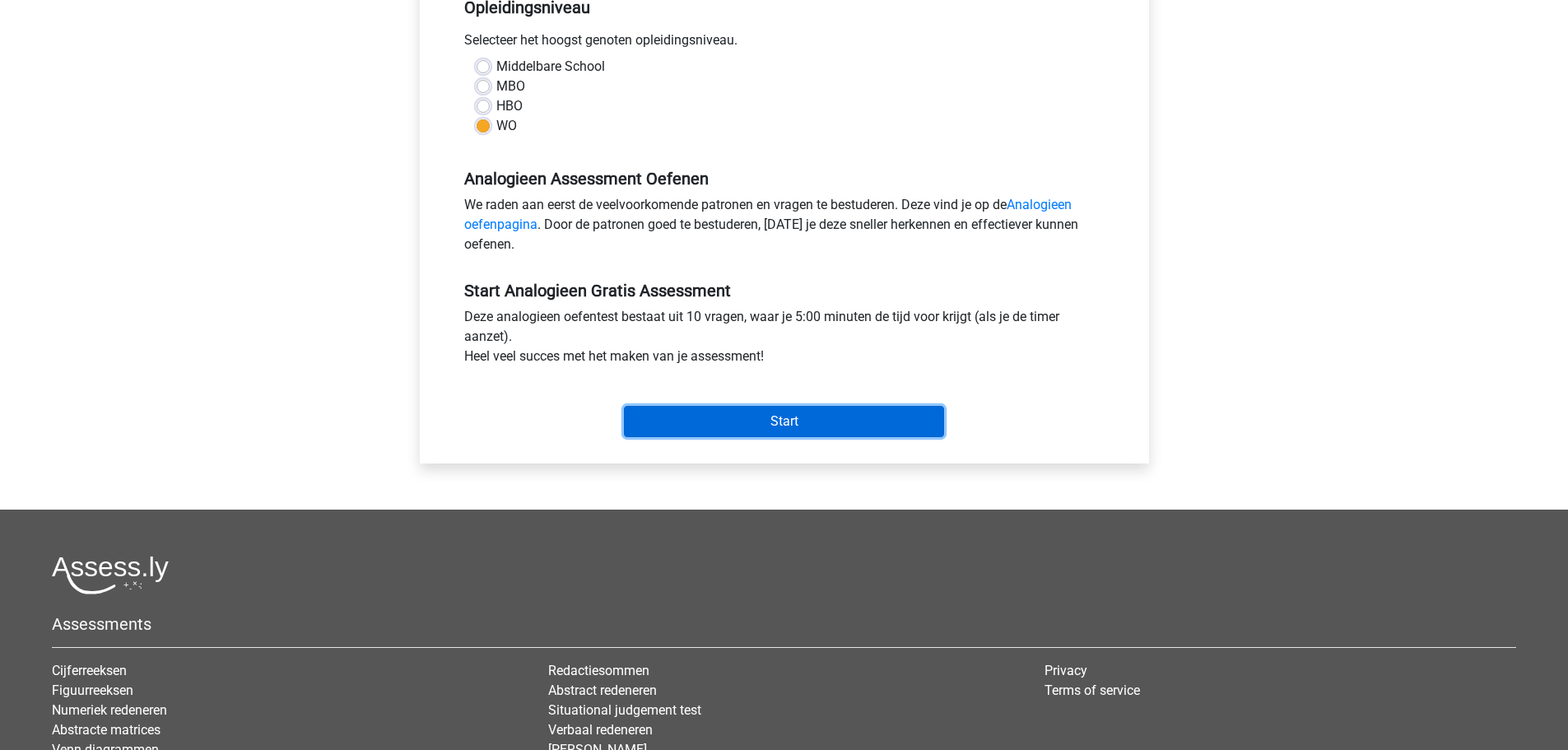
click at [768, 423] on input "Start" at bounding box center [784, 422] width 320 height 32
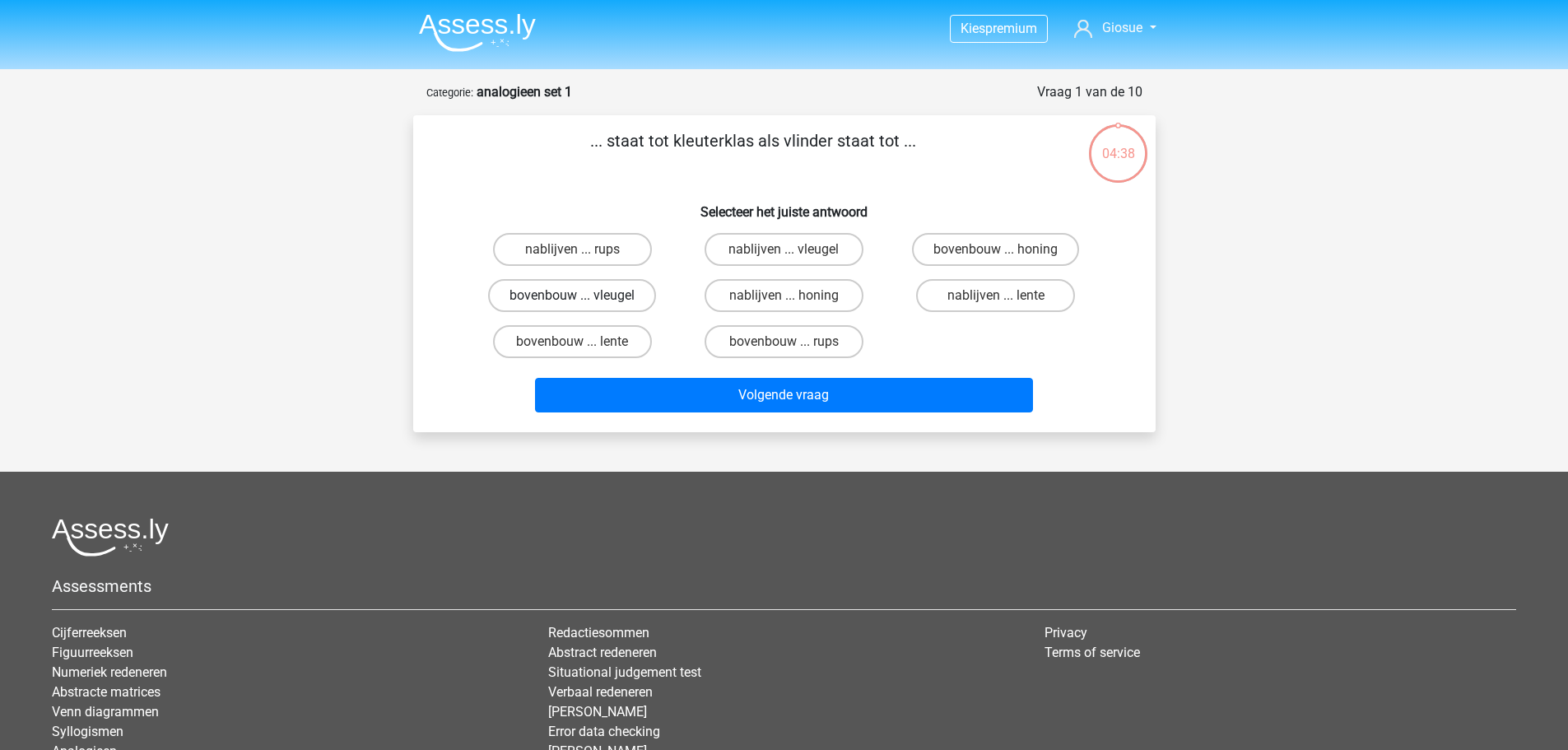
click at [610, 287] on label "bovenbouw ... vleugel" at bounding box center [572, 296] width 168 height 33
click at [583, 296] on input "bovenbouw ... vleugel" at bounding box center [578, 301] width 11 height 11
radio input "true"
click at [626, 349] on label "bovenbouw ... lente" at bounding box center [572, 342] width 159 height 33
click at [583, 349] on input "bovenbouw ... lente" at bounding box center [578, 347] width 11 height 11
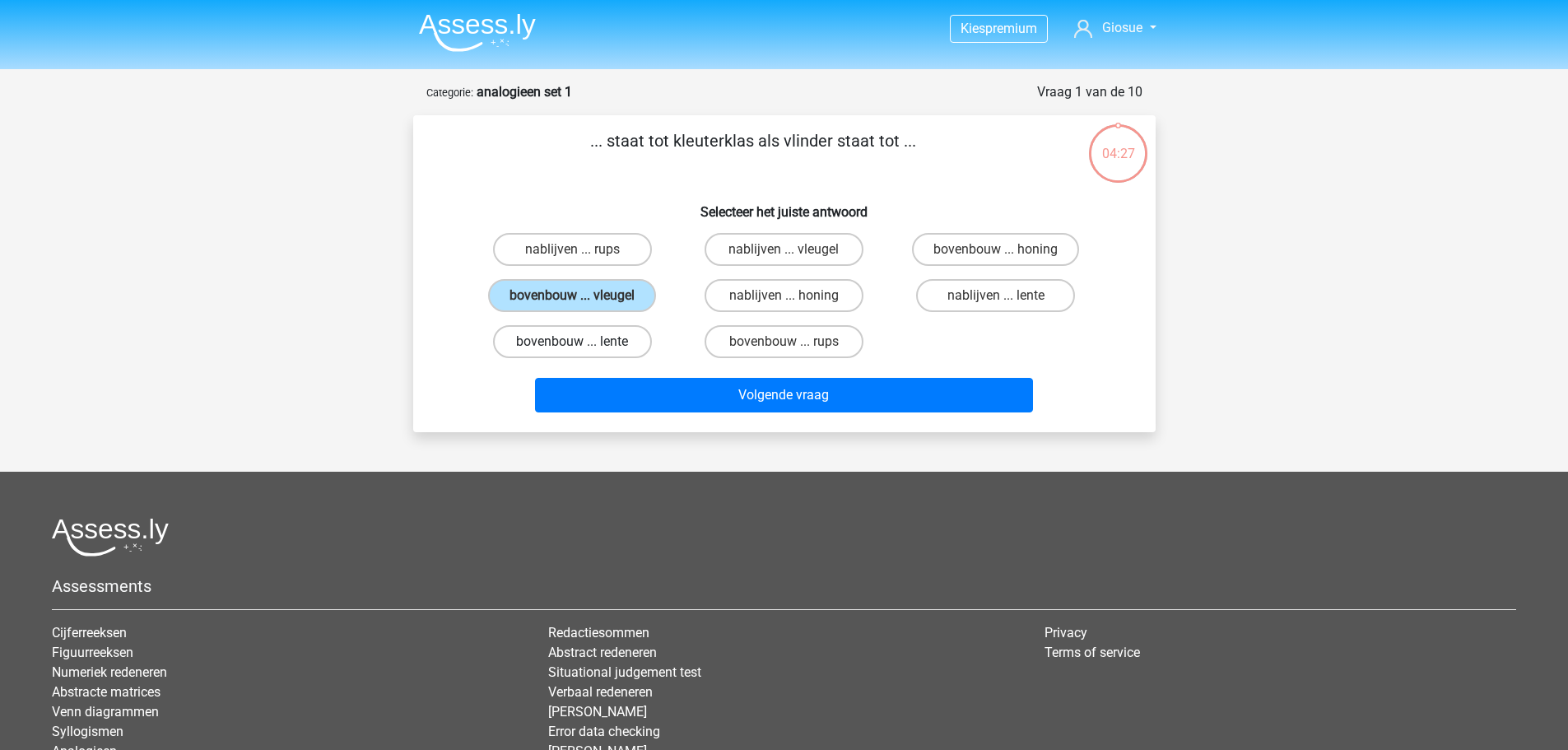
radio input "true"
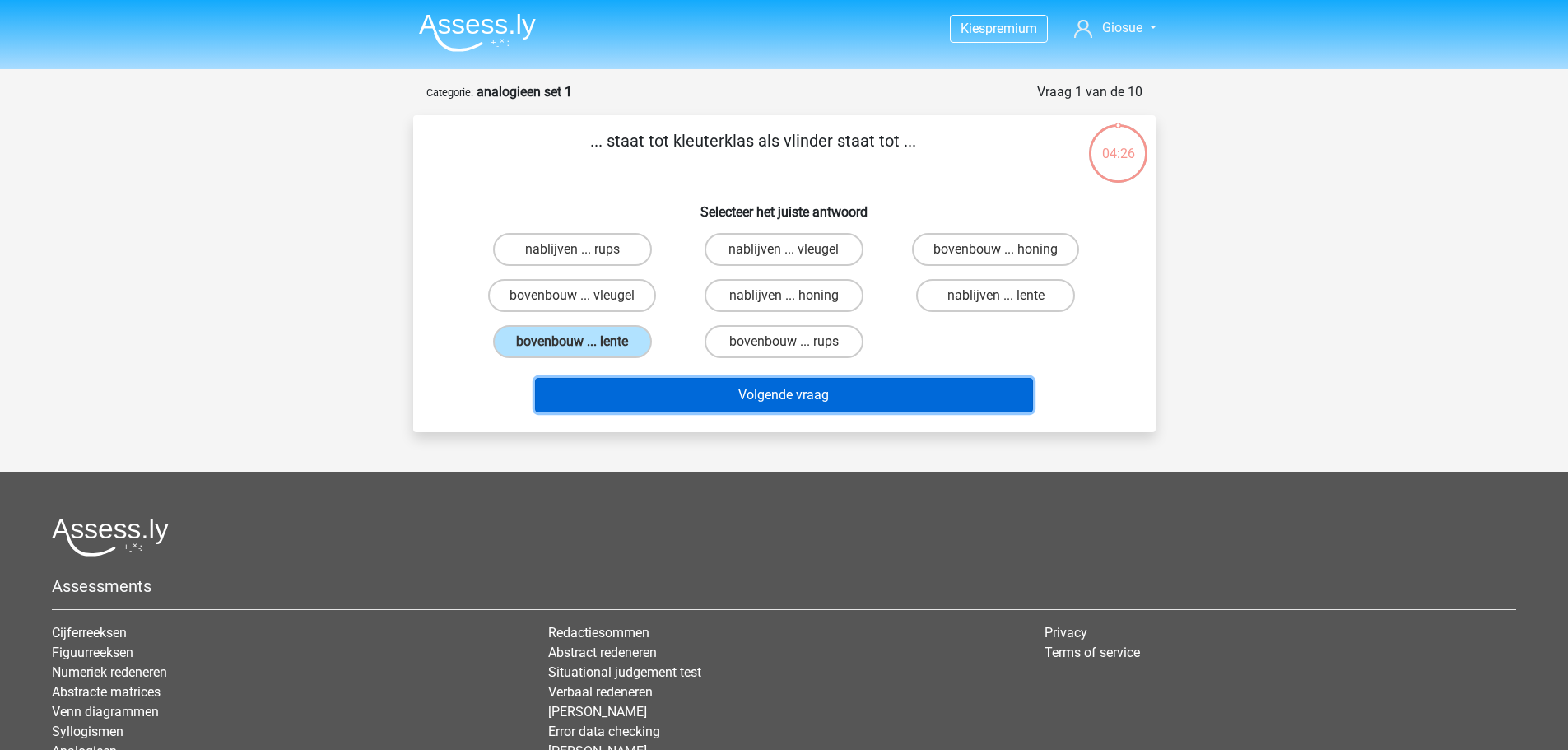
click at [702, 400] on button "Volgende vraag" at bounding box center [784, 394] width 498 height 34
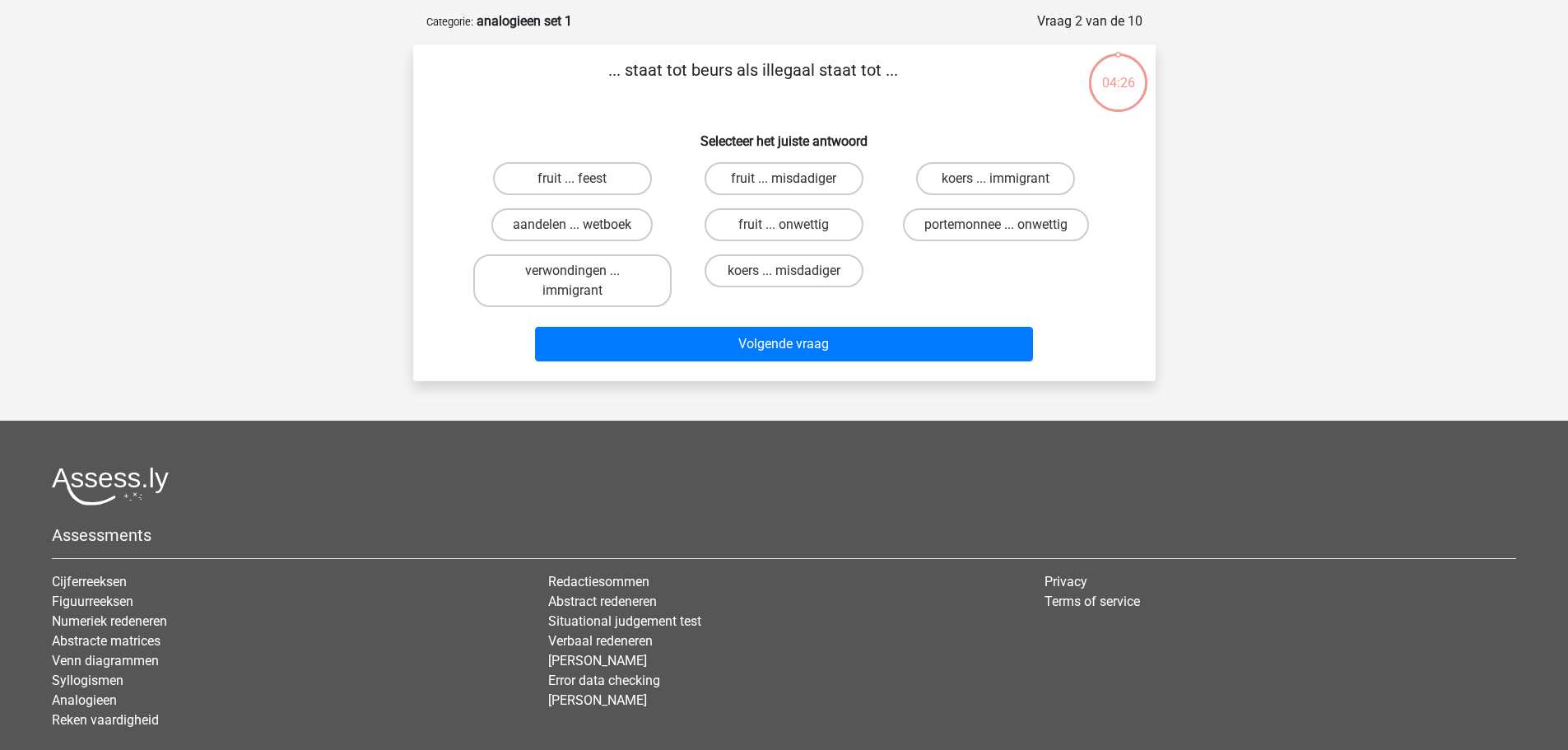
scroll to position [83, 0]
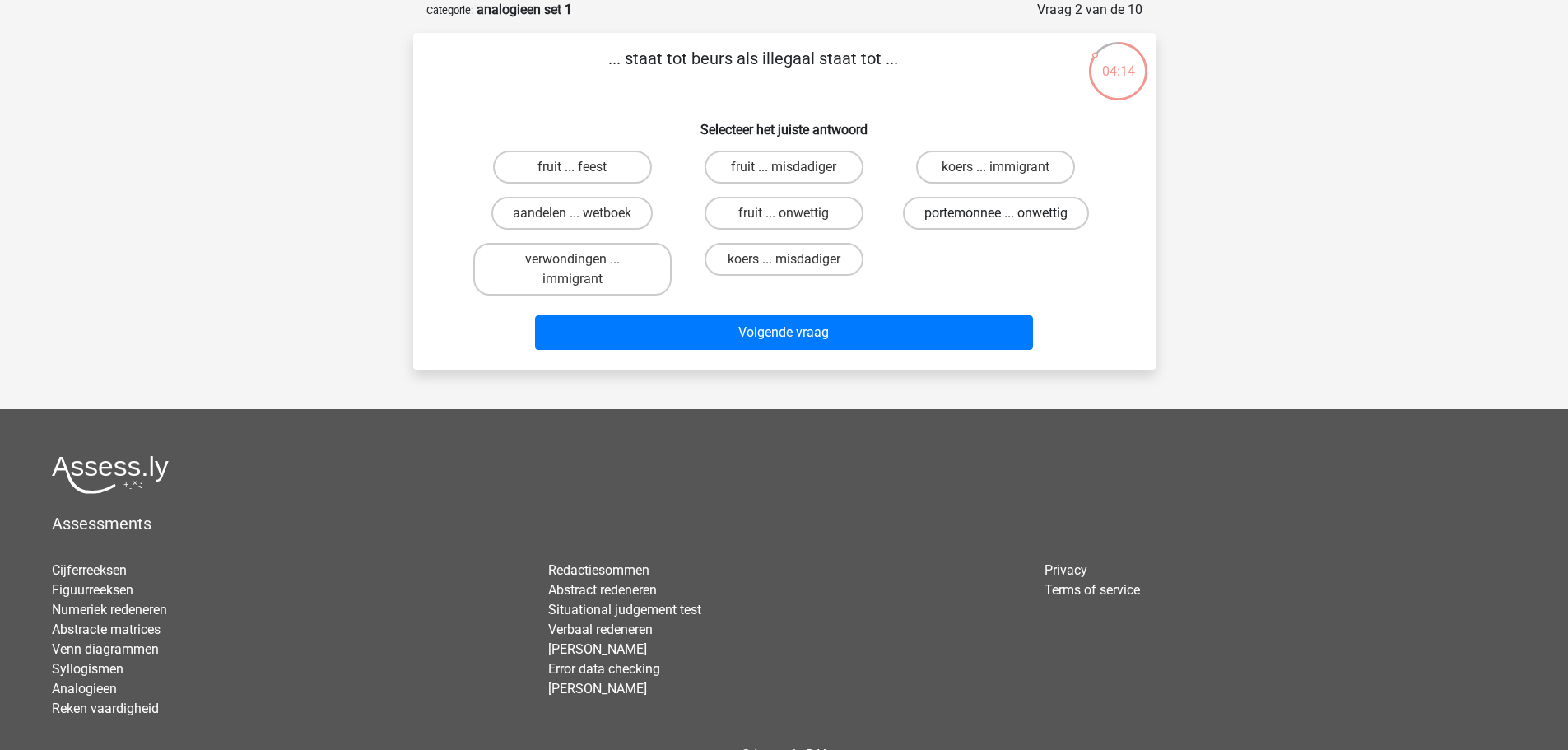
click at [959, 213] on label "portemonnee ... onwettig" at bounding box center [996, 213] width 186 height 33
click at [996, 213] on input "portemonnee ... onwettig" at bounding box center [1002, 219] width 11 height 11
radio input "true"
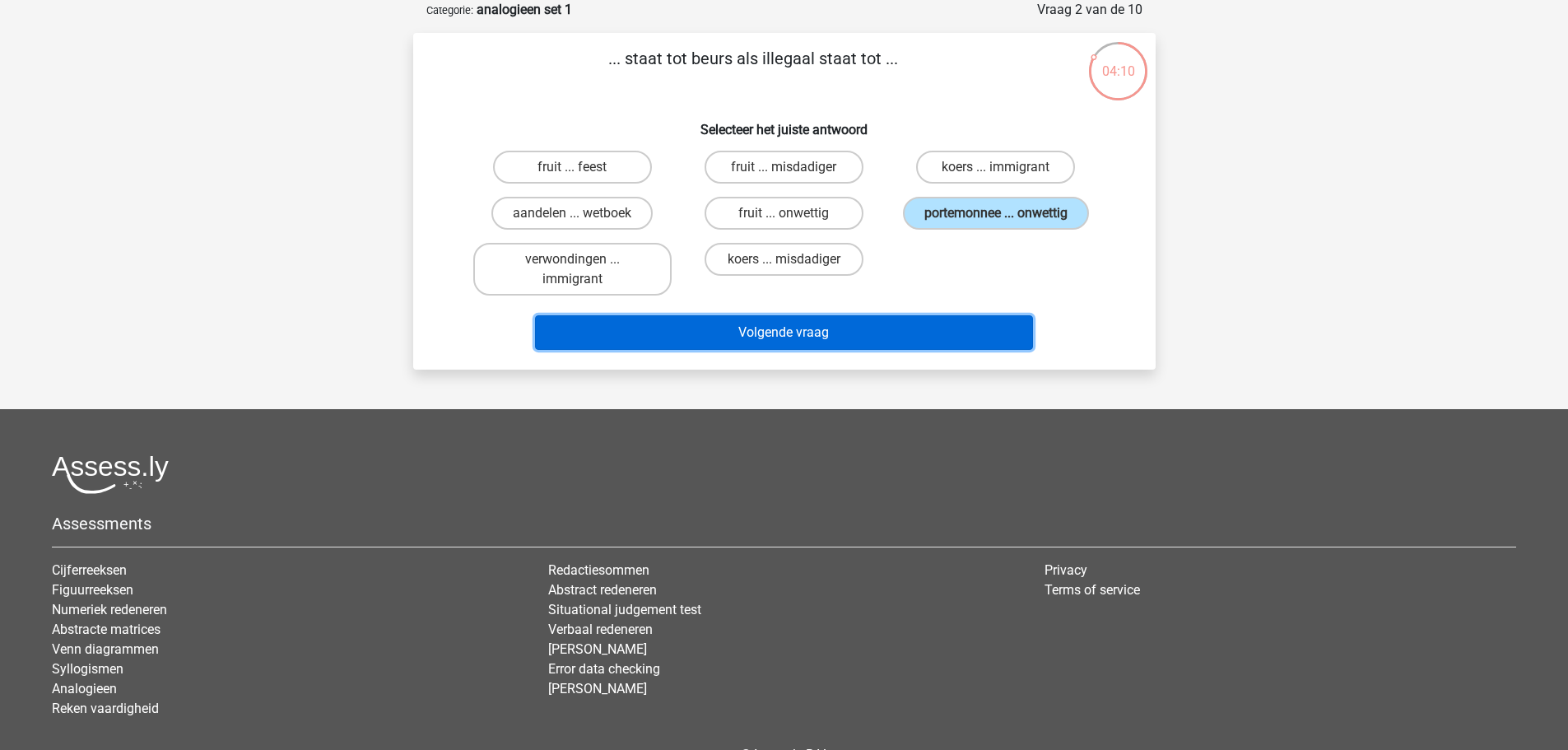
click at [880, 334] on button "Volgende vraag" at bounding box center [784, 332] width 498 height 34
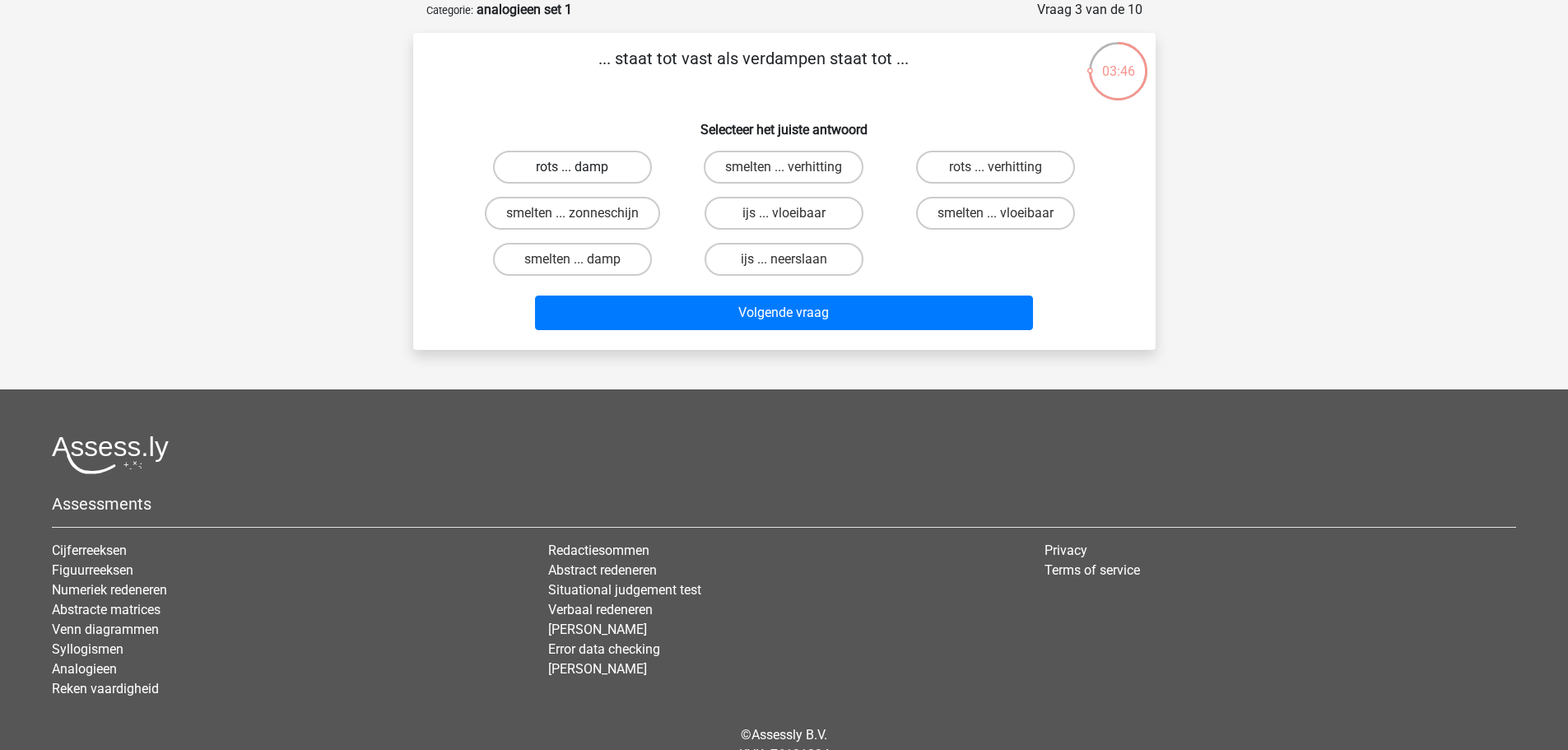
click at [603, 172] on label "rots ... damp" at bounding box center [572, 168] width 159 height 33
click at [583, 172] on input "rots ... damp" at bounding box center [578, 172] width 11 height 11
radio input "true"
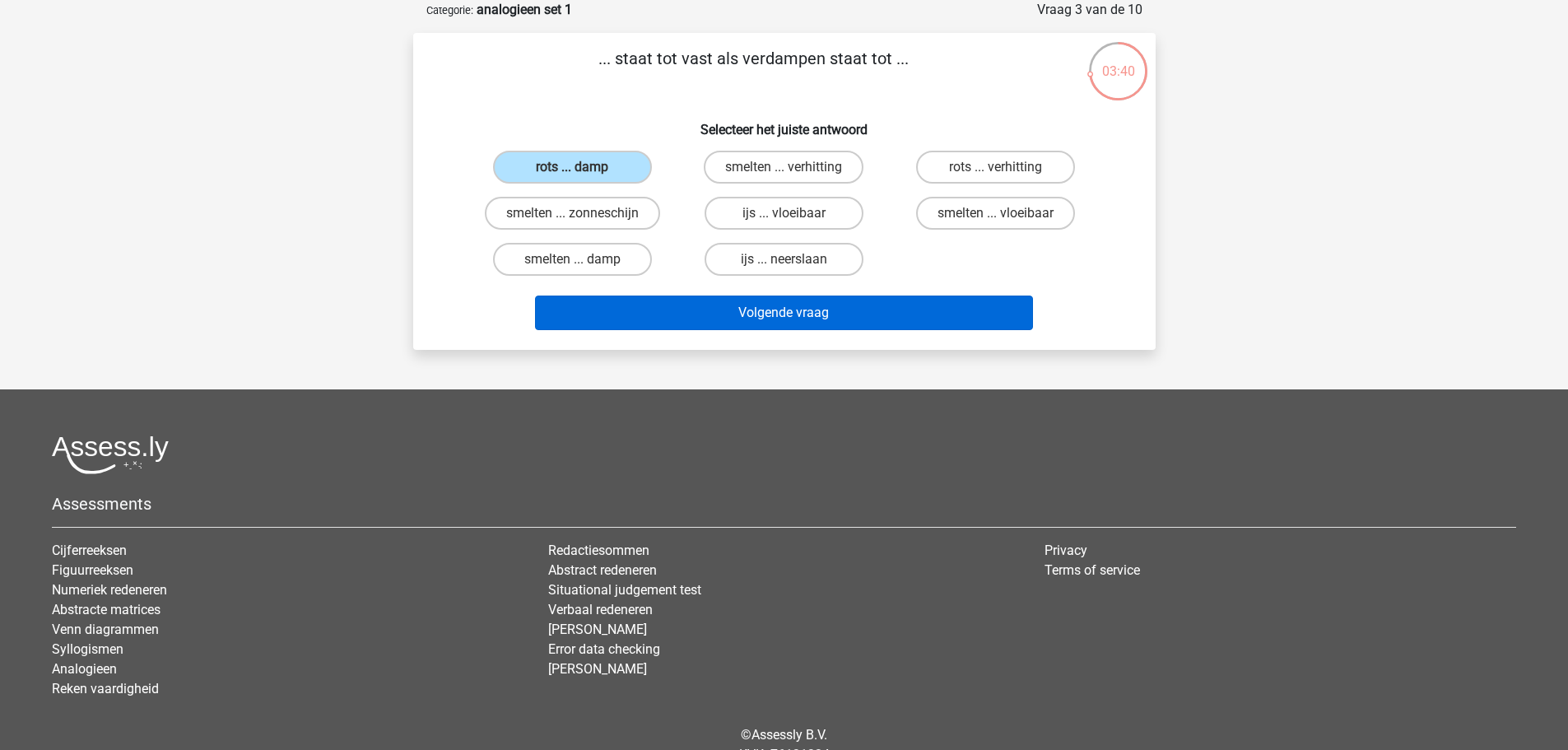
click at [714, 295] on div "Volgende vraag" at bounding box center [785, 310] width 690 height 54
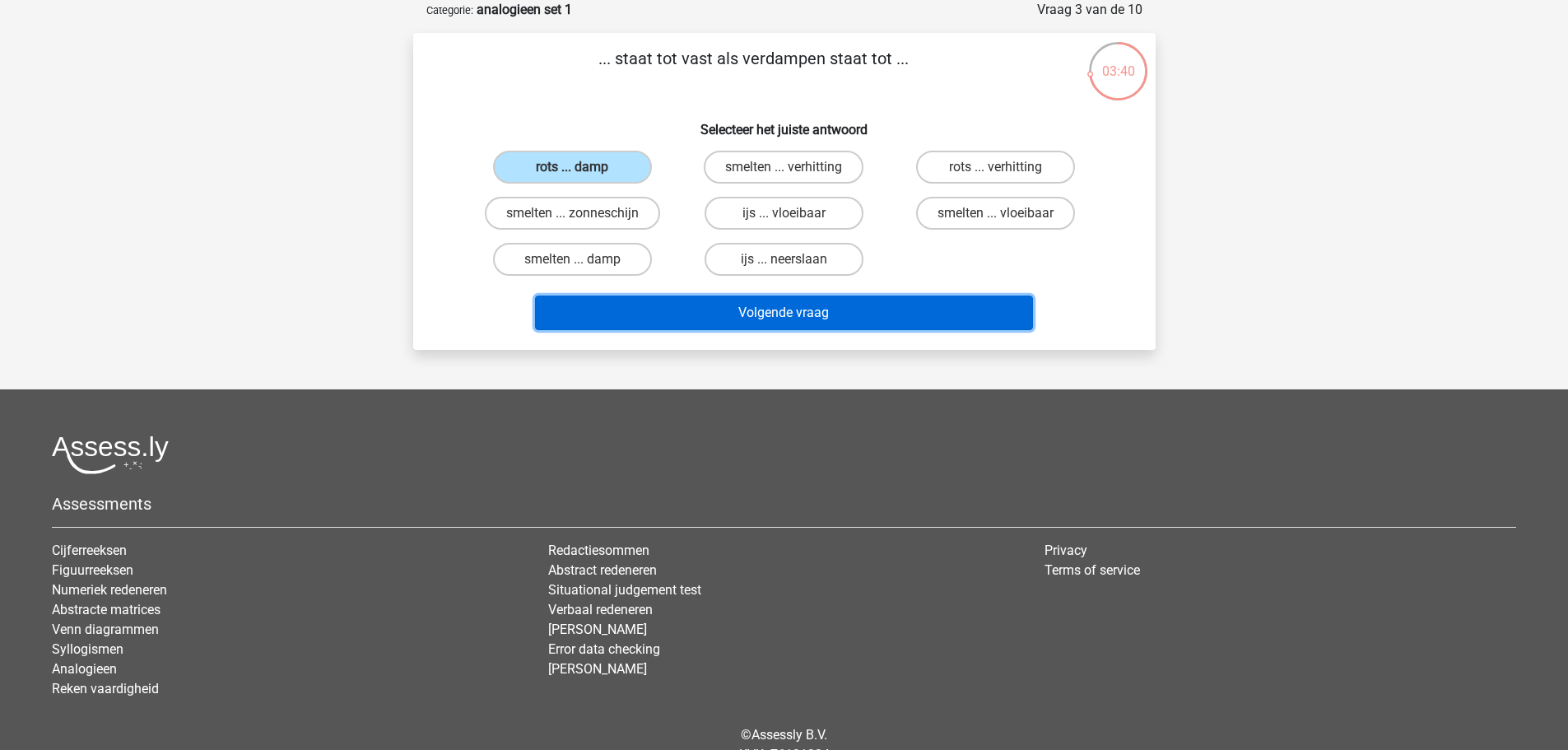
click at [716, 307] on button "Volgende vraag" at bounding box center [784, 313] width 498 height 34
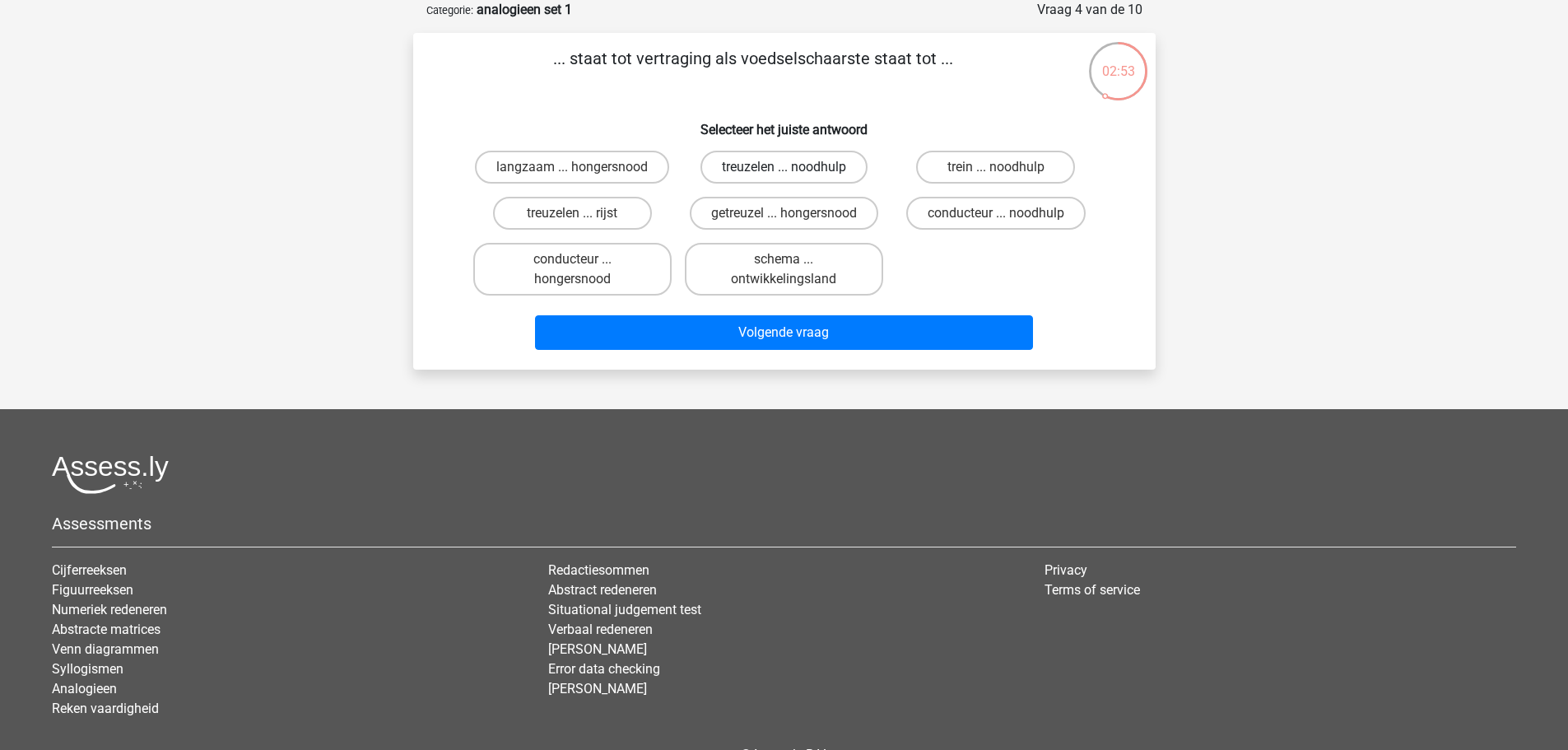
click at [754, 169] on label "treuzelen ... noodhulp" at bounding box center [784, 168] width 167 height 33
click at [784, 169] on input "treuzelen ... noodhulp" at bounding box center [789, 172] width 11 height 11
radio input "true"
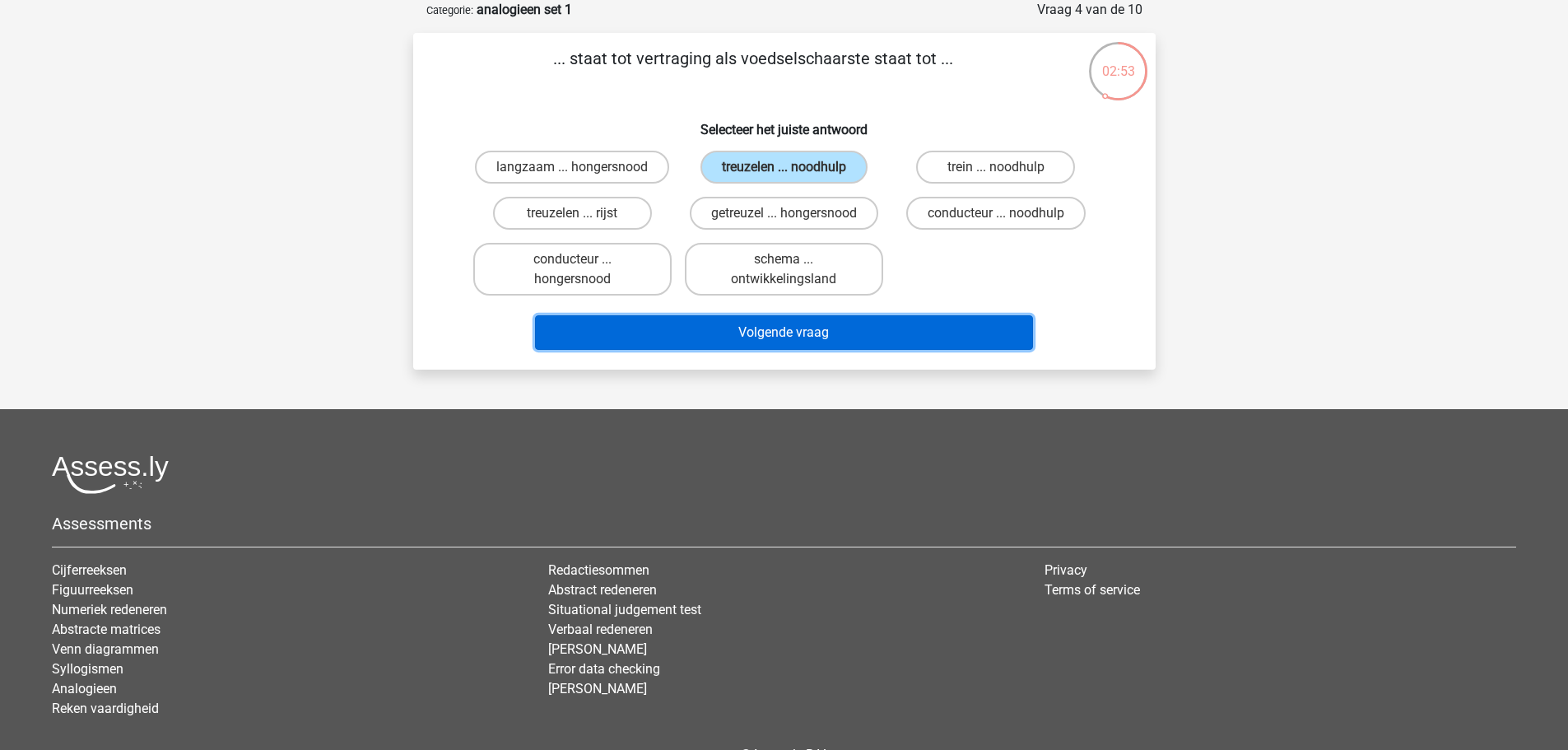
click at [818, 329] on button "Volgende vraag" at bounding box center [784, 332] width 498 height 34
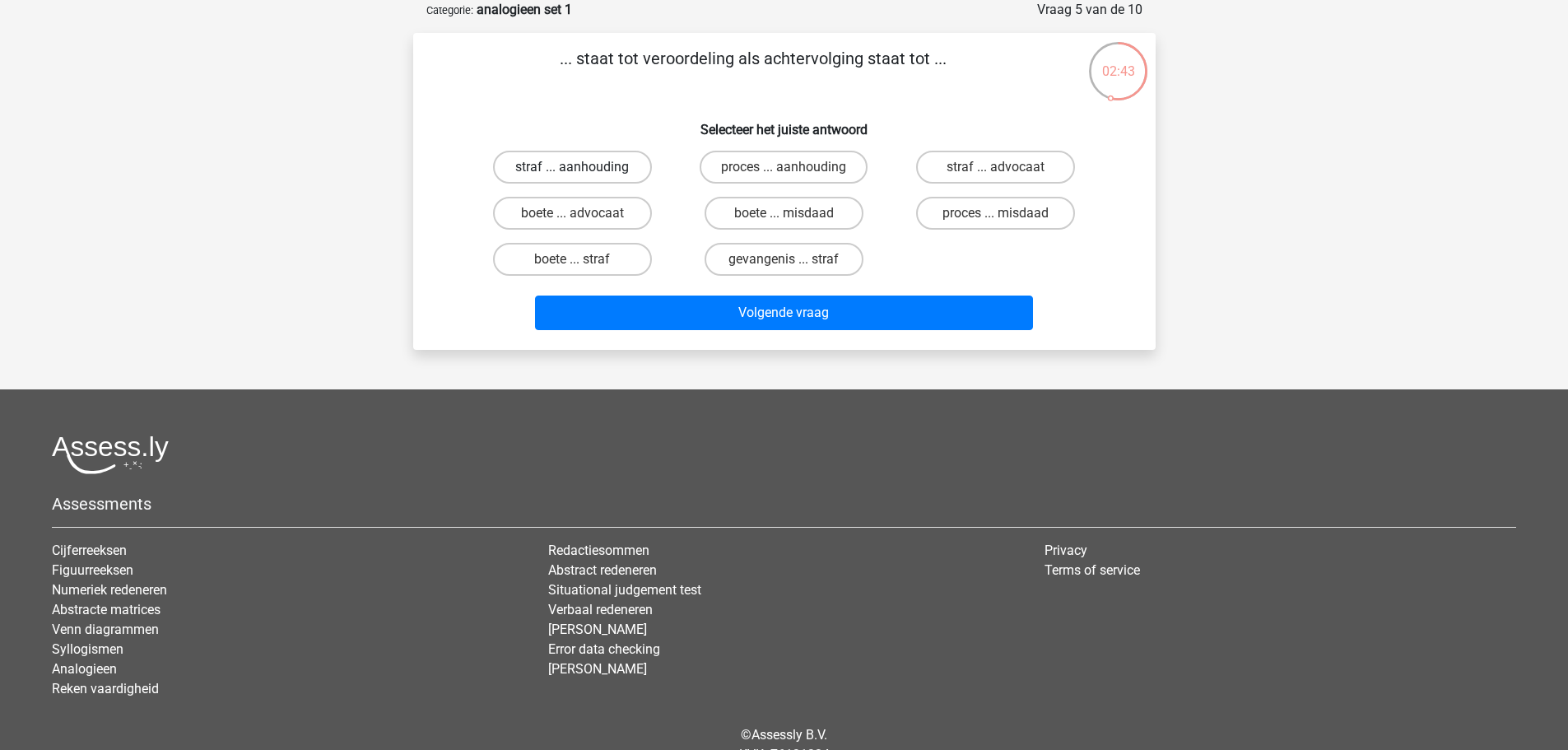
click at [622, 171] on label "straf ... aanhouding" at bounding box center [572, 168] width 159 height 33
click at [583, 171] on input "straf ... aanhouding" at bounding box center [578, 172] width 11 height 11
radio input "true"
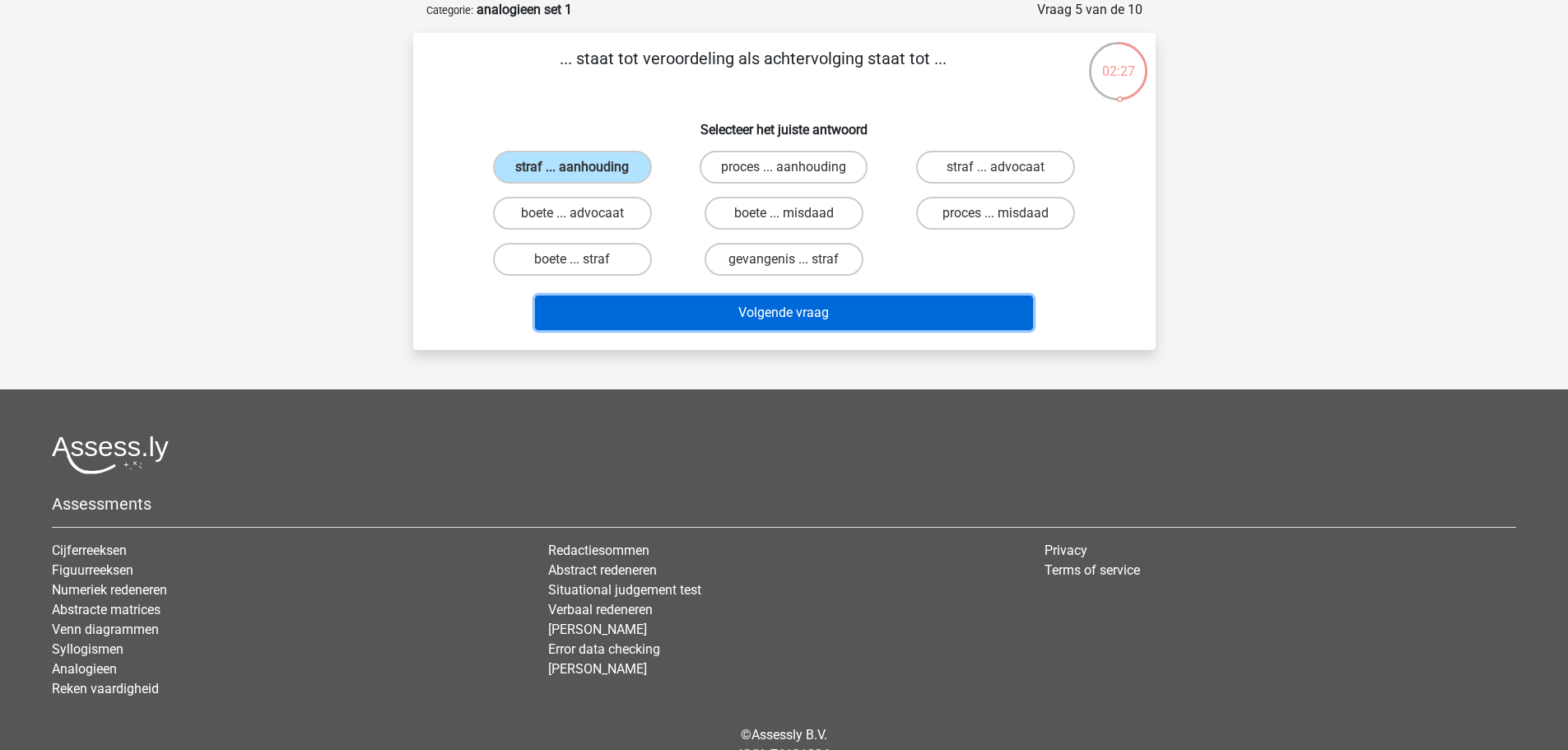
click at [840, 317] on button "Volgende vraag" at bounding box center [784, 313] width 498 height 34
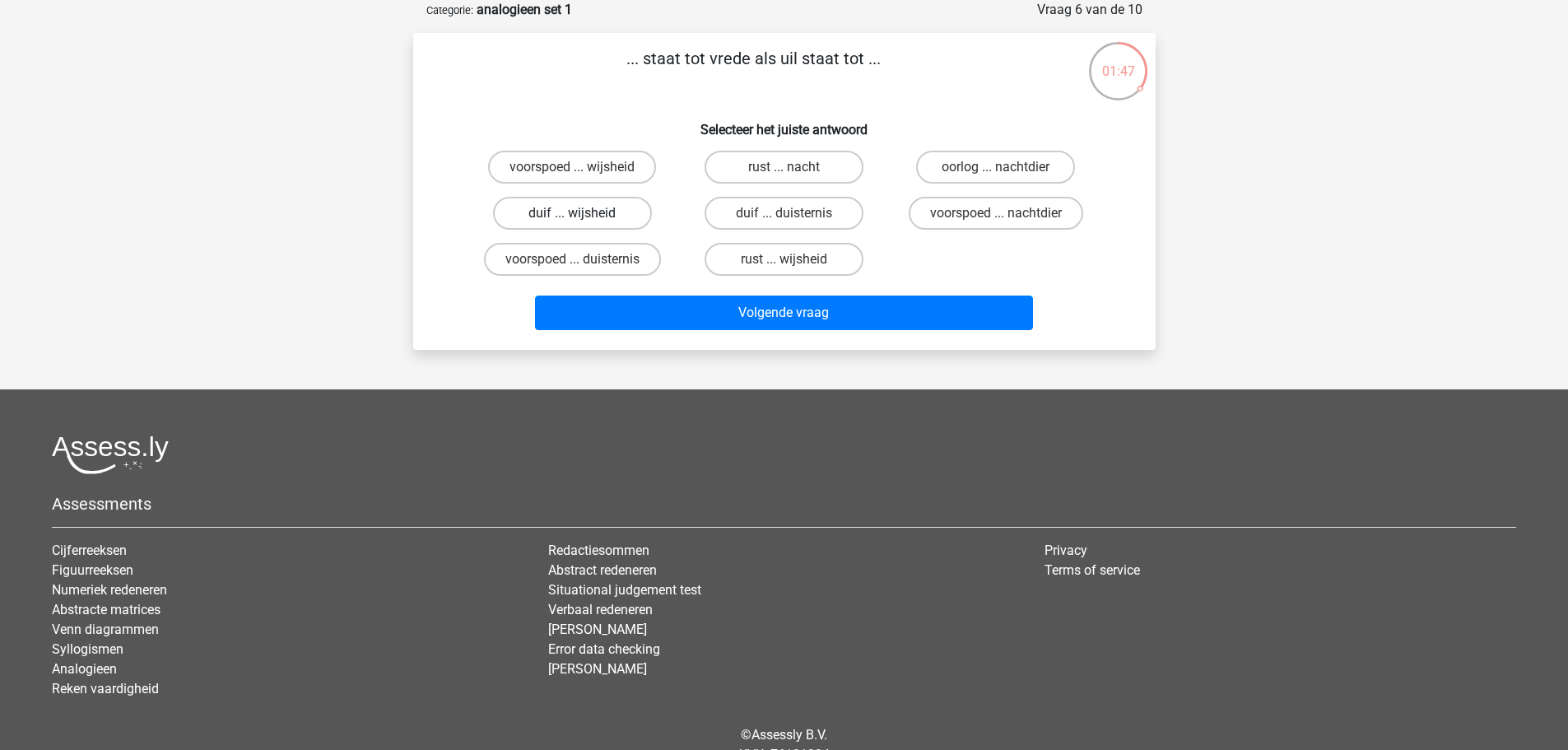
click at [549, 221] on label "duif ... wijsheid" at bounding box center [572, 213] width 159 height 33
click at [572, 221] on input "duif ... wijsheid" at bounding box center [578, 219] width 11 height 11
radio input "true"
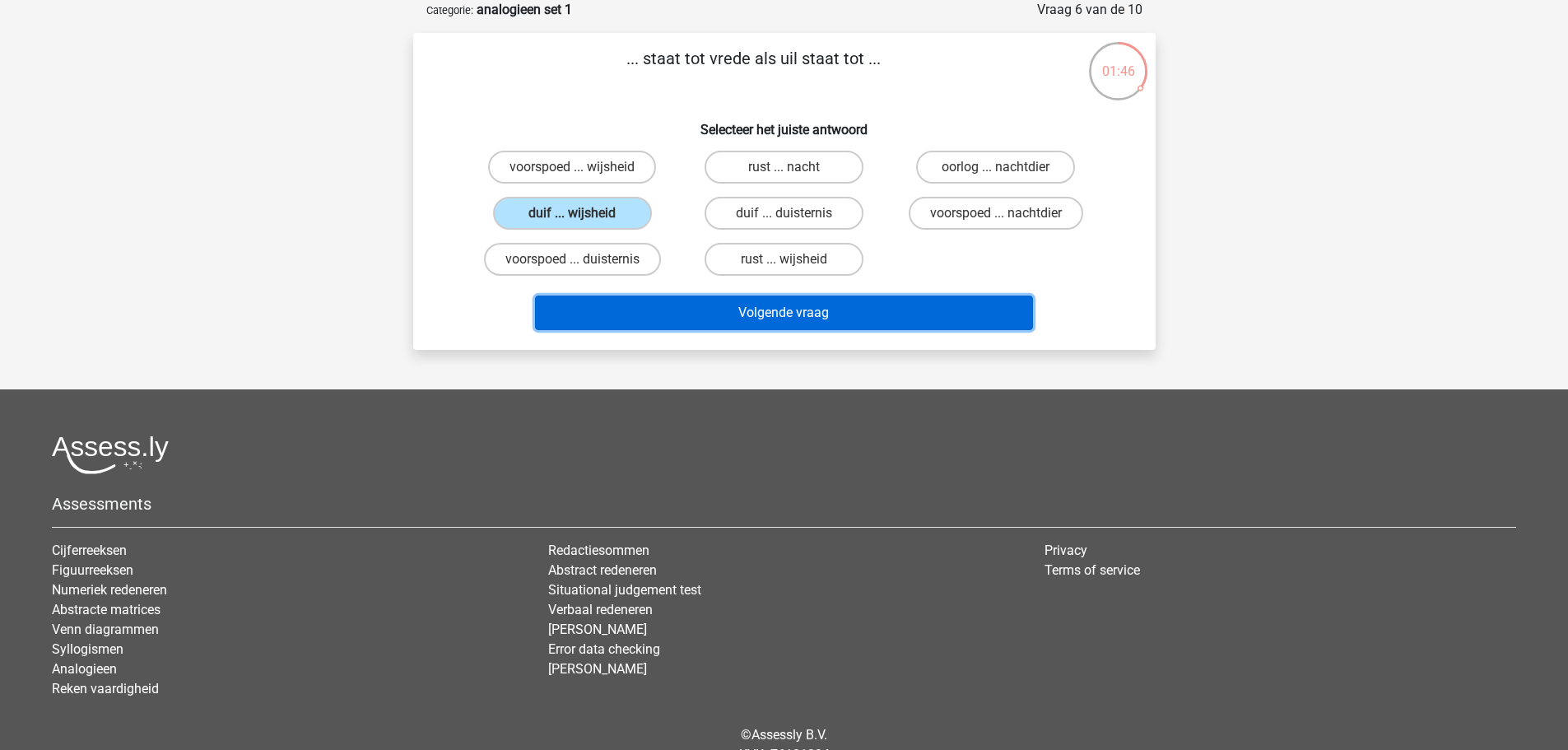
click at [765, 309] on button "Volgende vraag" at bounding box center [784, 313] width 498 height 34
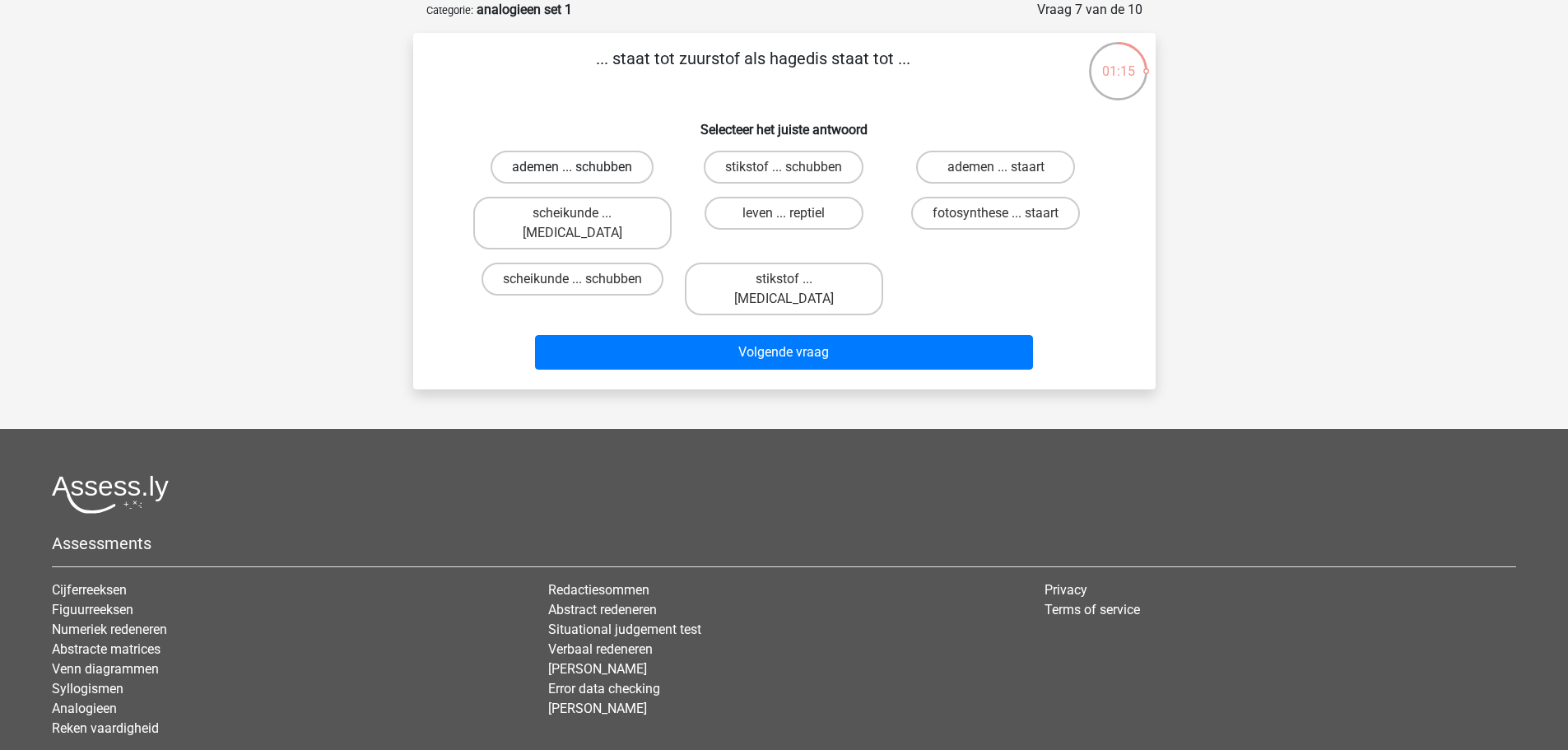
click at [567, 169] on label "ademen ... schubben" at bounding box center [572, 168] width 163 height 33
click at [572, 169] on input "ademen ... schubben" at bounding box center [578, 172] width 11 height 11
radio input "true"
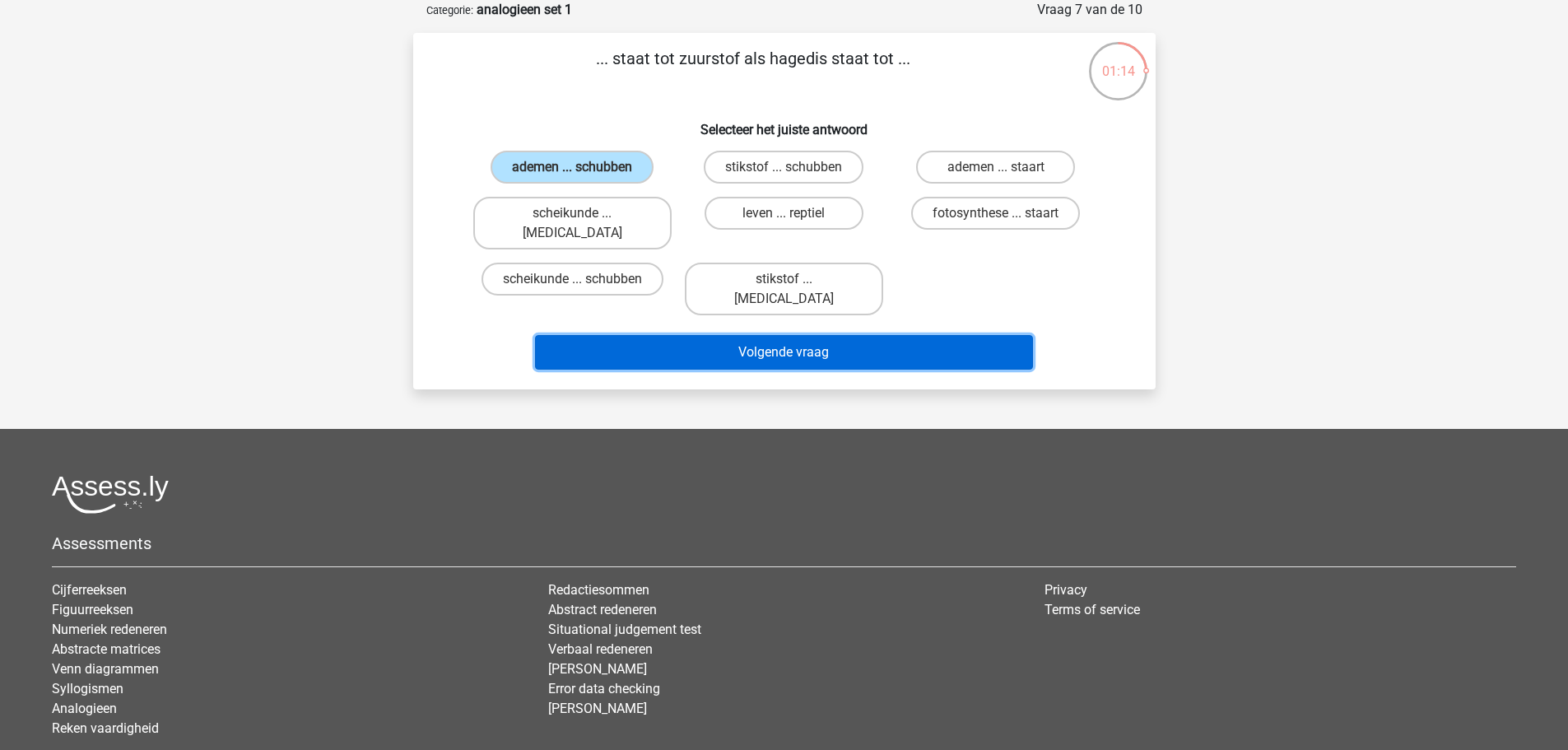
click at [766, 335] on button "Volgende vraag" at bounding box center [784, 352] width 498 height 34
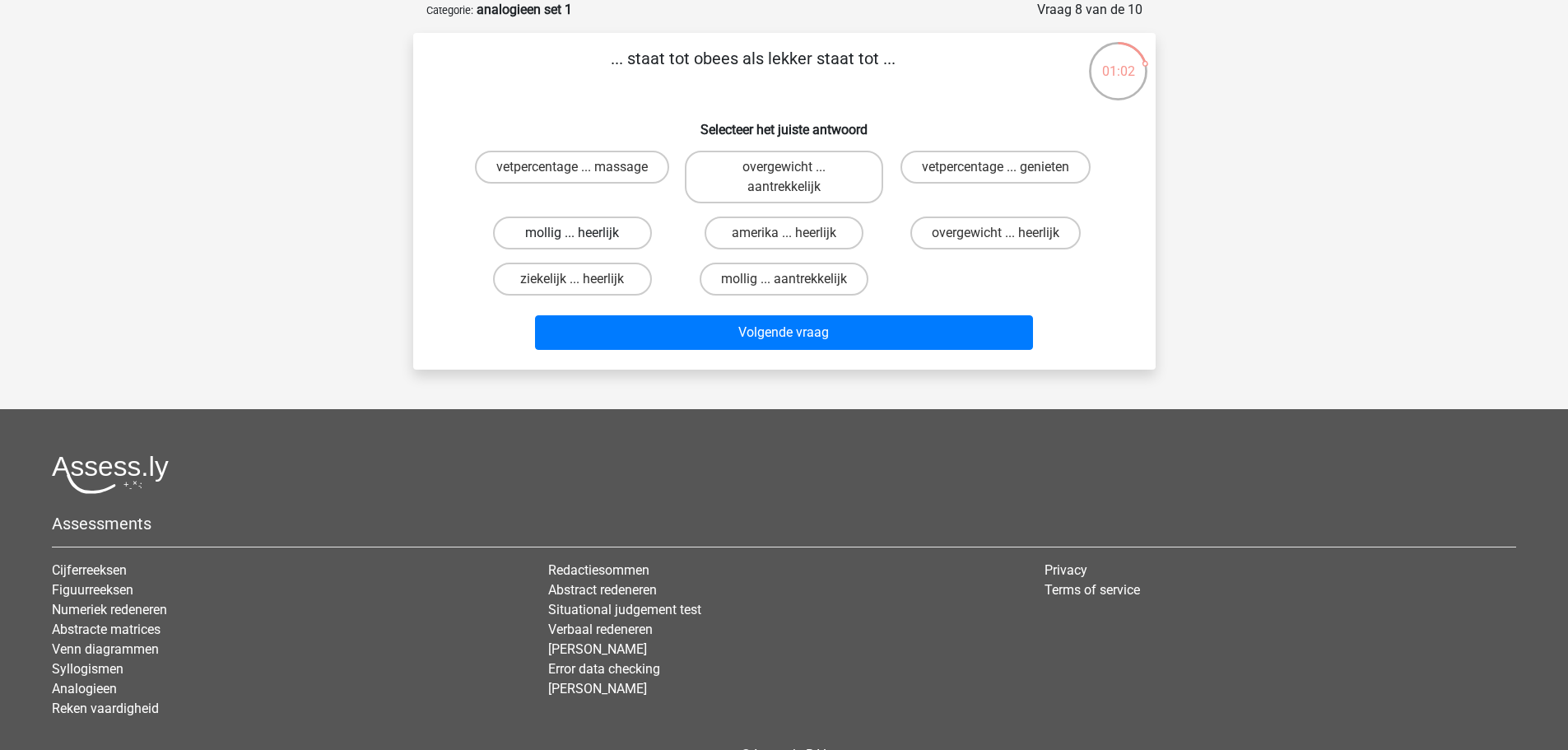
click at [625, 234] on label "mollig ... heerlijk" at bounding box center [572, 234] width 159 height 33
click at [583, 234] on input "mollig ... heerlijk" at bounding box center [578, 238] width 11 height 11
radio input "true"
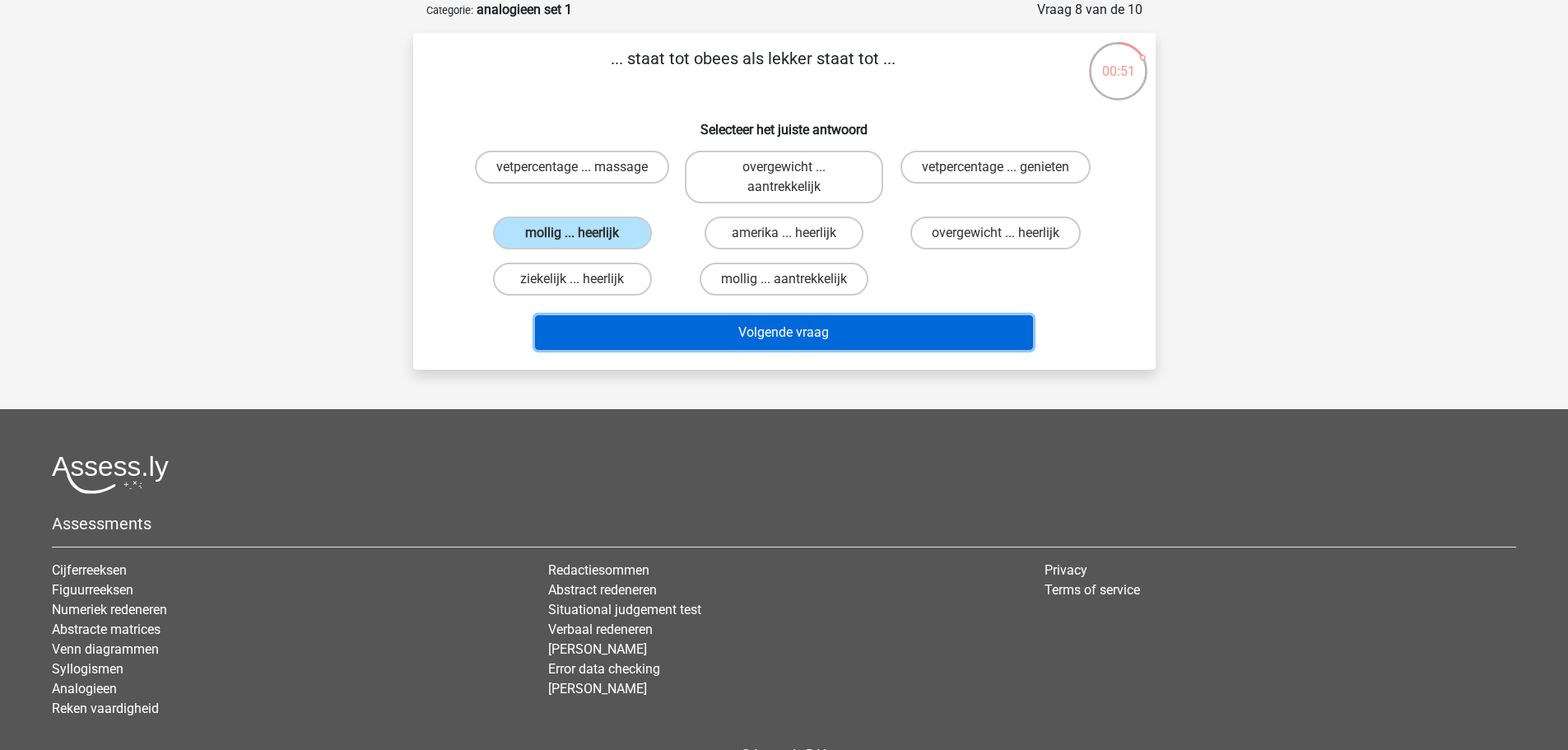
click at [733, 332] on button "Volgende vraag" at bounding box center [784, 332] width 498 height 34
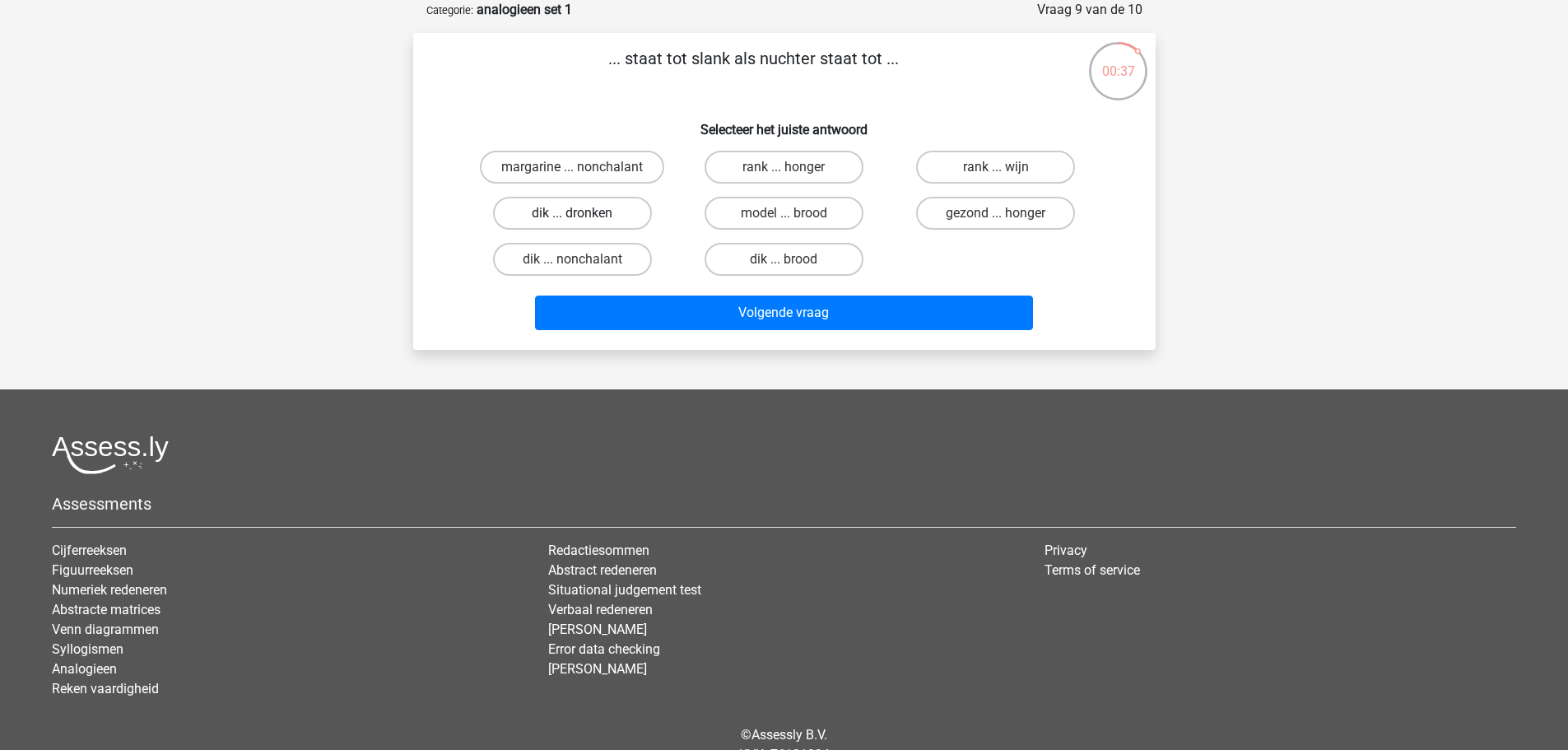
click at [622, 213] on label "dik ... dronken" at bounding box center [572, 213] width 159 height 33
click at [583, 213] on input "dik ... dronken" at bounding box center [578, 219] width 11 height 11
radio input "true"
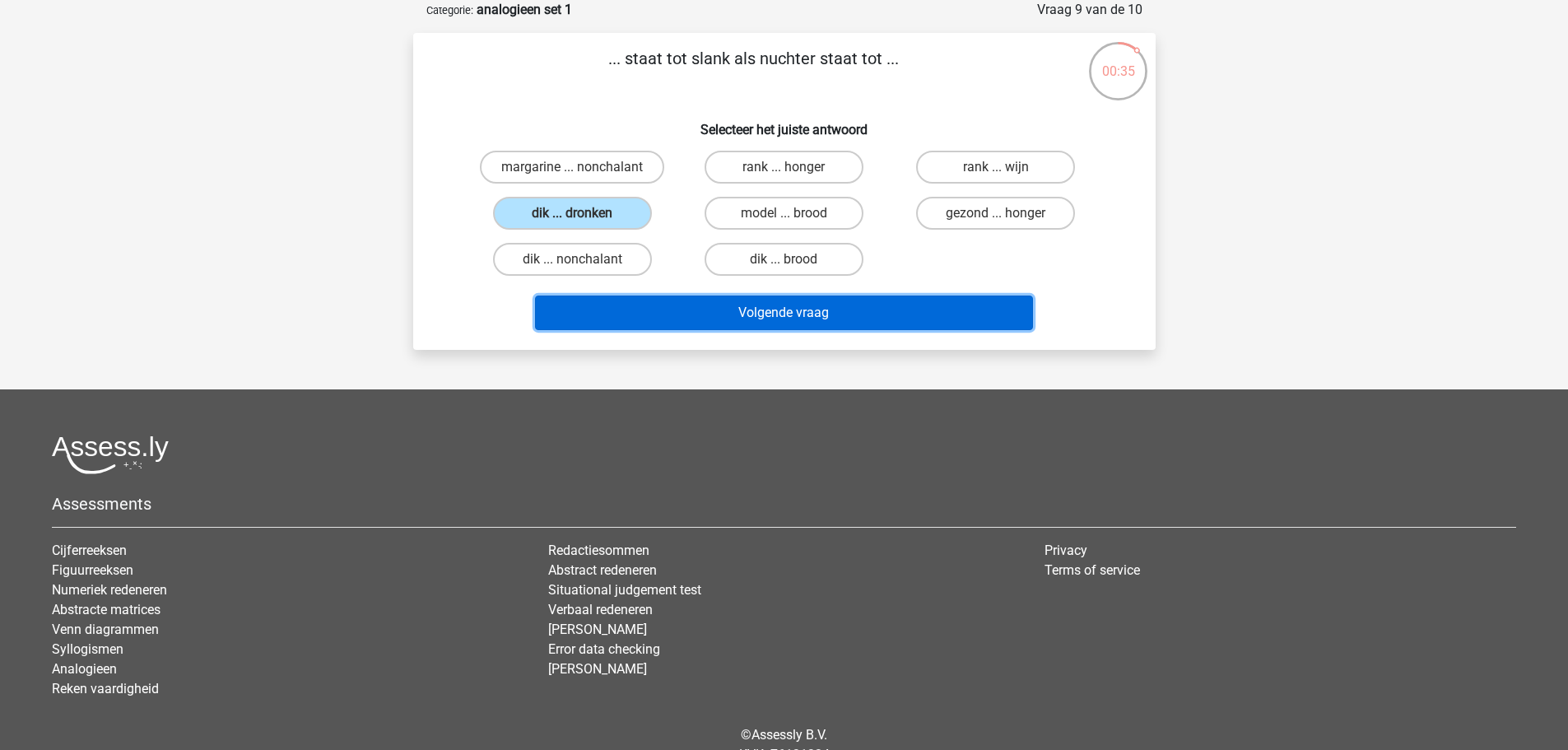
click at [774, 315] on button "Volgende vraag" at bounding box center [784, 313] width 498 height 34
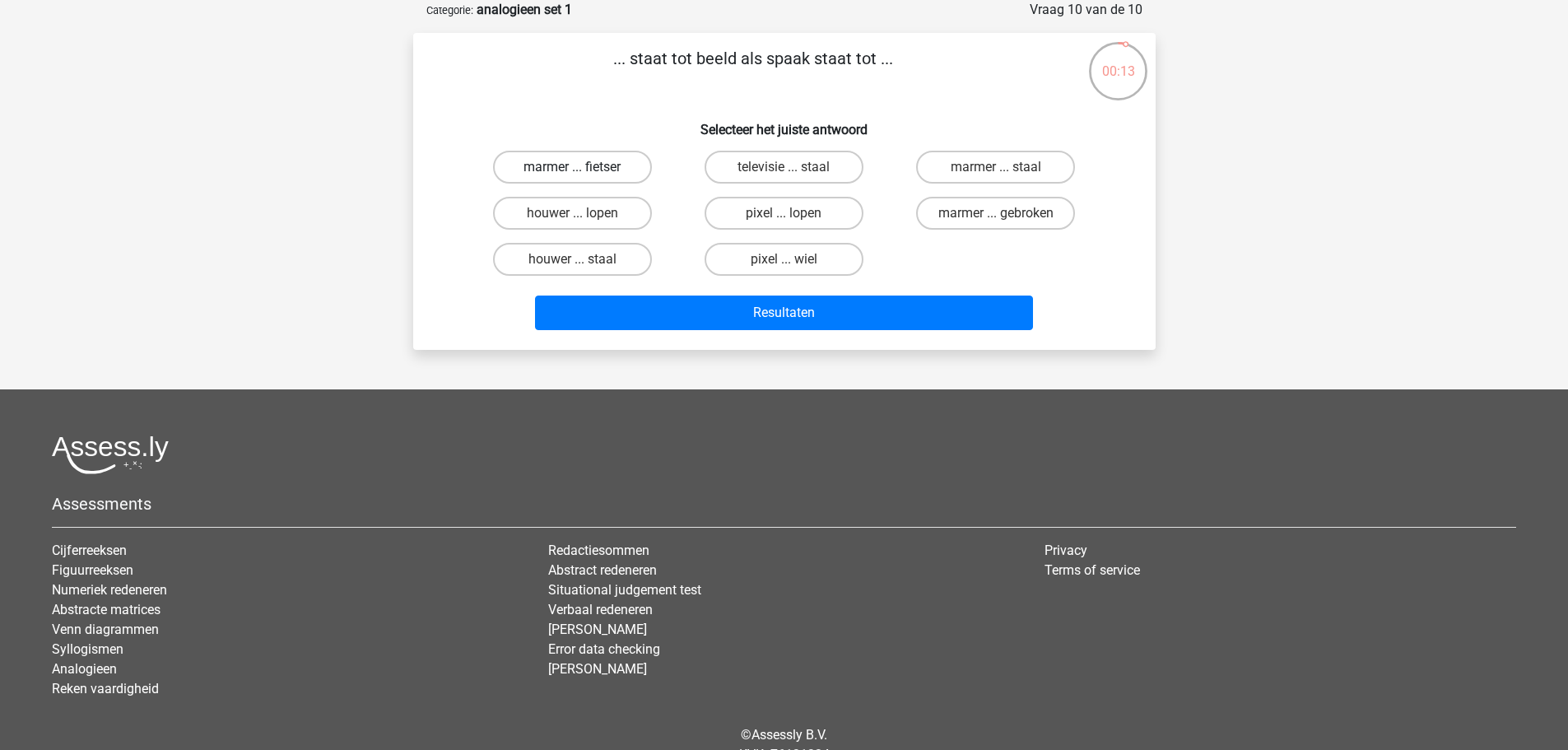
click at [588, 159] on label "marmer ... fietser" at bounding box center [572, 168] width 159 height 33
click at [583, 167] on input "marmer ... fietser" at bounding box center [578, 172] width 11 height 11
radio input "true"
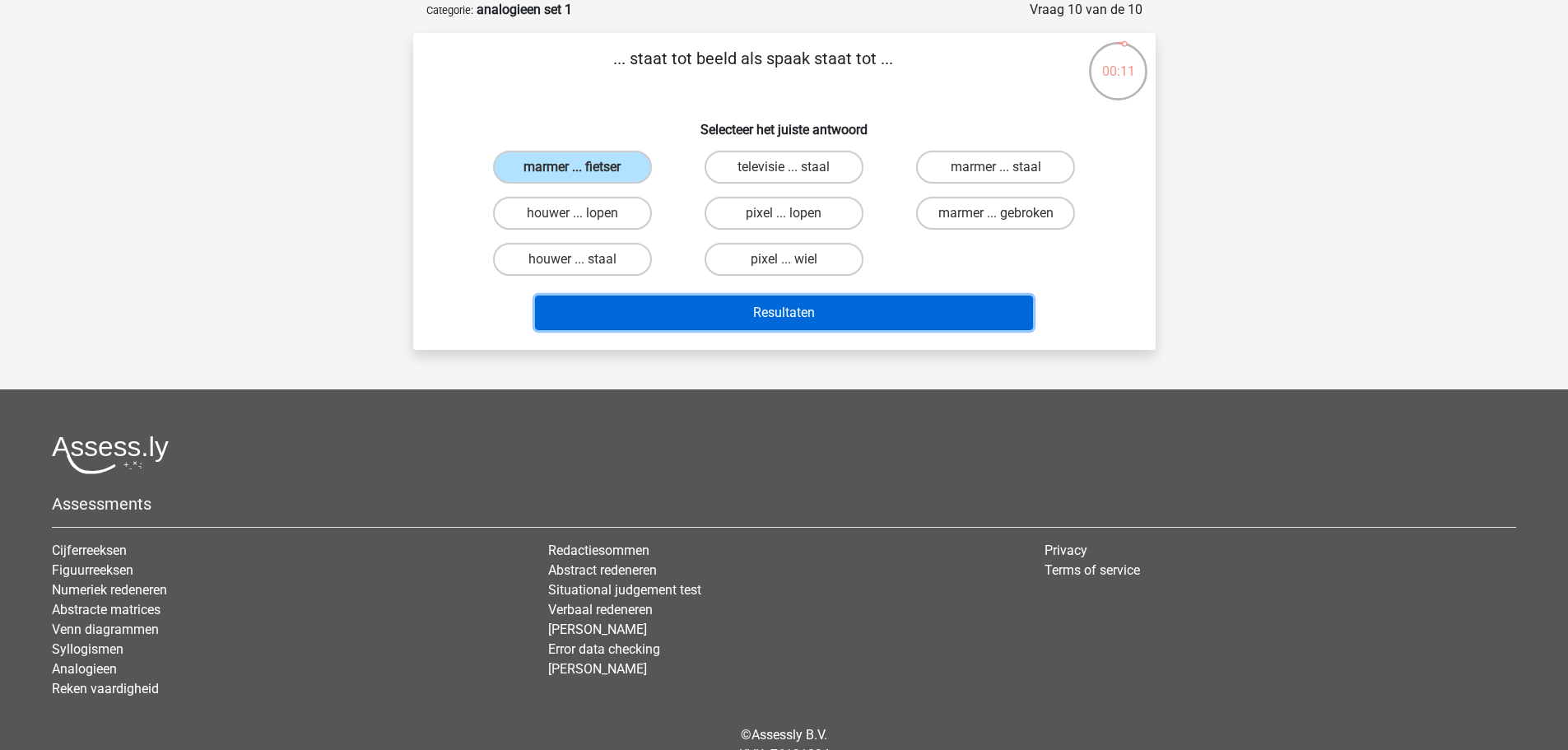
click at [801, 307] on button "Resultaten" at bounding box center [784, 313] width 498 height 34
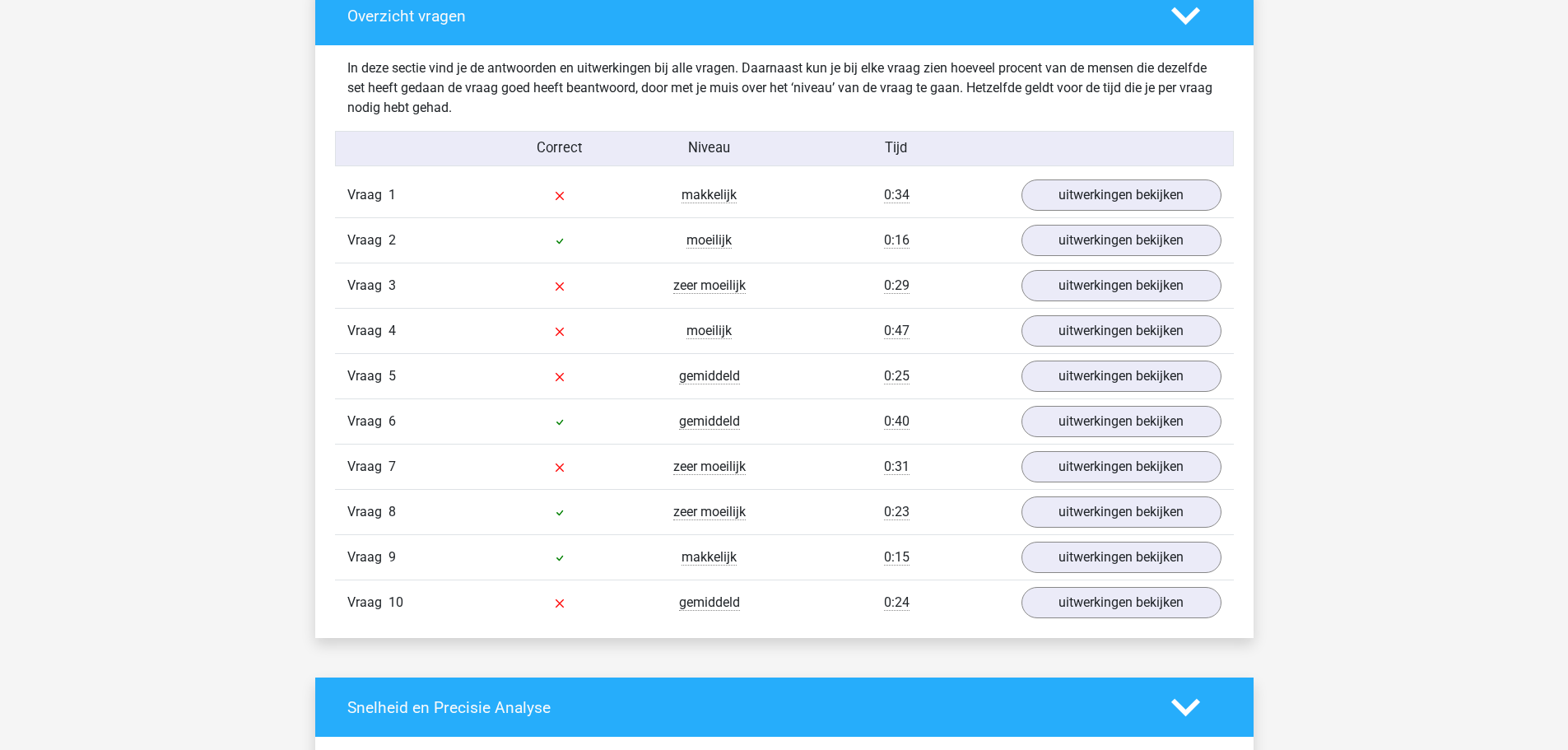
scroll to position [1243, 0]
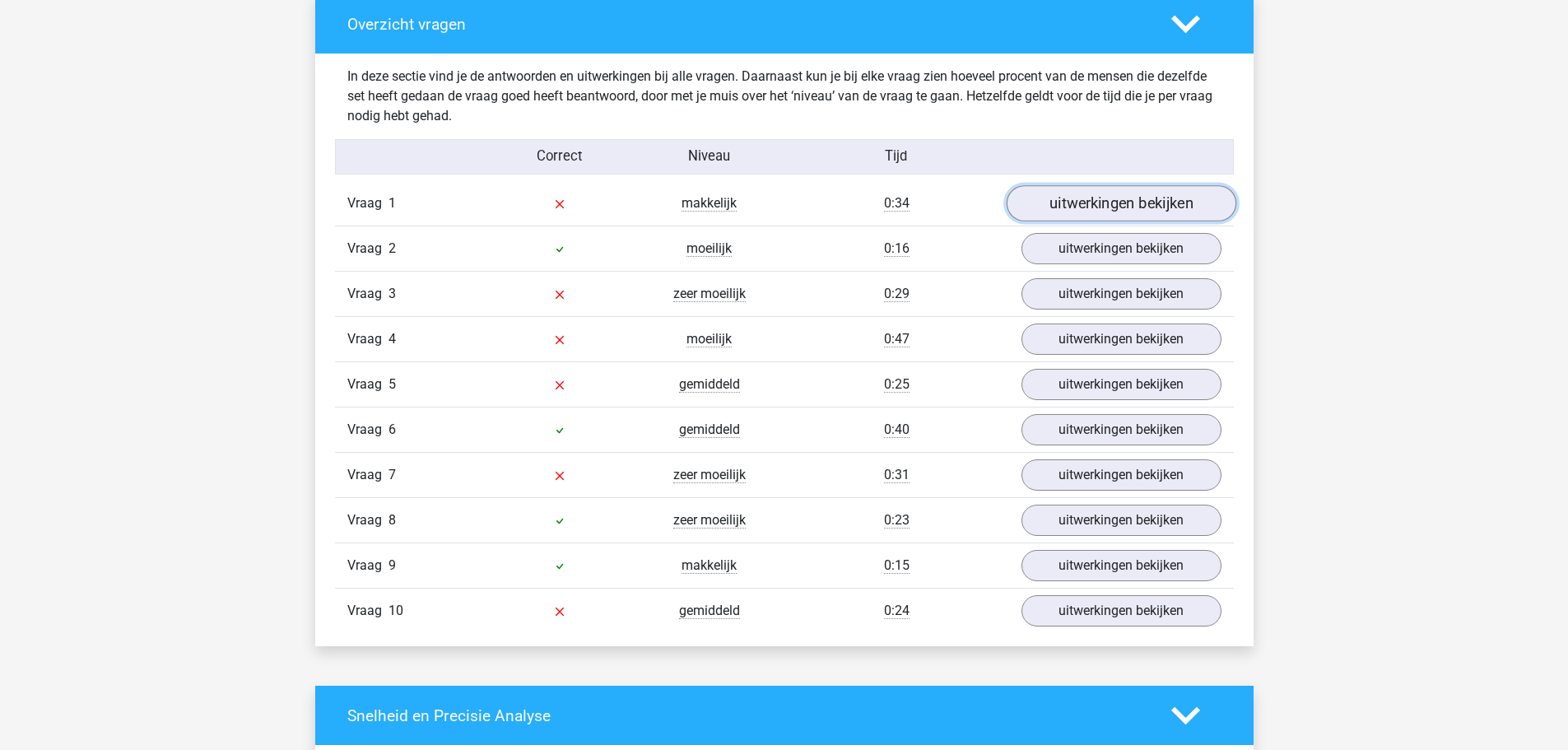
click at [1121, 209] on link "uitwerkingen bekijken" at bounding box center [1121, 204] width 230 height 36
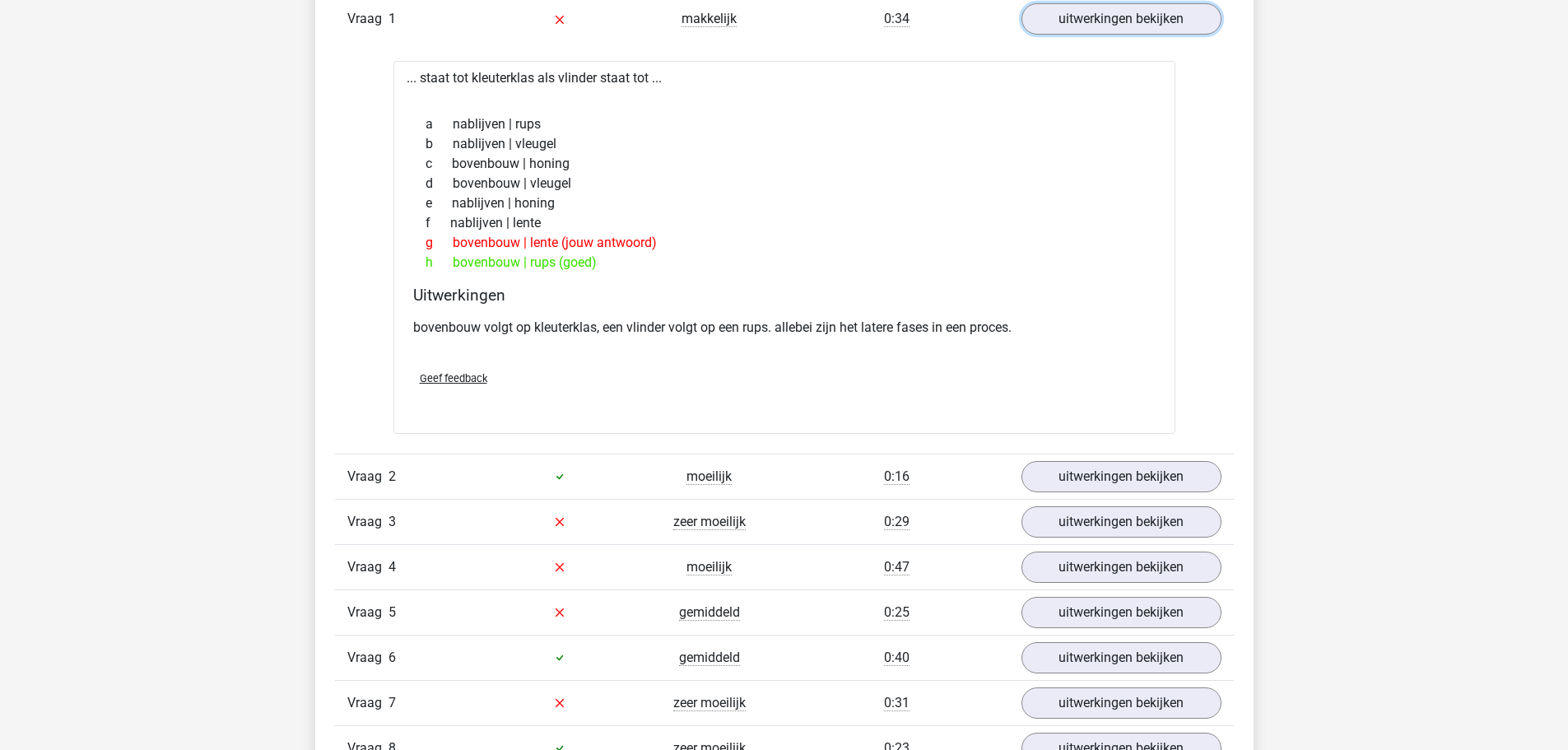
scroll to position [1435, 0]
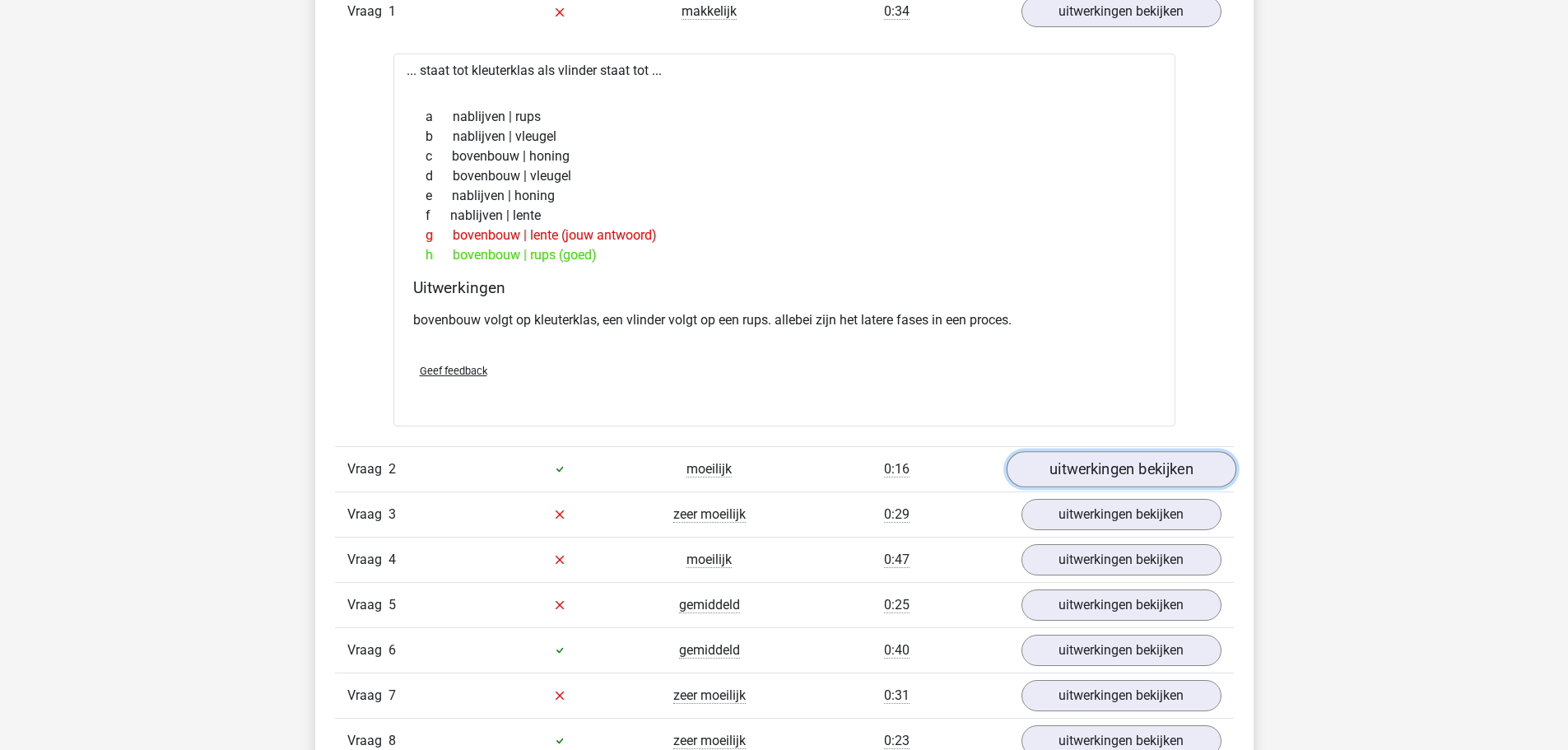
click at [1136, 465] on link "uitwerkingen bekijken" at bounding box center [1121, 469] width 230 height 36
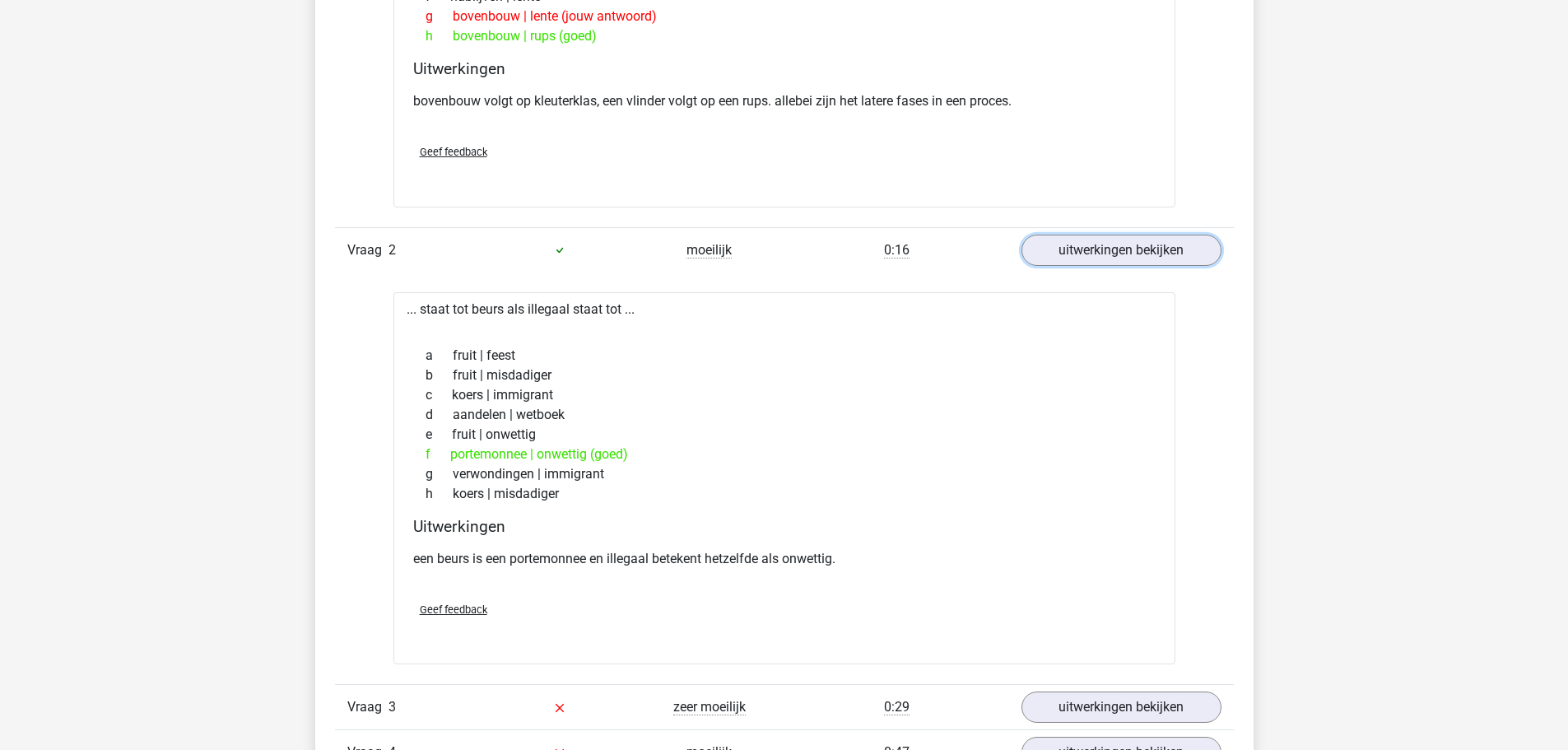
scroll to position [1655, 0]
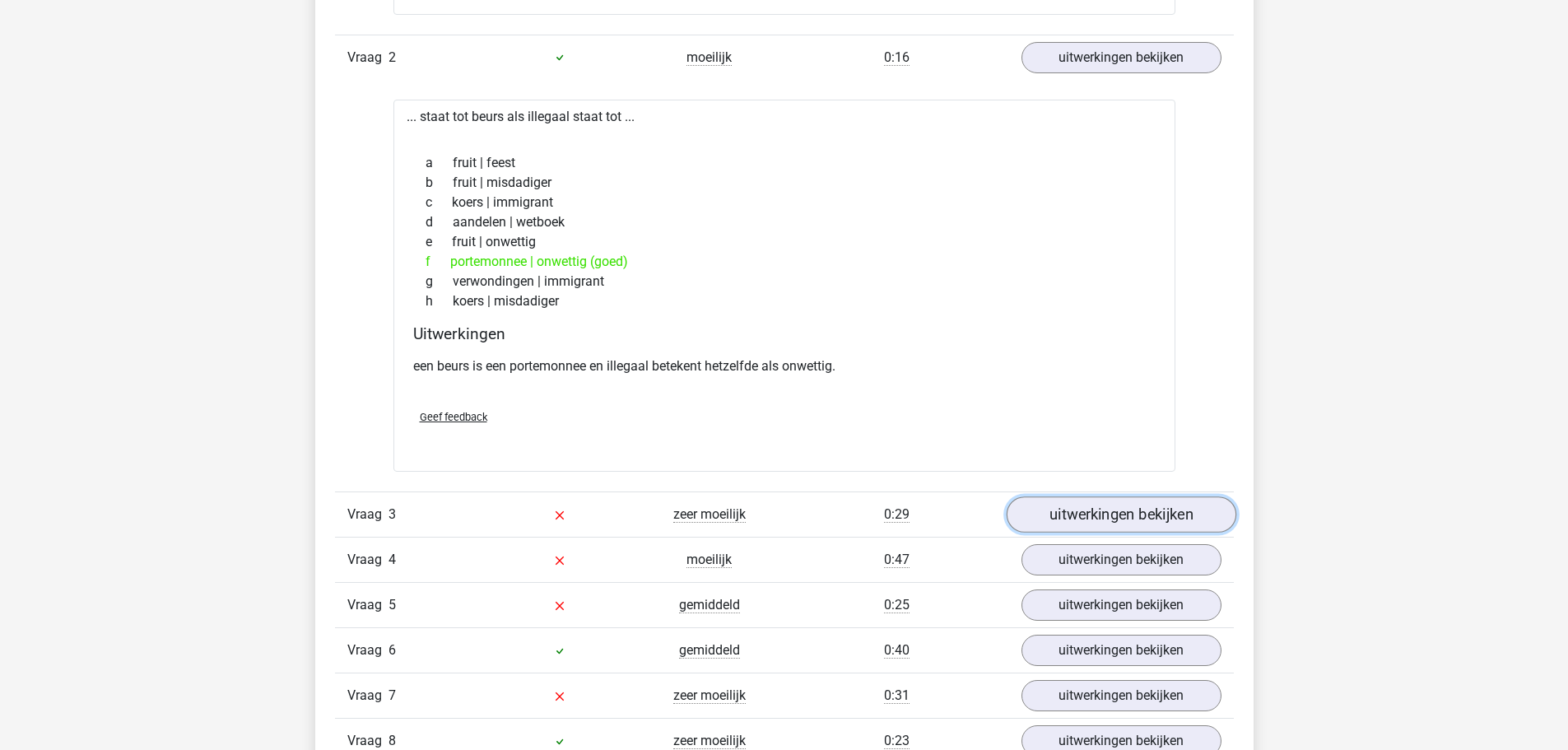
click at [1129, 523] on link "uitwerkingen bekijken" at bounding box center [1121, 514] width 230 height 36
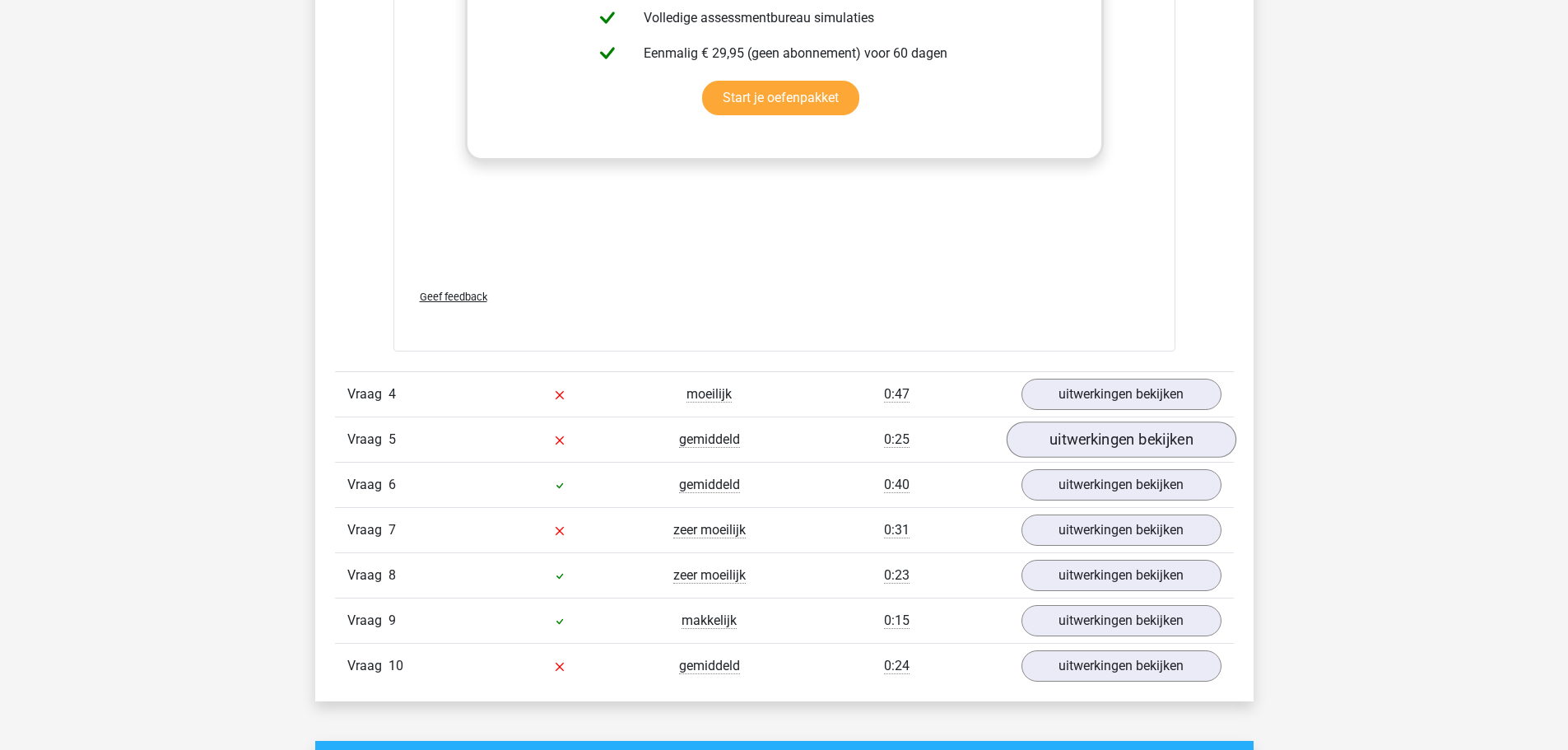
scroll to position [2890, 0]
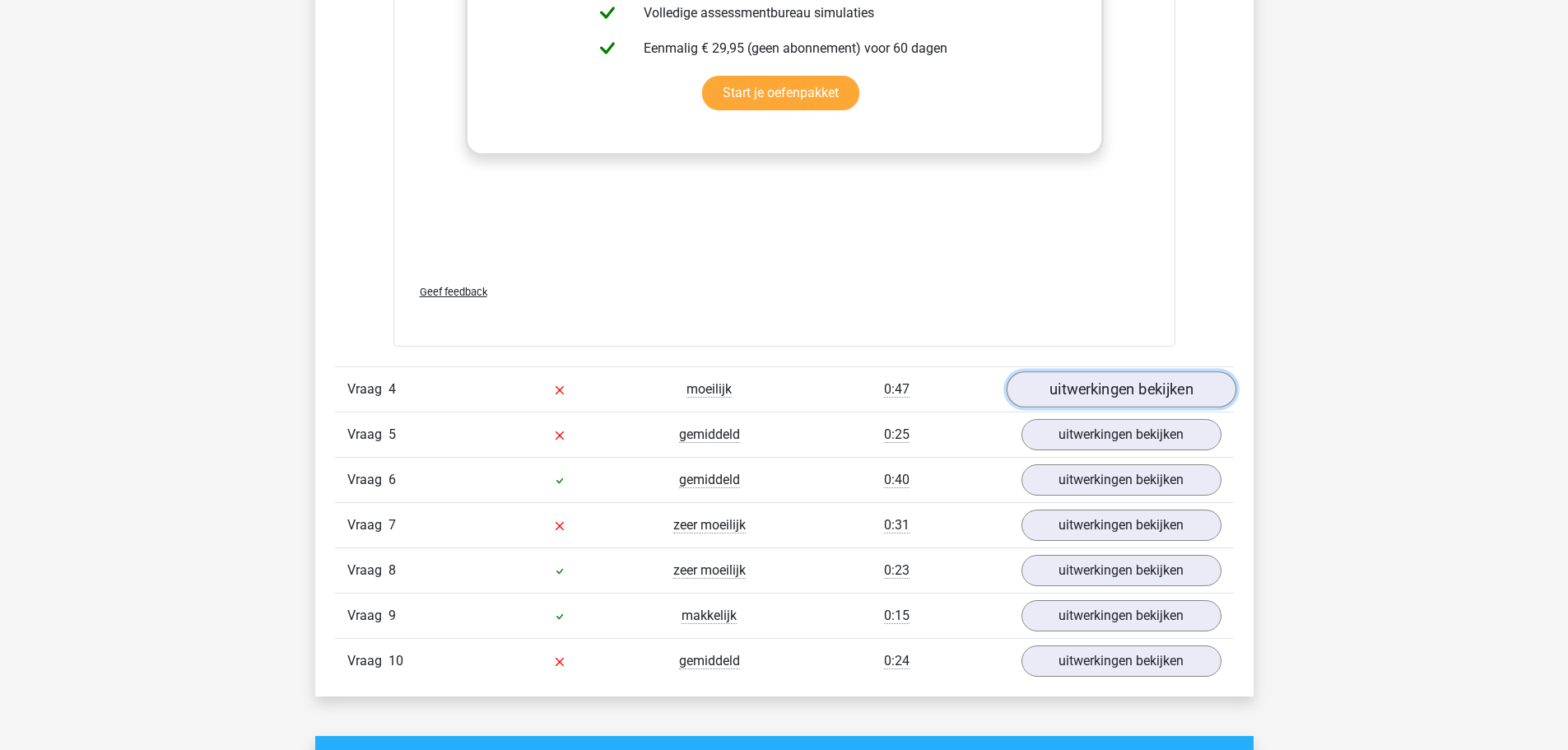
click at [1140, 398] on link "uitwerkingen bekijken" at bounding box center [1121, 389] width 230 height 36
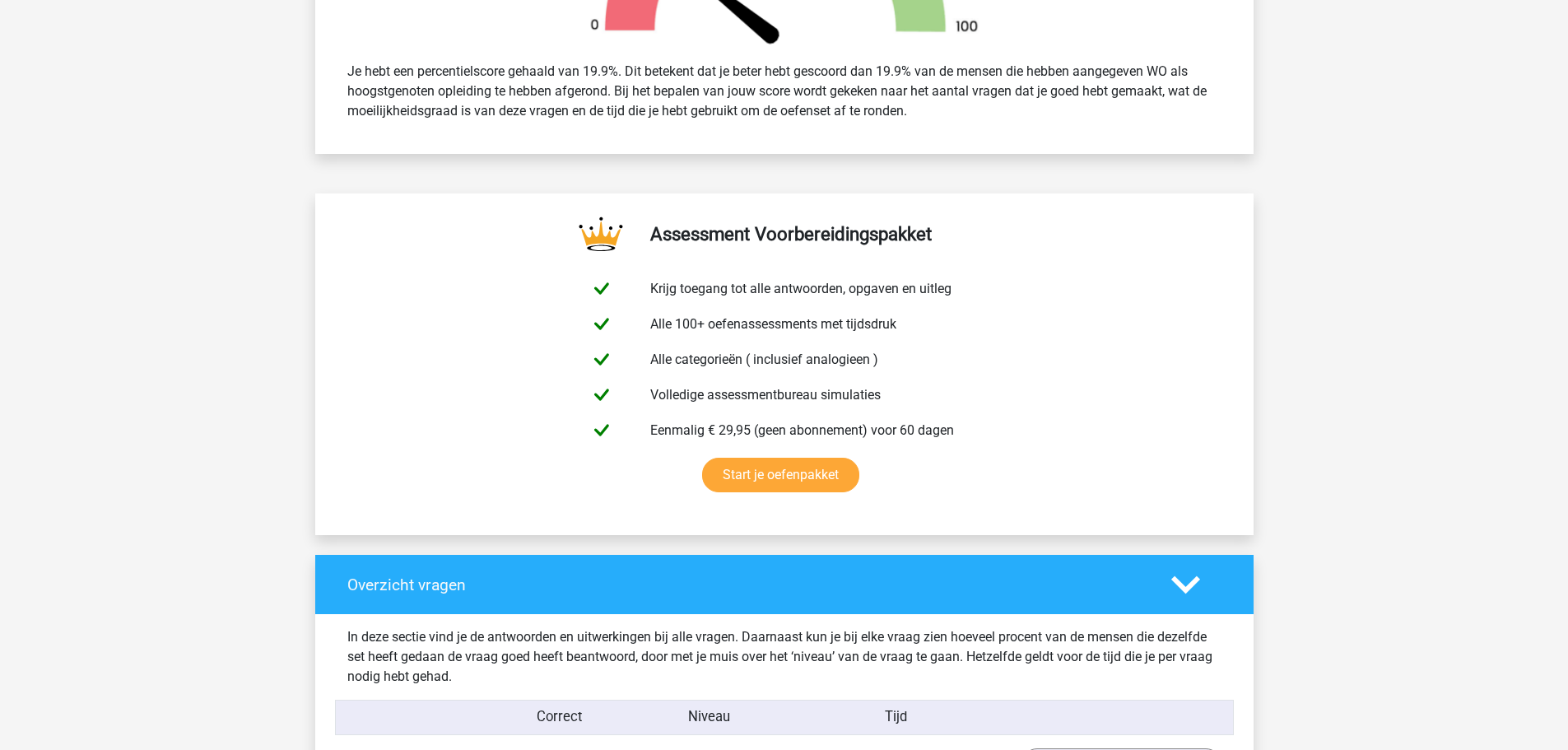
scroll to position [0, 0]
